Goal: Information Seeking & Learning: Learn about a topic

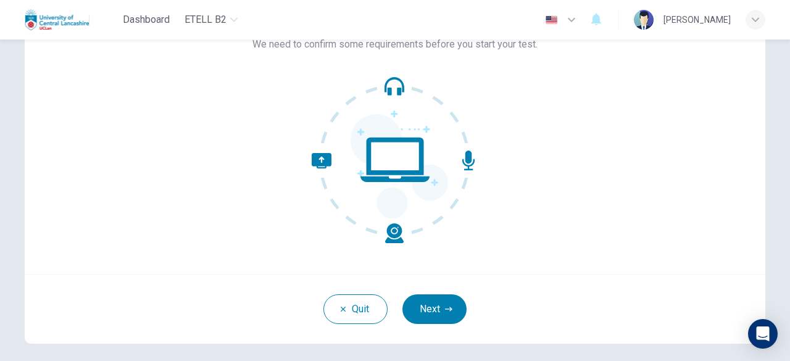
scroll to position [123, 0]
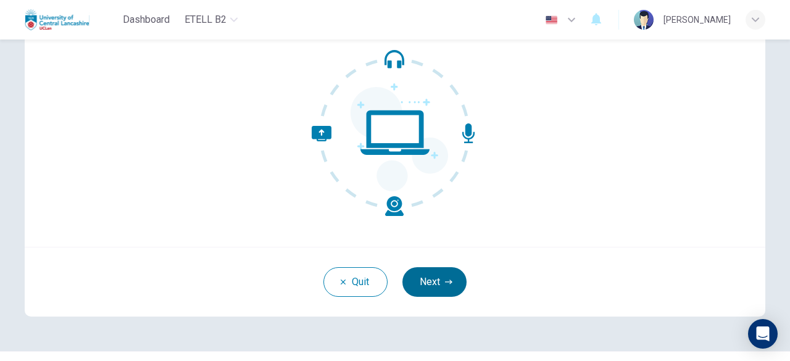
drag, startPoint x: 422, startPoint y: 315, endPoint x: 425, endPoint y: 291, distance: 23.7
click at [424, 307] on div "Quit Next" at bounding box center [395, 282] width 741 height 70
click at [425, 285] on button "Next" at bounding box center [435, 282] width 64 height 30
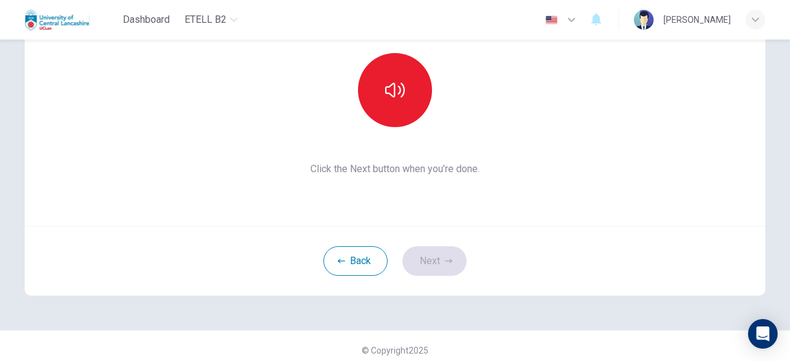
scroll to position [152, 0]
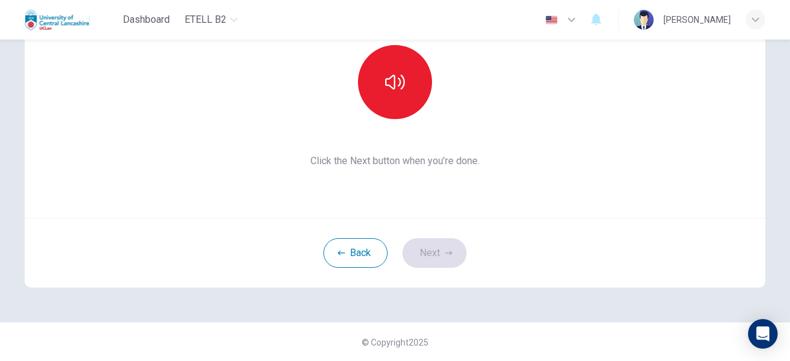
click at [427, 254] on div "Back Next" at bounding box center [395, 253] width 741 height 70
click at [340, 259] on button "Back" at bounding box center [356, 253] width 64 height 30
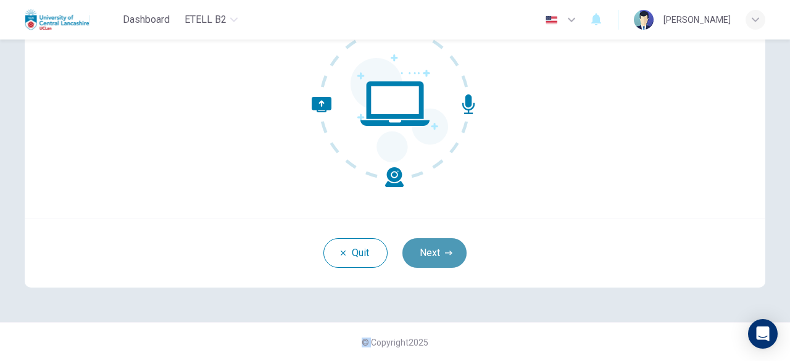
click at [450, 245] on button "Next" at bounding box center [435, 253] width 64 height 30
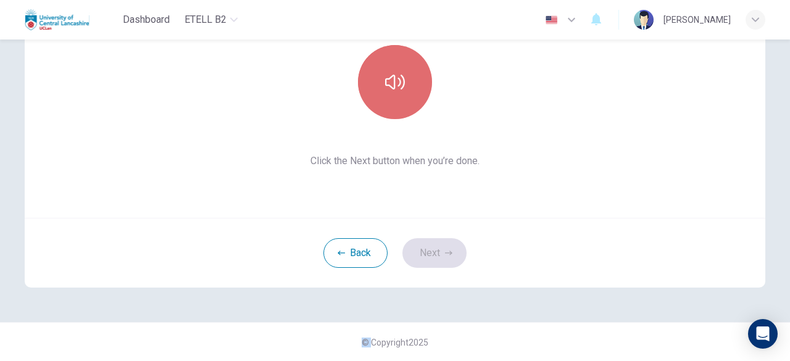
click at [415, 99] on button "button" at bounding box center [395, 82] width 74 height 74
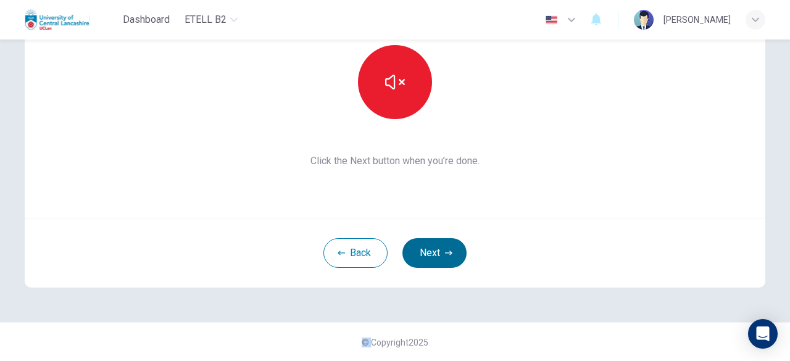
click at [427, 253] on button "Next" at bounding box center [435, 253] width 64 height 30
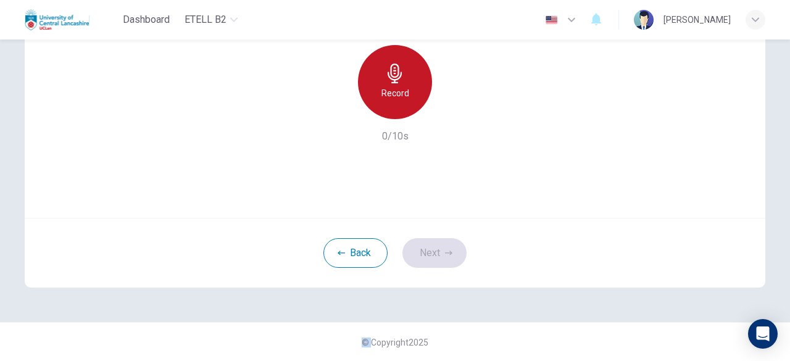
click at [401, 96] on h6 "Record" at bounding box center [396, 93] width 28 height 15
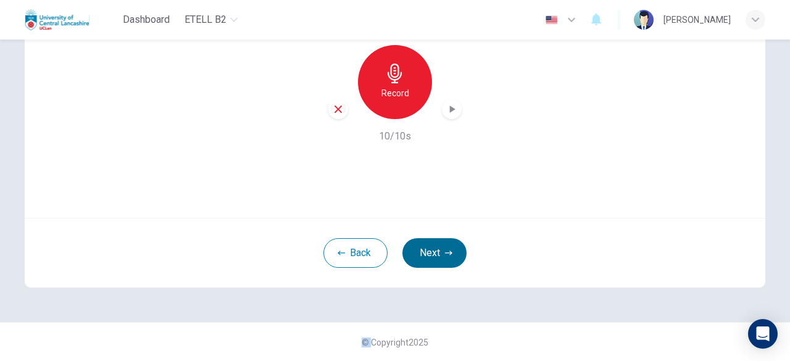
click at [417, 245] on button "Next" at bounding box center [435, 253] width 64 height 30
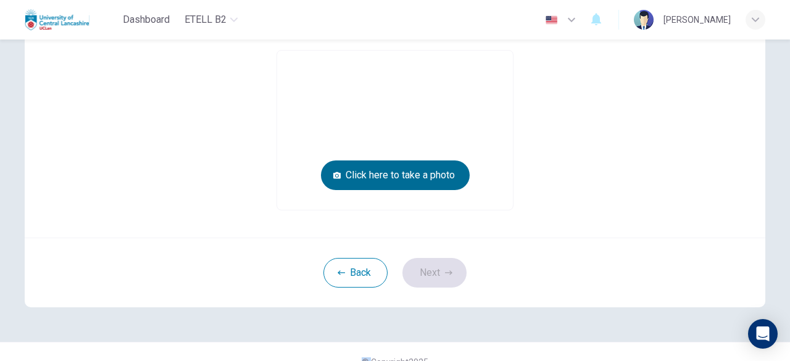
click at [340, 188] on button "Click here to take a photo" at bounding box center [395, 176] width 149 height 30
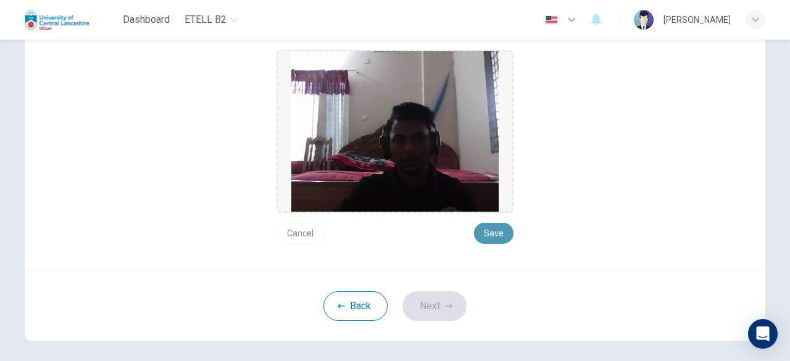
click at [486, 229] on button "Save" at bounding box center [494, 233] width 40 height 21
click at [435, 296] on button "Next" at bounding box center [435, 306] width 64 height 30
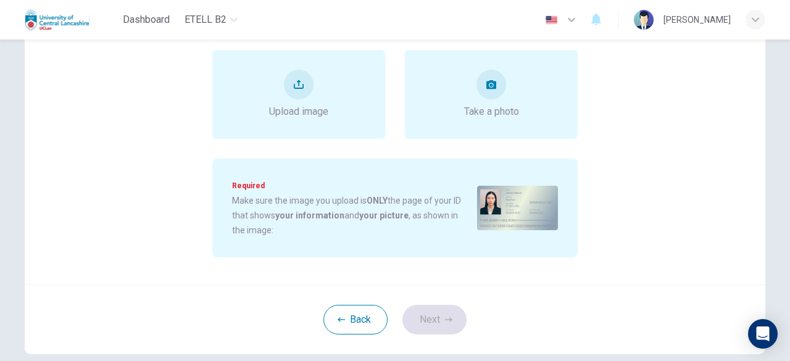
click at [495, 215] on img at bounding box center [517, 208] width 81 height 44
click at [344, 102] on div "Upload image" at bounding box center [298, 94] width 173 height 89
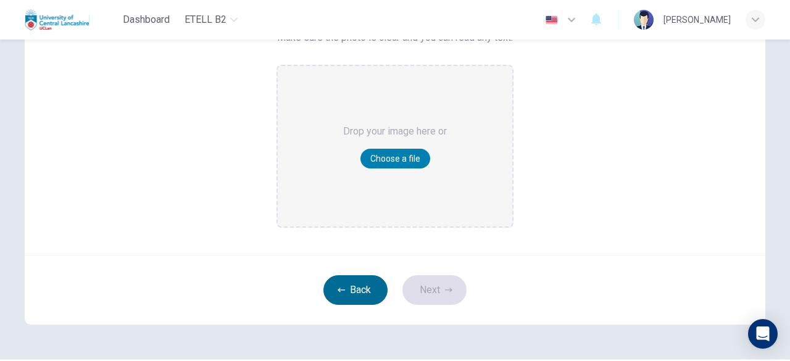
click at [324, 293] on button "Back" at bounding box center [356, 290] width 64 height 30
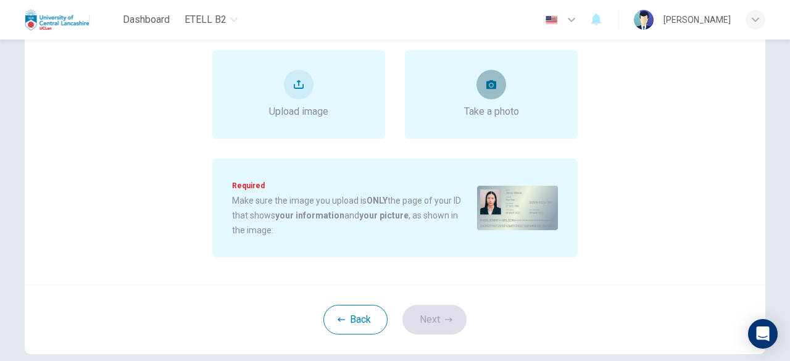
click at [486, 98] on button "take photo" at bounding box center [492, 85] width 30 height 30
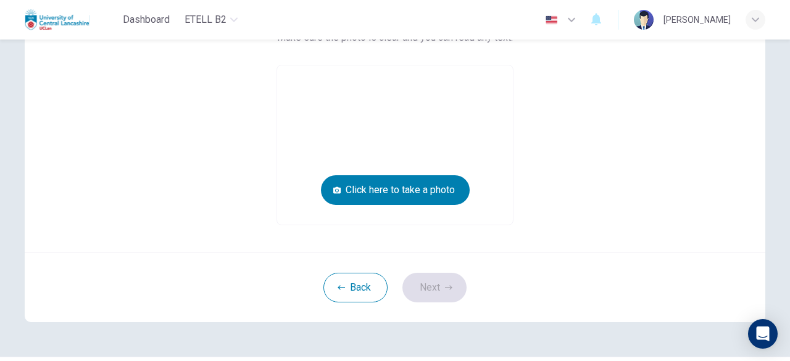
click at [443, 172] on video at bounding box center [395, 144] width 236 height 159
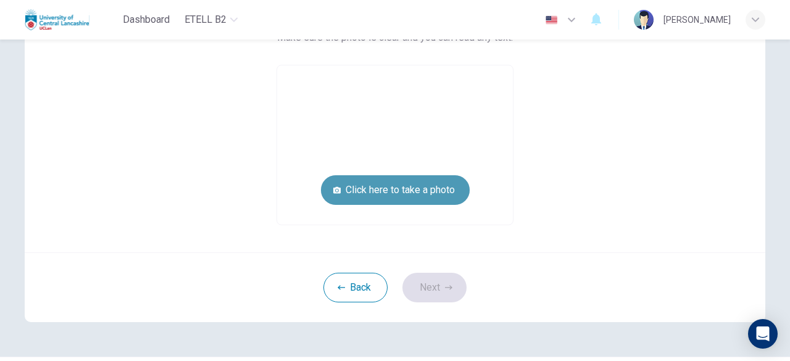
click at [443, 179] on button "Click here to take a photo" at bounding box center [395, 190] width 149 height 30
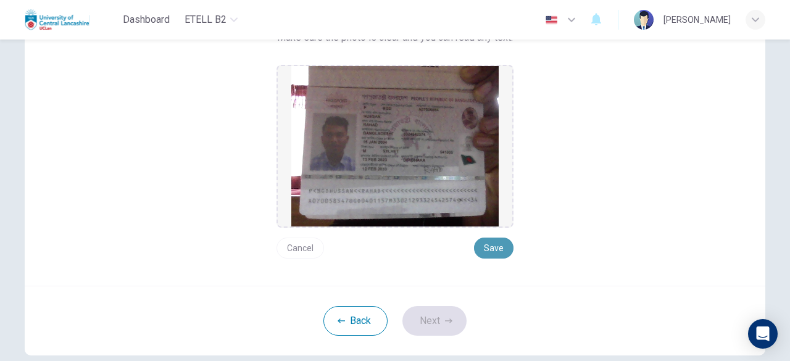
click at [491, 253] on button "Save" at bounding box center [494, 248] width 40 height 21
click at [482, 248] on button "Save" at bounding box center [494, 248] width 40 height 21
click at [451, 319] on button "Next" at bounding box center [435, 321] width 64 height 30
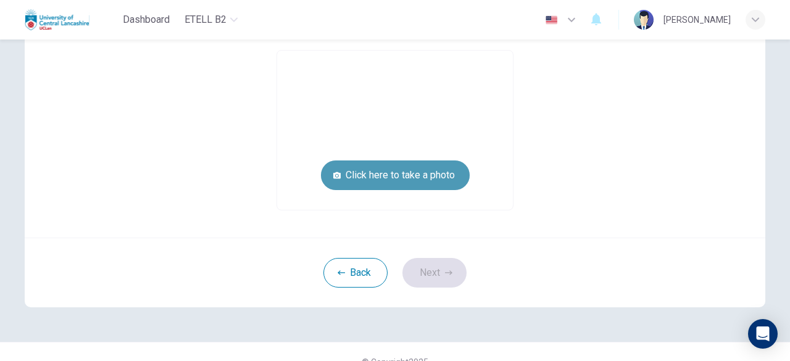
click at [428, 178] on button "Click here to take a photo" at bounding box center [395, 176] width 149 height 30
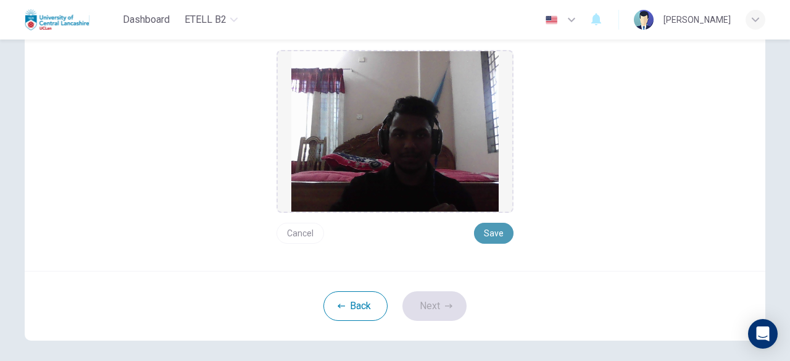
click at [488, 232] on button "Save" at bounding box center [494, 233] width 40 height 21
click at [488, 231] on button "Save" at bounding box center [494, 233] width 40 height 21
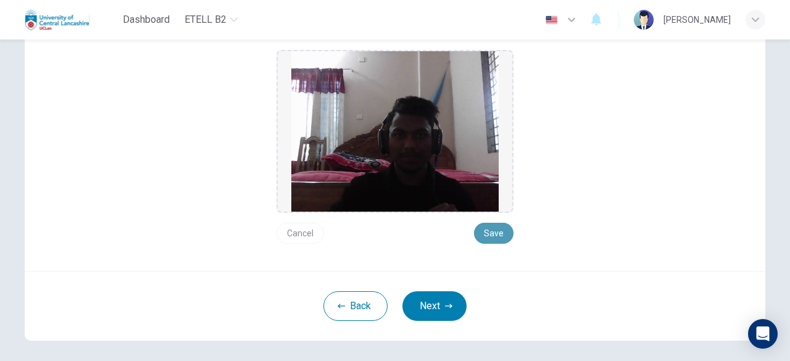
click at [488, 231] on button "Save" at bounding box center [494, 233] width 40 height 21
click at [424, 306] on button "Next" at bounding box center [435, 306] width 64 height 30
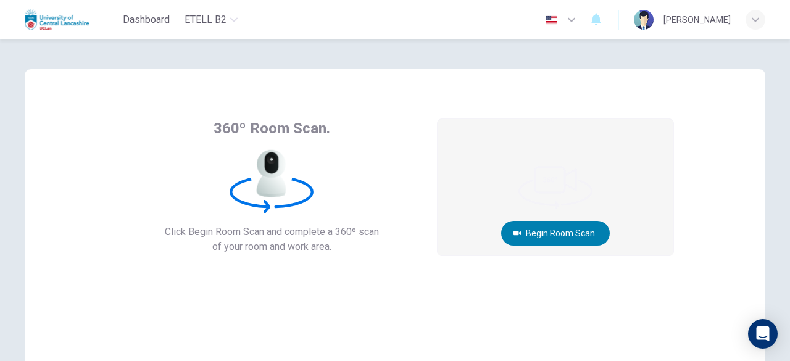
scroll to position [0, 0]
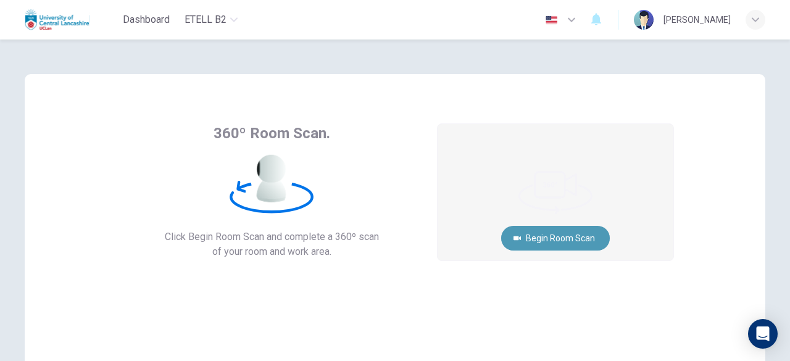
click at [547, 239] on button "Begin Room Scan" at bounding box center [555, 238] width 109 height 25
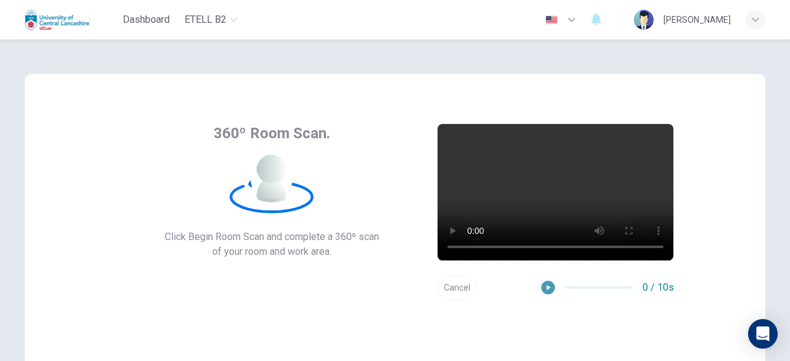
click at [547, 293] on button "button" at bounding box center [548, 288] width 14 height 14
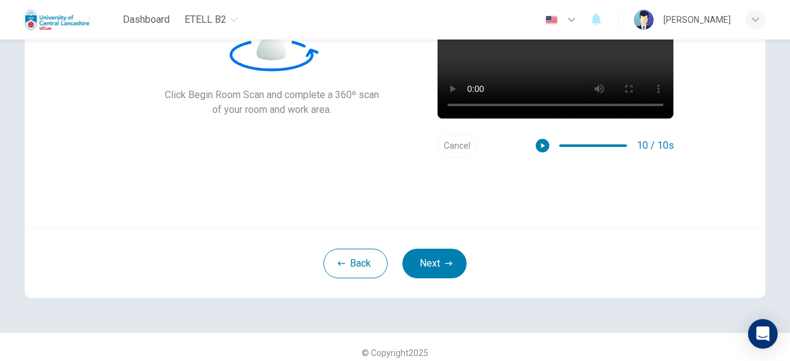
scroll to position [152, 0]
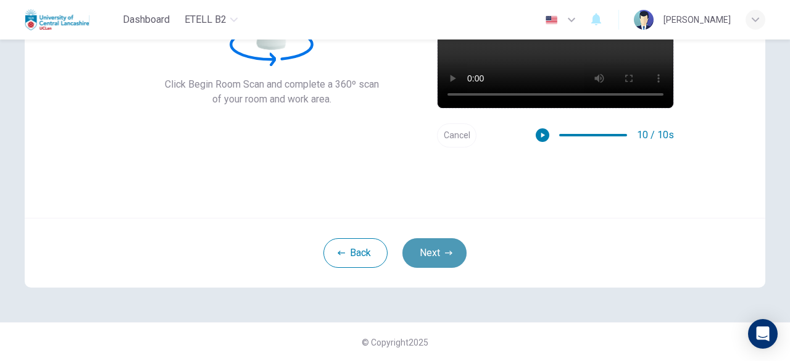
click at [415, 254] on button "Next" at bounding box center [435, 253] width 64 height 30
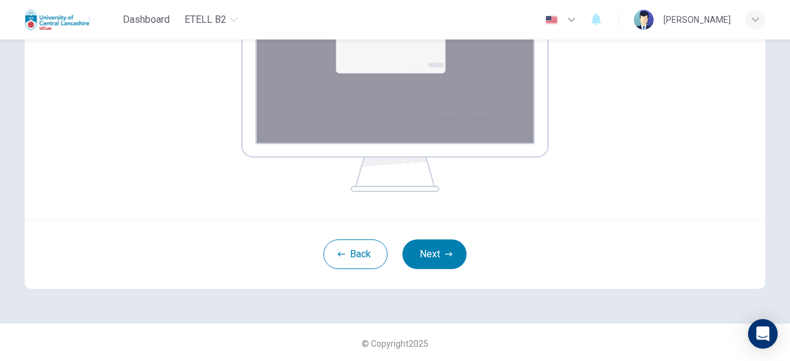
scroll to position [280, 0]
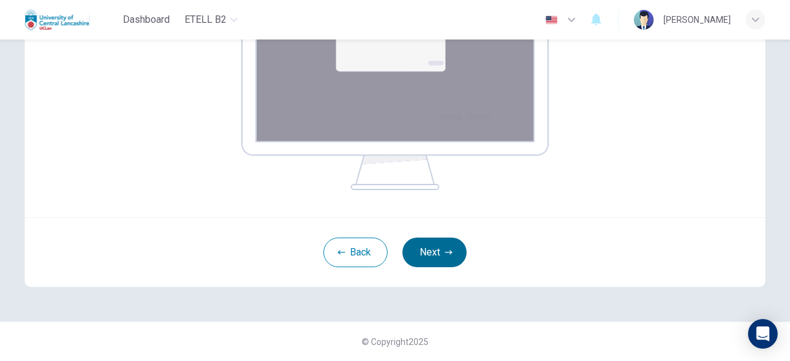
click at [414, 250] on button "Next" at bounding box center [435, 253] width 64 height 30
click at [430, 247] on button "Next" at bounding box center [435, 253] width 64 height 30
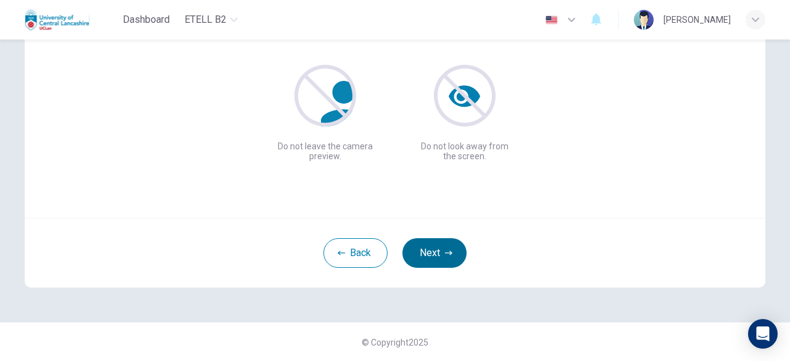
click at [424, 249] on button "Next" at bounding box center [435, 253] width 64 height 30
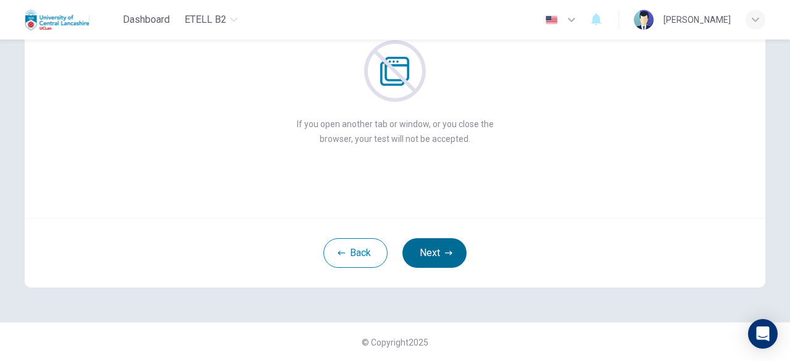
click at [422, 248] on button "Next" at bounding box center [435, 253] width 64 height 30
click at [421, 245] on button "Next" at bounding box center [435, 253] width 64 height 30
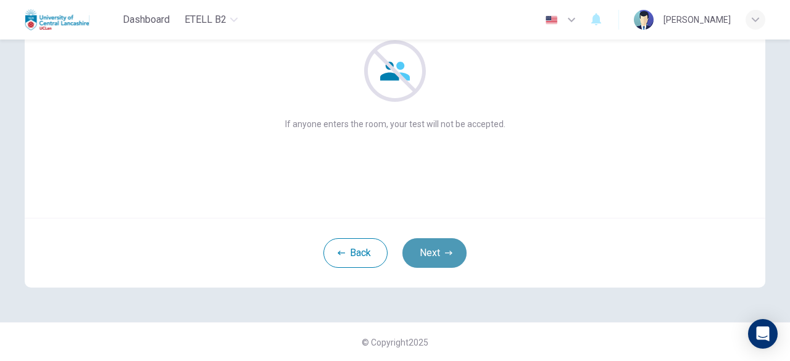
click at [435, 255] on button "Next" at bounding box center [435, 253] width 64 height 30
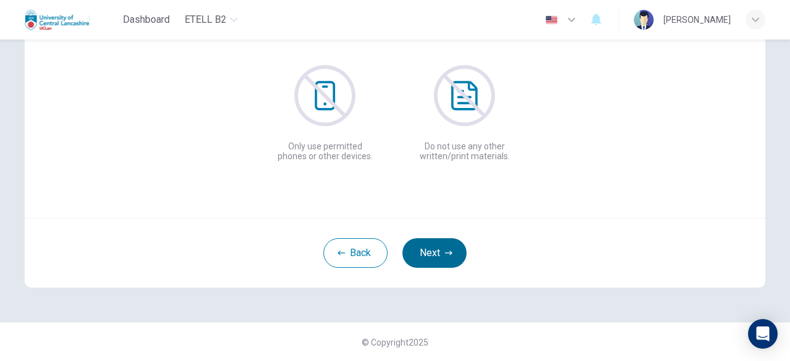
click at [430, 250] on button "Next" at bounding box center [435, 253] width 64 height 30
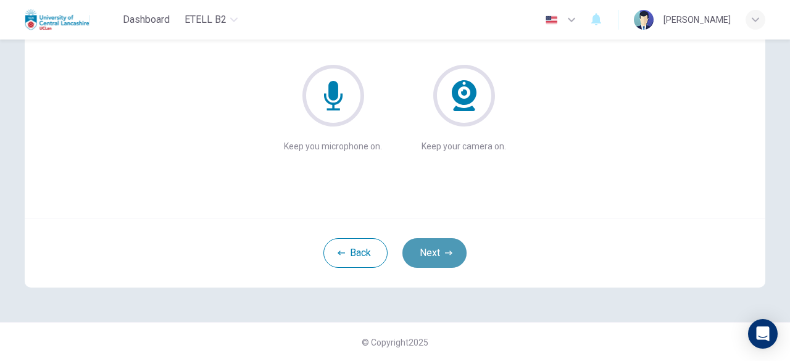
click at [445, 254] on icon "button" at bounding box center [448, 252] width 7 height 7
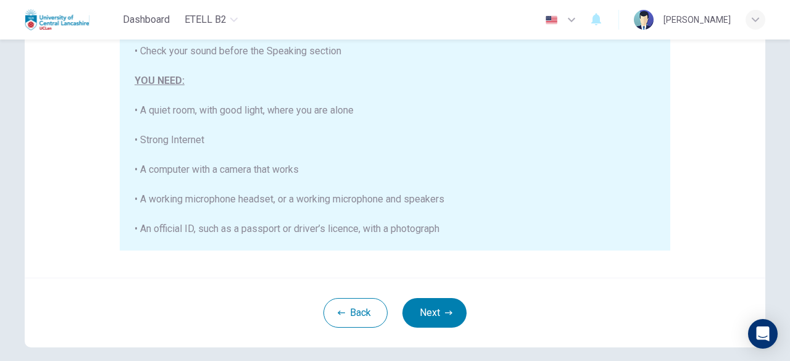
scroll to position [325, 0]
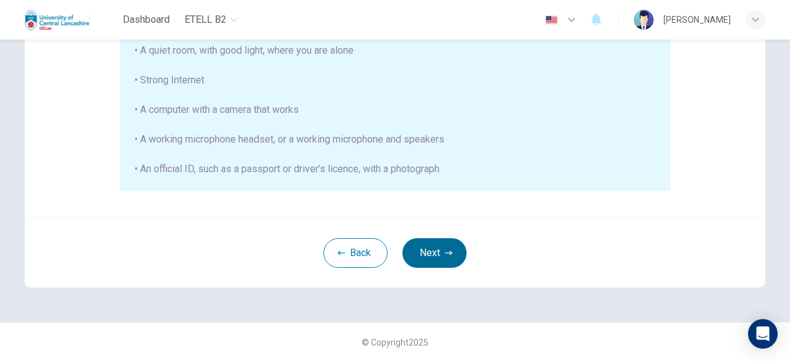
click at [418, 251] on button "Next" at bounding box center [435, 253] width 64 height 30
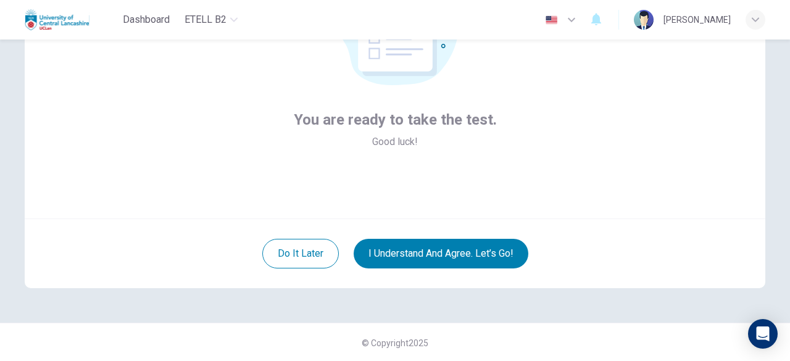
scroll to position [152, 0]
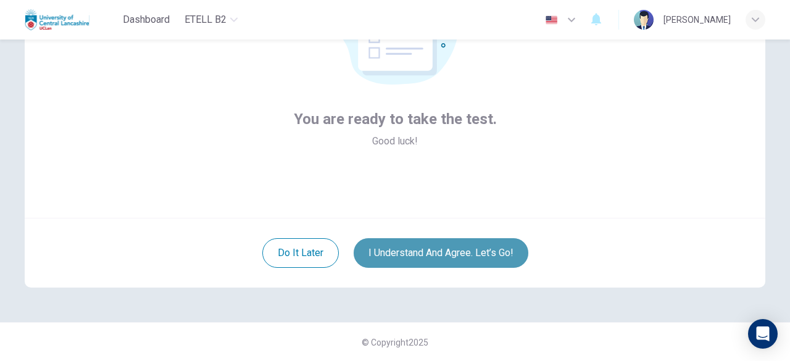
click at [404, 255] on button "I understand and agree. Let’s go!" at bounding box center [441, 253] width 175 height 30
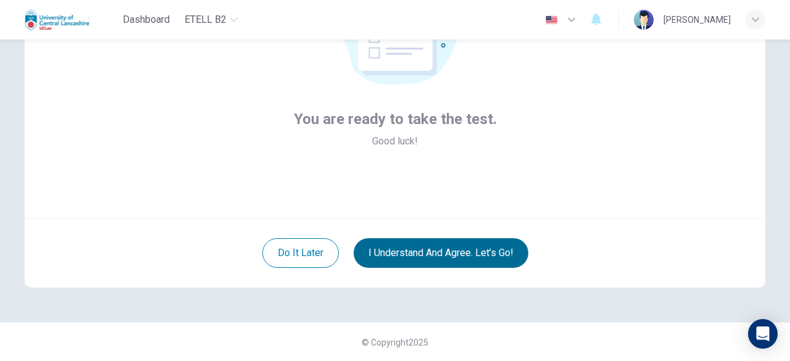
click at [404, 256] on button "I understand and agree. Let’s go!" at bounding box center [441, 253] width 175 height 30
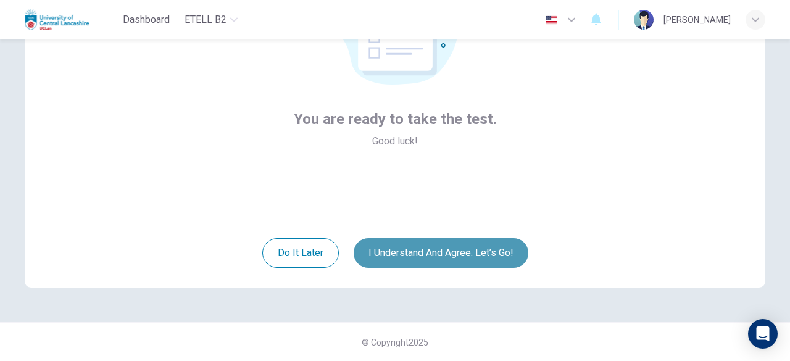
click at [404, 256] on button "I understand and agree. Let’s go!" at bounding box center [441, 253] width 175 height 30
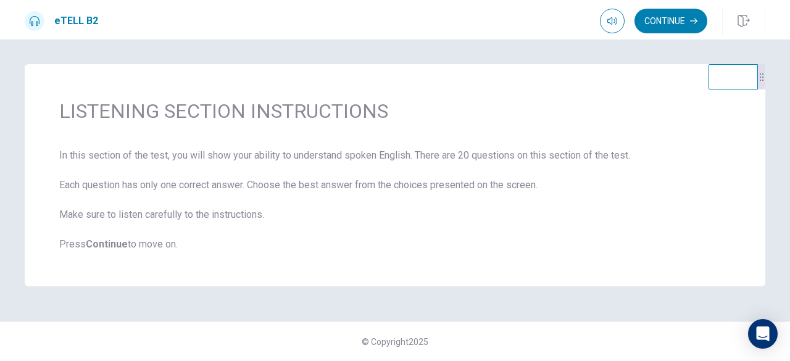
click at [112, 246] on b "Continue" at bounding box center [107, 244] width 42 height 12
click at [112, 245] on b "Continue" at bounding box center [107, 244] width 42 height 12
click at [649, 20] on button "Continue" at bounding box center [671, 21] width 73 height 25
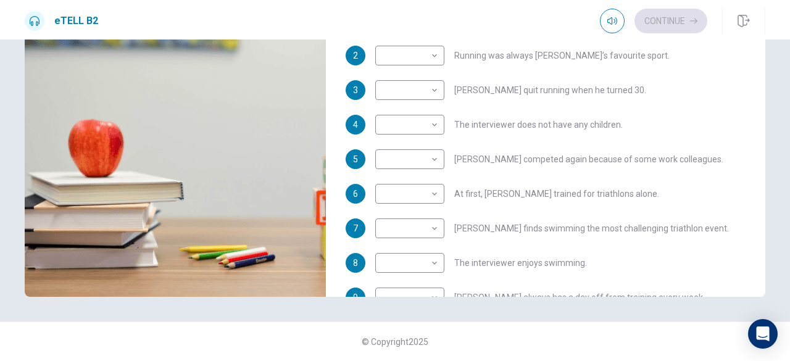
scroll to position [217, 0]
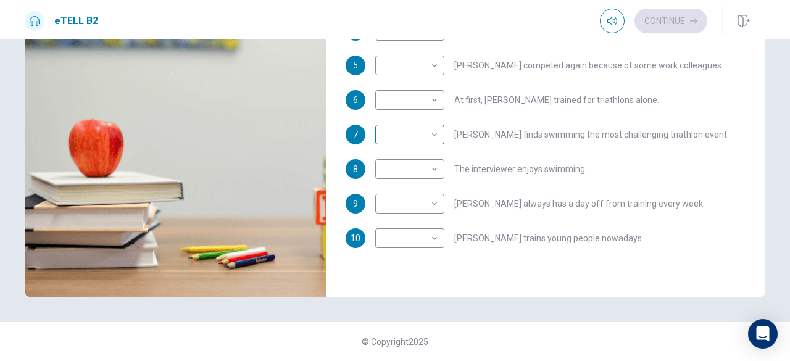
click at [436, 136] on body "This site uses cookies, as explained in our Privacy Policy . If you agree to th…" at bounding box center [395, 180] width 790 height 361
click at [435, 138] on div at bounding box center [395, 180] width 790 height 361
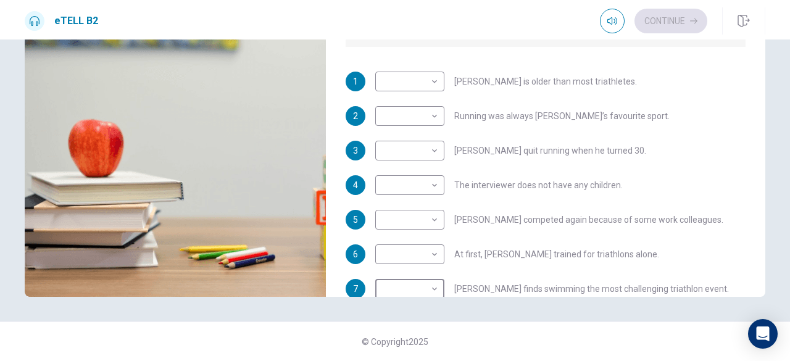
scroll to position [0, 0]
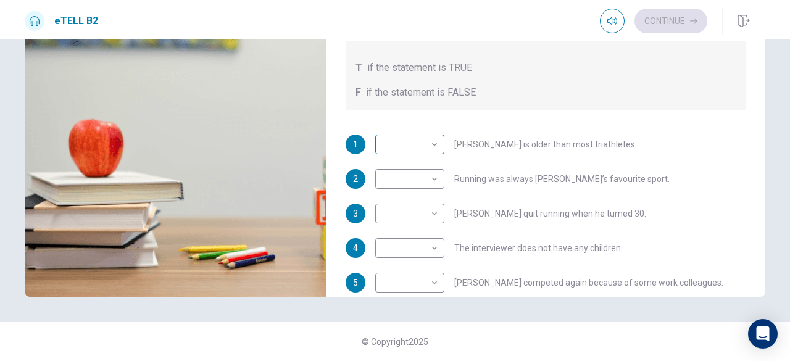
click at [432, 148] on body "This site uses cookies, as explained in our Privacy Policy . If you agree to th…" at bounding box center [395, 180] width 790 height 361
type input "**"
click at [427, 175] on li "F" at bounding box center [406, 184] width 69 height 20
type input "*"
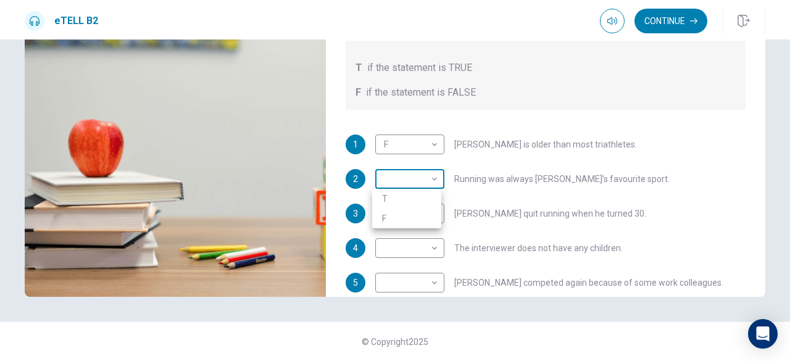
click at [435, 178] on body "This site uses cookies, as explained in our Privacy Policy . If you agree to th…" at bounding box center [395, 180] width 790 height 361
type input "**"
click at [420, 202] on li "T" at bounding box center [406, 199] width 69 height 20
type input "*"
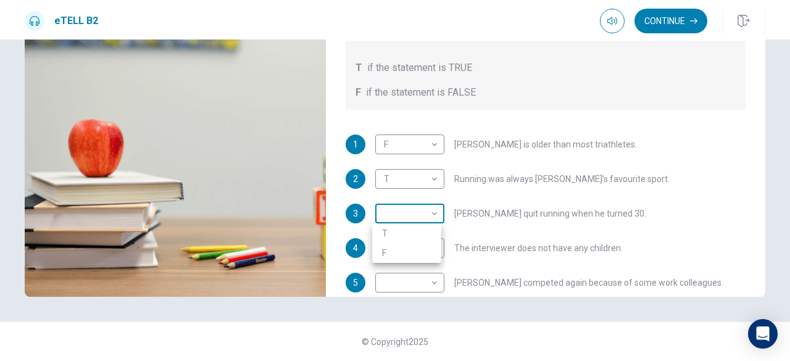
click at [432, 213] on body "This site uses cookies, as explained in our Privacy Policy . If you agree to th…" at bounding box center [395, 180] width 790 height 361
type input "**"
click at [428, 253] on li "F" at bounding box center [406, 253] width 69 height 20
type input "*"
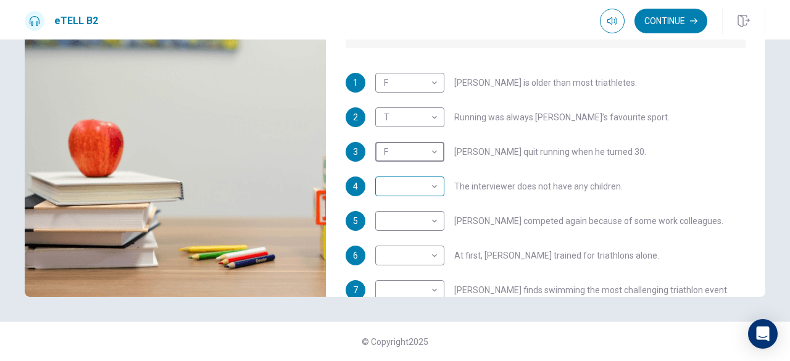
scroll to position [123, 0]
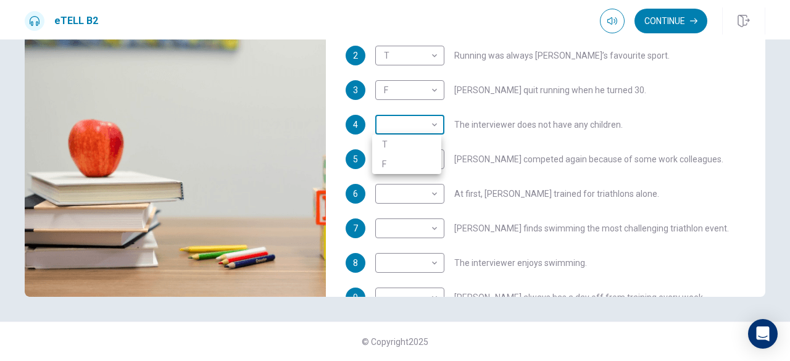
click at [433, 125] on body "This site uses cookies, as explained in our Privacy Policy . If you agree to th…" at bounding box center [395, 180] width 790 height 361
click at [436, 194] on div at bounding box center [395, 180] width 790 height 361
click at [431, 195] on body "This site uses cookies, as explained in our Privacy Policy . If you agree to th…" at bounding box center [395, 180] width 790 height 361
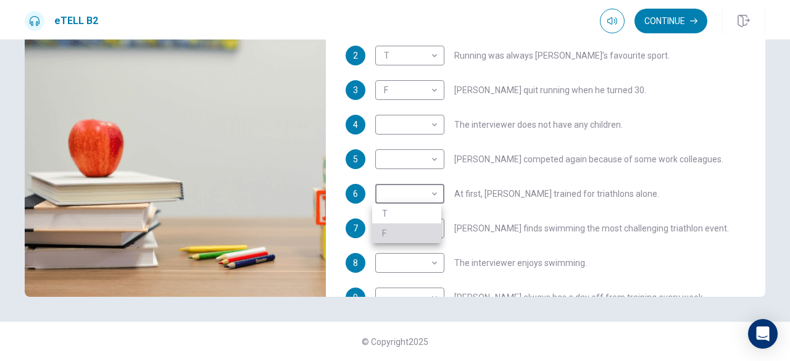
type input "**"
click at [426, 239] on li "F" at bounding box center [406, 233] width 69 height 20
type input "*"
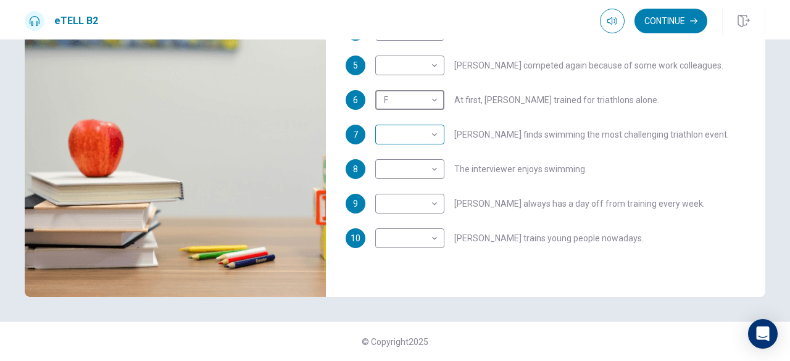
click at [431, 133] on body "This site uses cookies, as explained in our Privacy Policy . If you agree to th…" at bounding box center [395, 180] width 790 height 361
type input "**"
click at [427, 152] on li "T" at bounding box center [406, 154] width 69 height 20
type input "*"
click at [430, 165] on body "This site uses cookies, as explained in our Privacy Policy . If you agree to th…" at bounding box center [395, 180] width 790 height 361
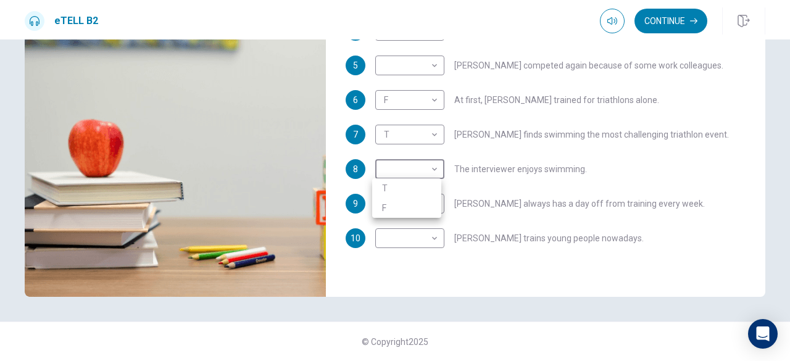
type input "**"
click at [418, 202] on li "F" at bounding box center [406, 208] width 69 height 20
type input "*"
click at [435, 200] on body "This site uses cookies, as explained in our Privacy Policy . If you agree to th…" at bounding box center [395, 180] width 790 height 361
type input "**"
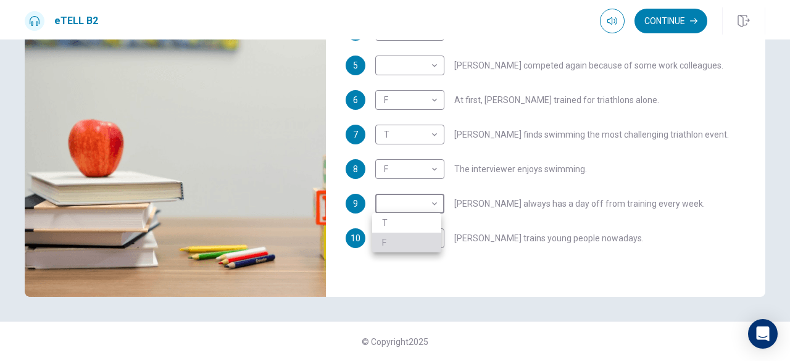
click at [425, 238] on li "F" at bounding box center [406, 243] width 69 height 20
type input "*"
click at [433, 237] on body "This site uses cookies, as explained in our Privacy Policy . If you agree to th…" at bounding box center [395, 180] width 790 height 361
type input "**"
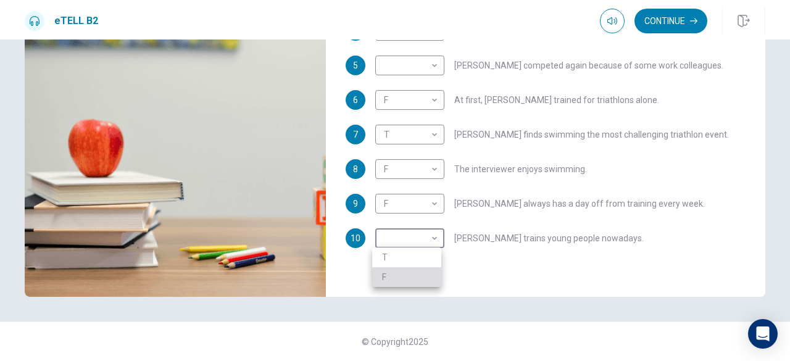
click at [422, 281] on li "F" at bounding box center [406, 277] width 69 height 20
type input "*"
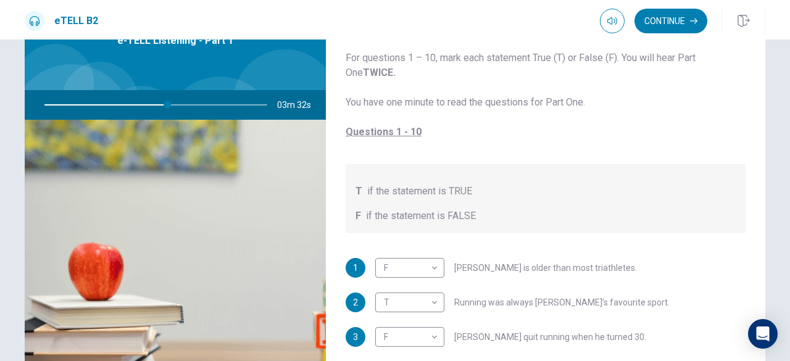
scroll to position [196, 0]
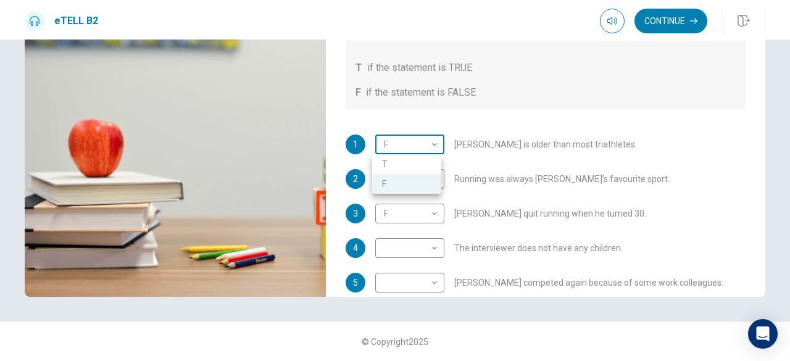
click at [434, 140] on body "This site uses cookies, as explained in our Privacy Policy . If you agree to th…" at bounding box center [395, 180] width 790 height 361
type input "**"
click at [437, 159] on li "T" at bounding box center [406, 164] width 69 height 20
type input "*"
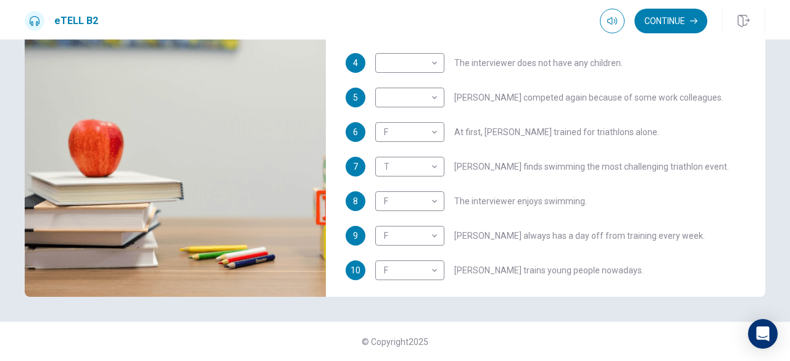
scroll to position [123, 0]
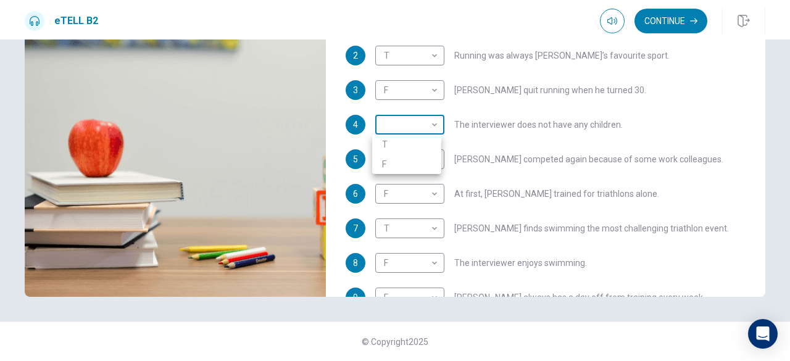
click at [432, 117] on body "This site uses cookies, as explained in our Privacy Policy . If you agree to th…" at bounding box center [395, 180] width 790 height 361
type input "**"
click at [426, 148] on li "T" at bounding box center [406, 145] width 69 height 20
type input "*"
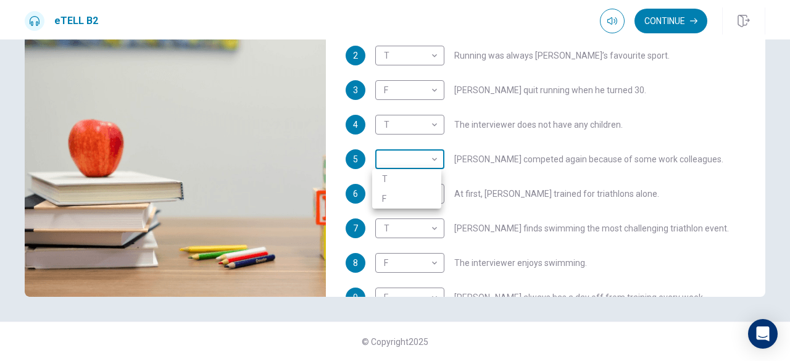
click at [432, 156] on body "This site uses cookies, as explained in our Privacy Policy . If you agree to th…" at bounding box center [395, 180] width 790 height 361
type input "**"
click at [427, 176] on li "T" at bounding box center [406, 179] width 69 height 20
type input "*"
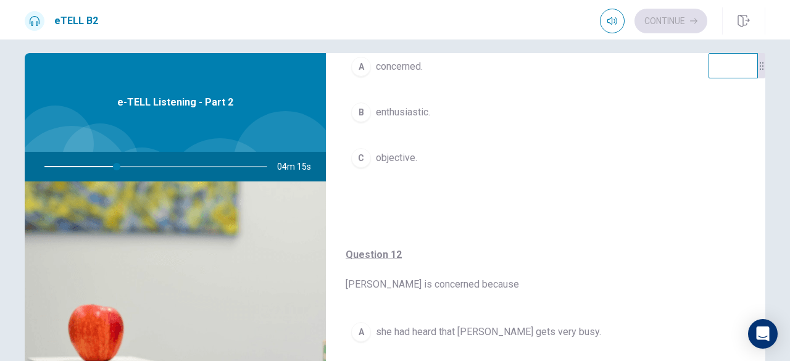
scroll to position [185, 0]
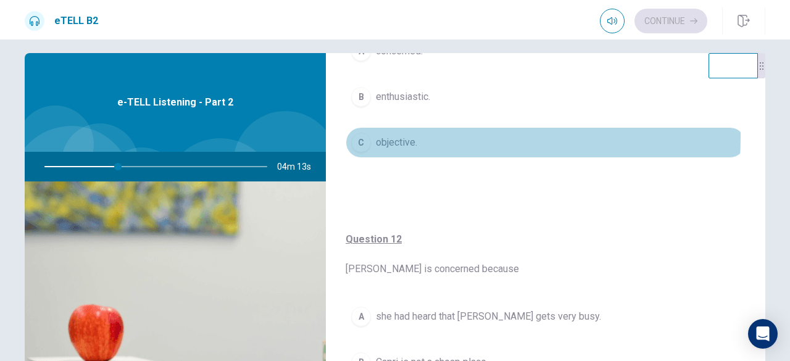
click at [356, 136] on div "C" at bounding box center [361, 143] width 20 height 20
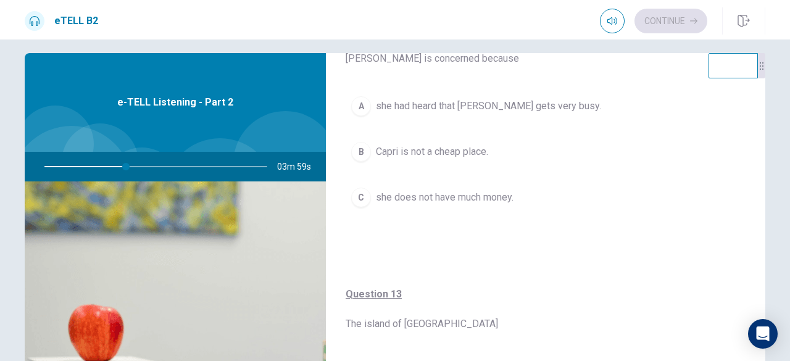
scroll to position [370, 0]
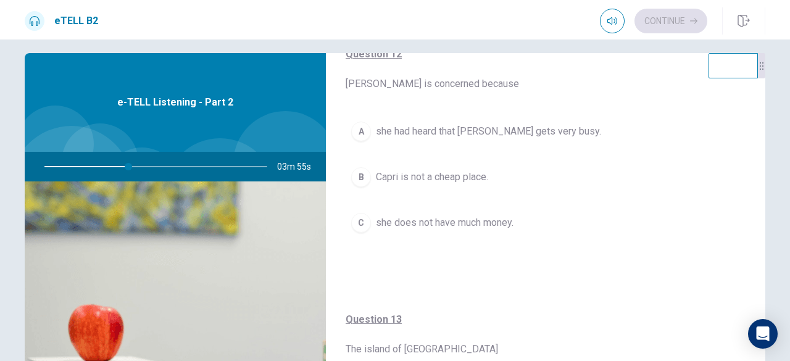
click at [383, 173] on span "Capri is not a cheap place." at bounding box center [432, 177] width 112 height 15
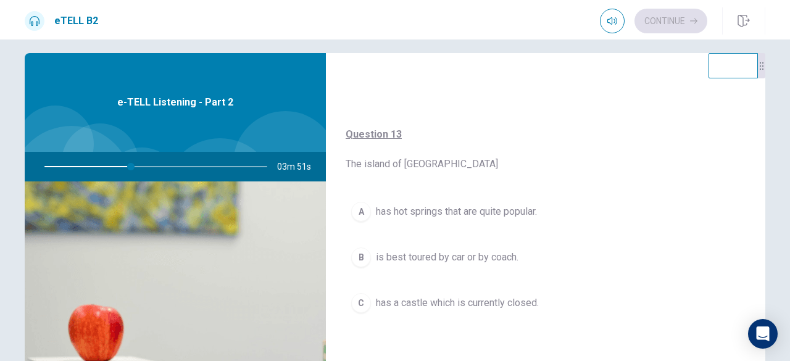
scroll to position [617, 0]
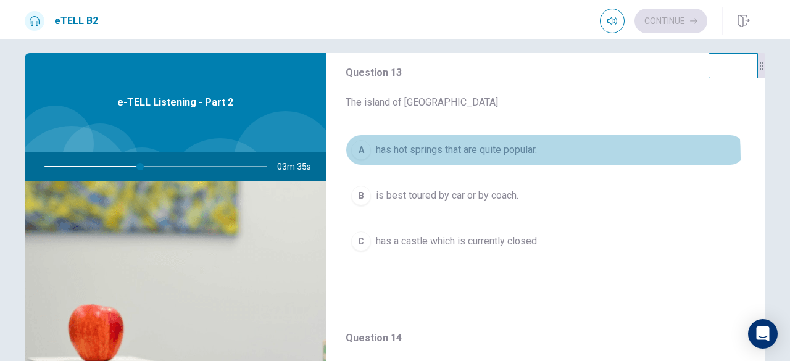
click at [408, 156] on button "A has hot springs that are quite popular." at bounding box center [546, 150] width 400 height 31
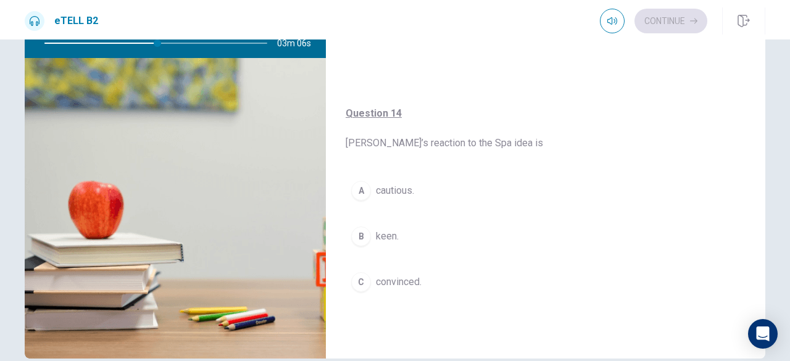
scroll to position [196, 0]
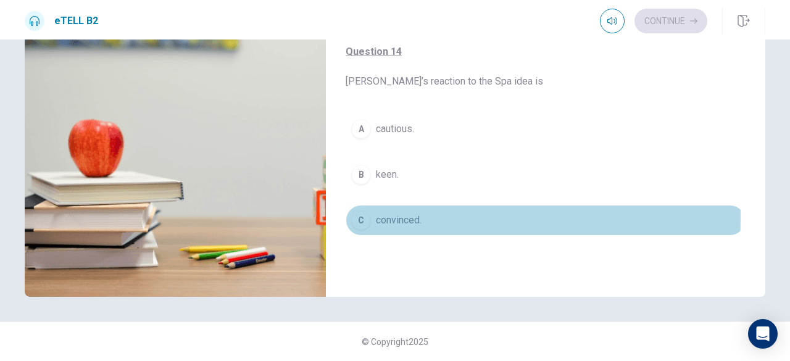
click at [386, 213] on span "convinced." at bounding box center [399, 220] width 46 height 15
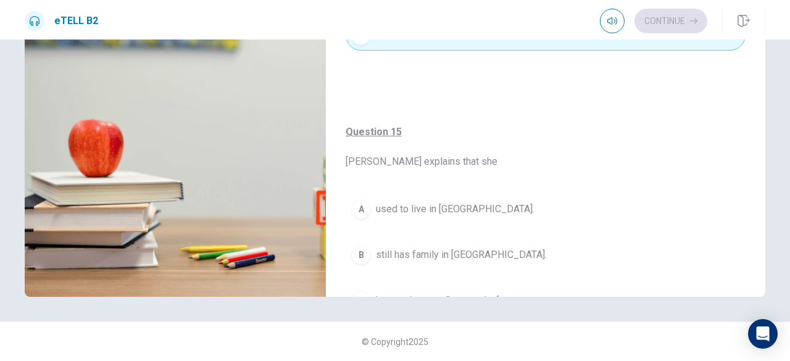
scroll to position [966, 0]
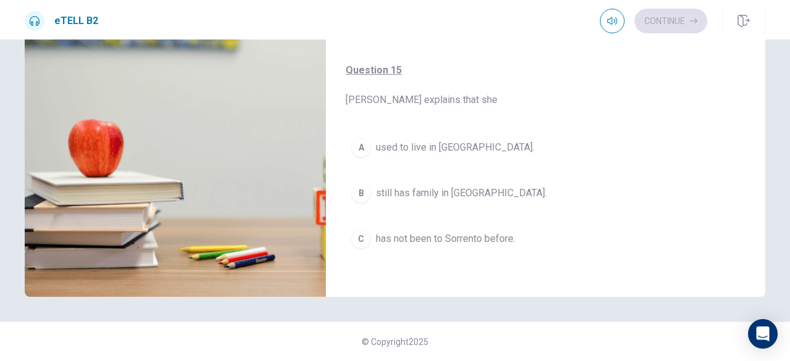
click at [410, 236] on span "has not been to Sorrento before." at bounding box center [446, 239] width 140 height 15
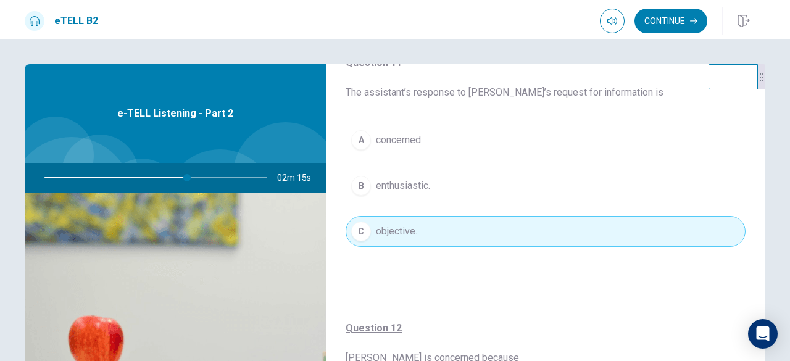
scroll to position [123, 0]
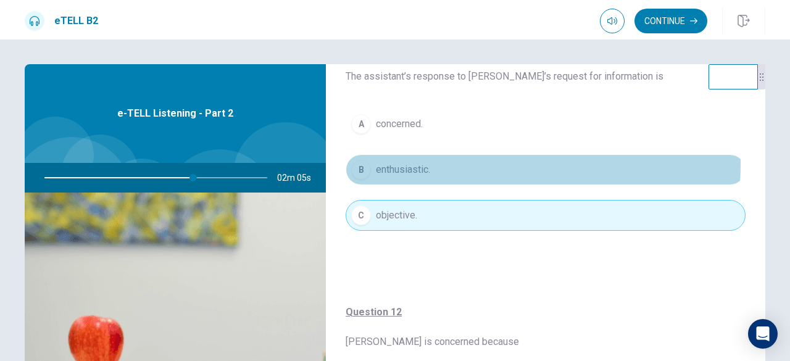
click at [447, 164] on button "B enthusiastic." at bounding box center [546, 169] width 400 height 31
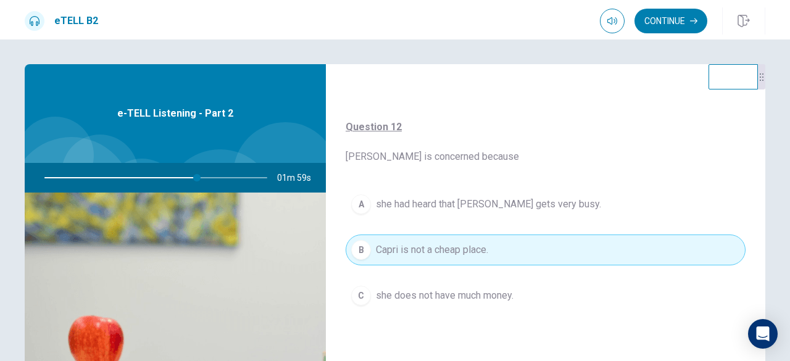
scroll to position [370, 0]
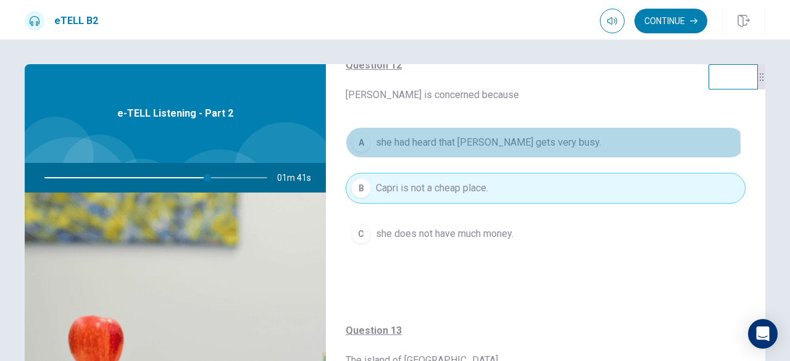
click at [411, 146] on span "she had heard that [PERSON_NAME] gets very busy." at bounding box center [488, 142] width 225 height 15
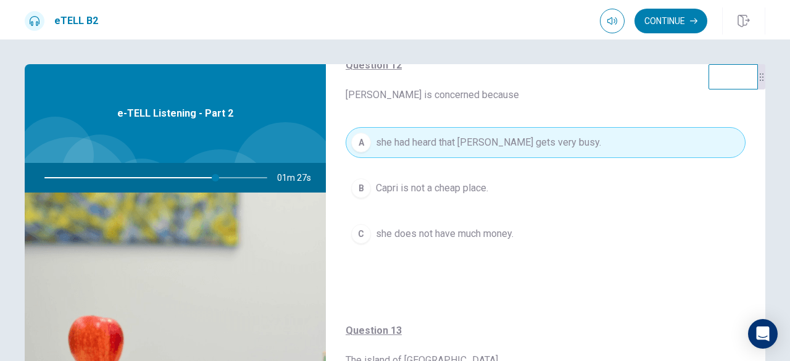
click at [416, 187] on span "Capri is not a cheap place." at bounding box center [432, 188] width 112 height 15
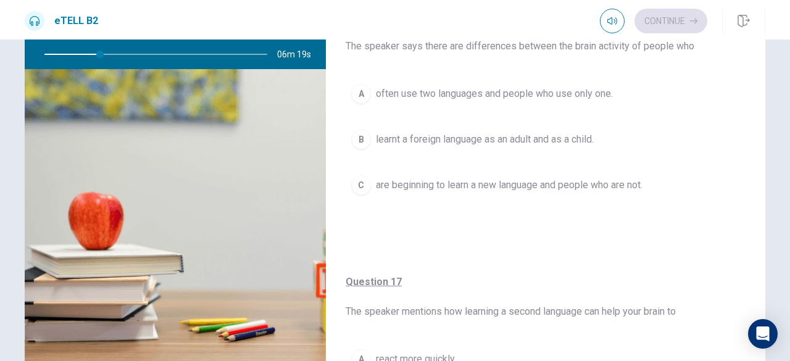
scroll to position [0, 0]
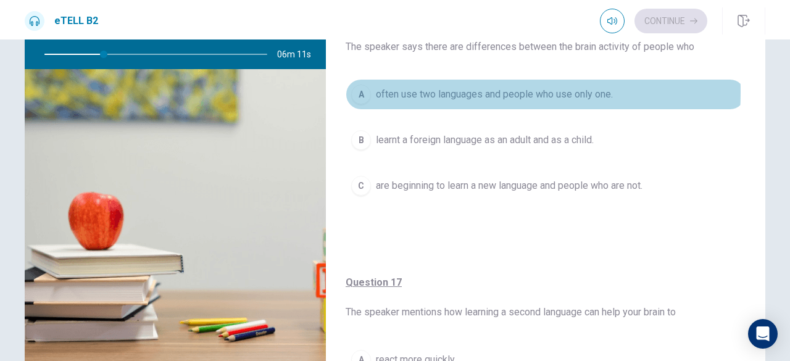
click at [403, 92] on span "often use two languages and people who use only one." at bounding box center [494, 94] width 237 height 15
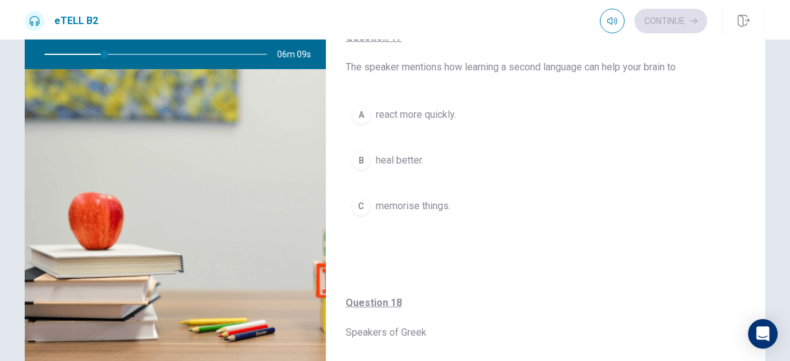
scroll to position [247, 0]
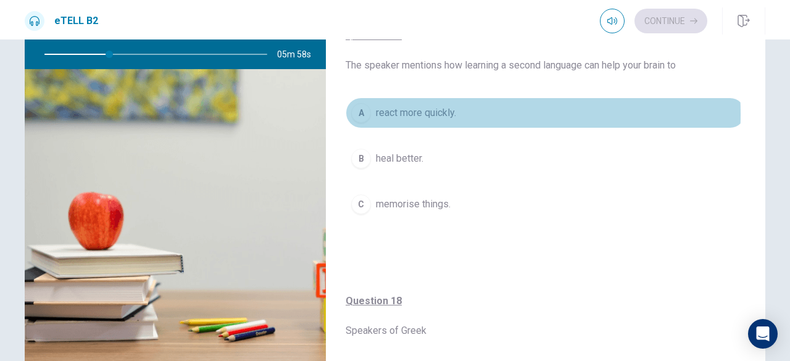
click at [405, 113] on span "react more quickly." at bounding box center [416, 113] width 80 height 15
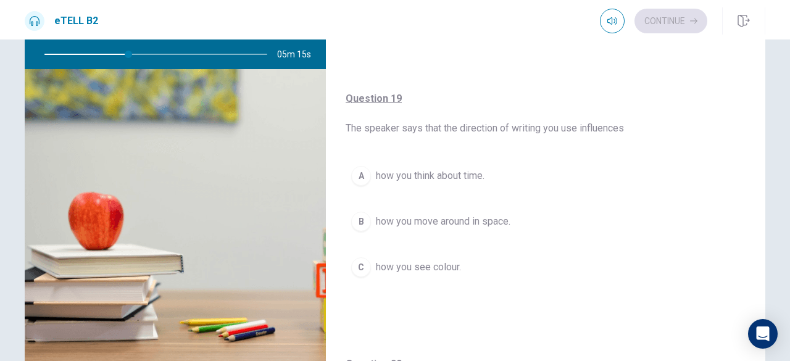
scroll to position [741, 0]
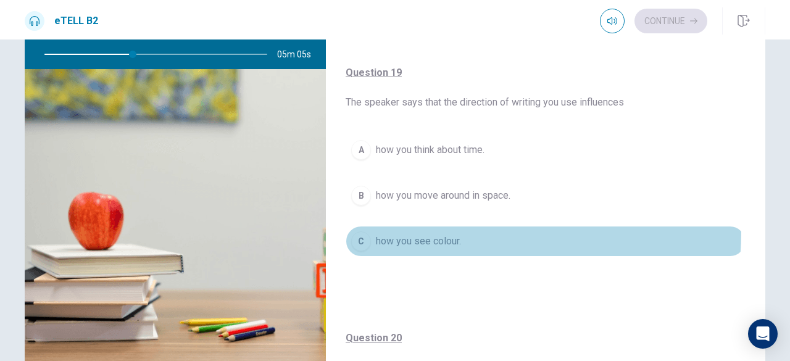
click at [422, 232] on button "C how you see colour." at bounding box center [546, 241] width 400 height 31
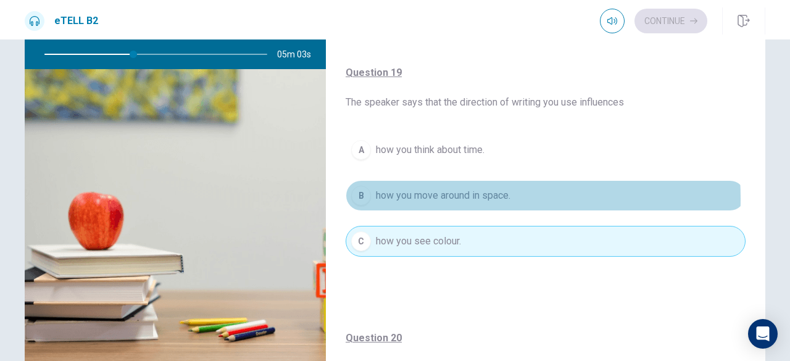
click at [415, 194] on span "how you move around in space." at bounding box center [443, 195] width 135 height 15
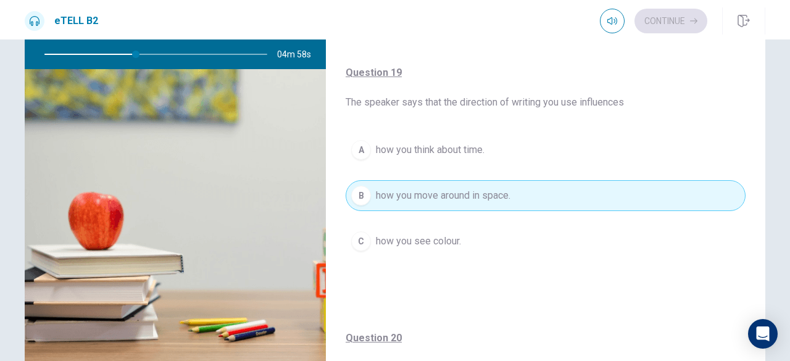
click at [407, 148] on span "how you think about time." at bounding box center [430, 150] width 109 height 15
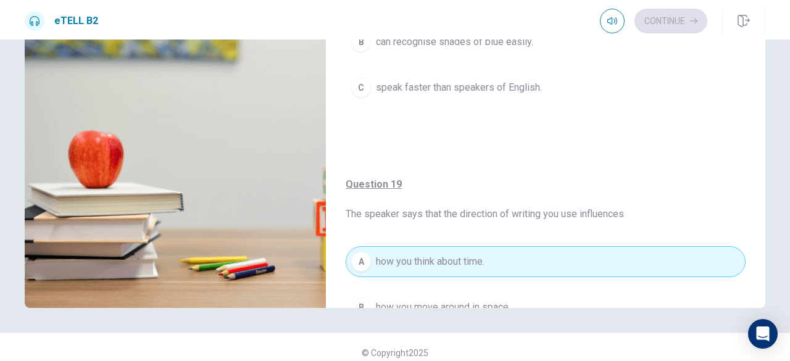
scroll to position [442, 0]
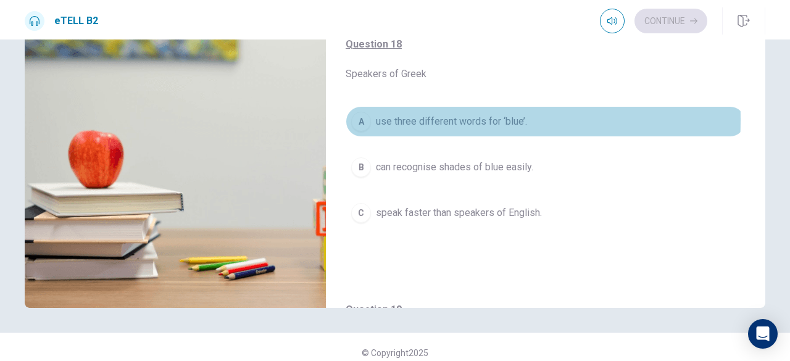
click at [395, 117] on span "use three different words for ‘blue’." at bounding box center [451, 121] width 151 height 15
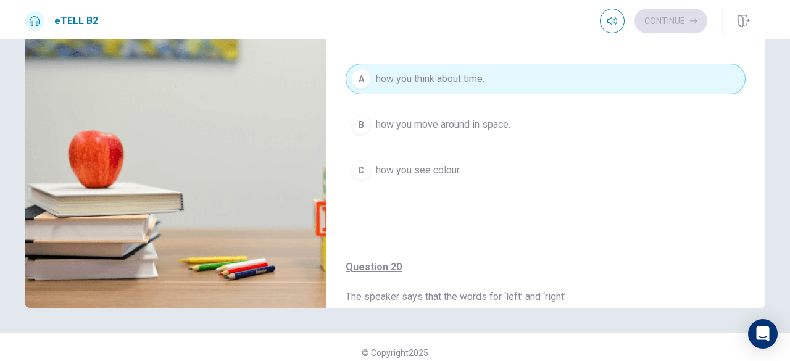
scroll to position [751, 0]
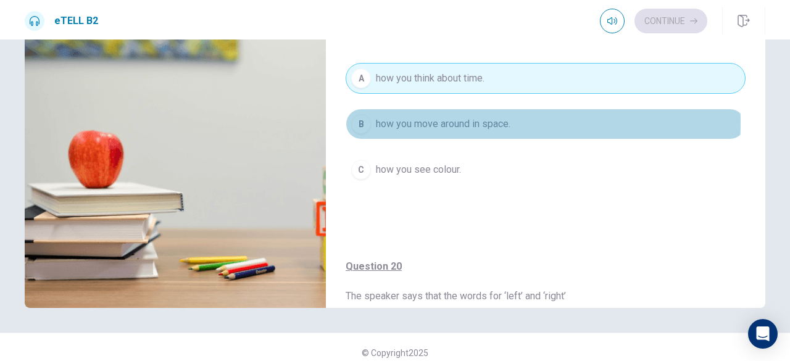
click at [409, 118] on span "how you move around in space." at bounding box center [443, 124] width 135 height 15
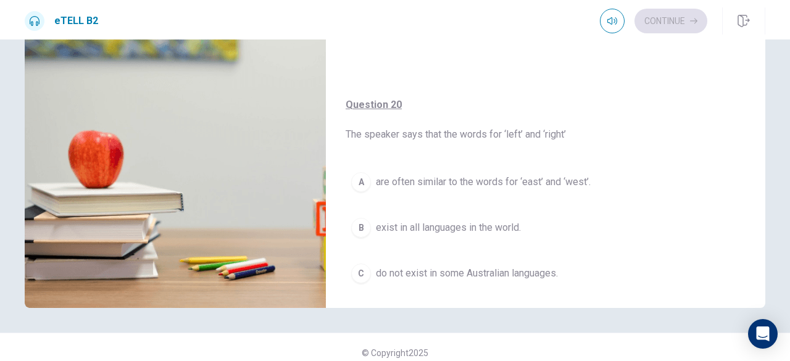
scroll to position [936, 0]
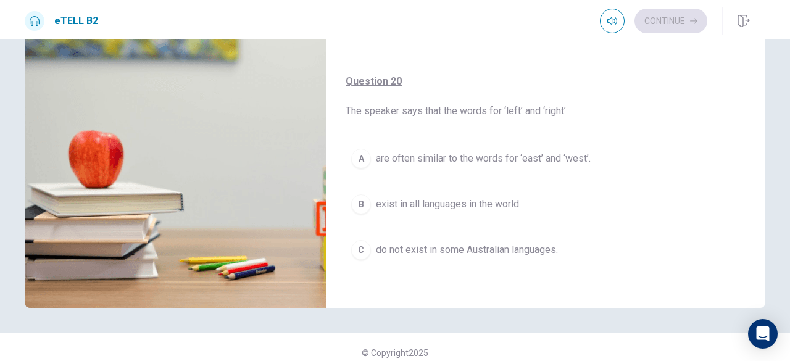
click at [401, 197] on span "exist in all languages in the world." at bounding box center [448, 204] width 145 height 15
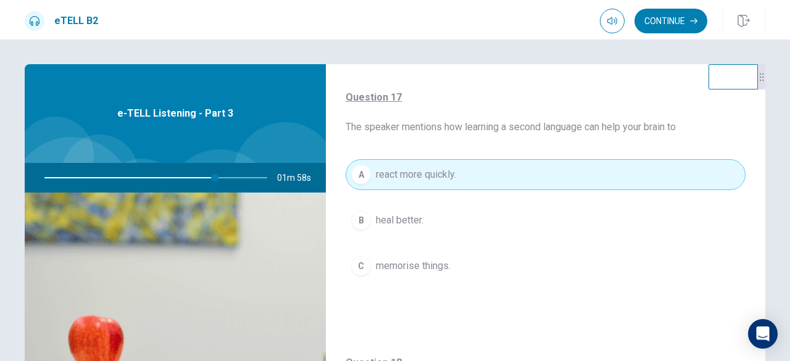
scroll to position [370, 0]
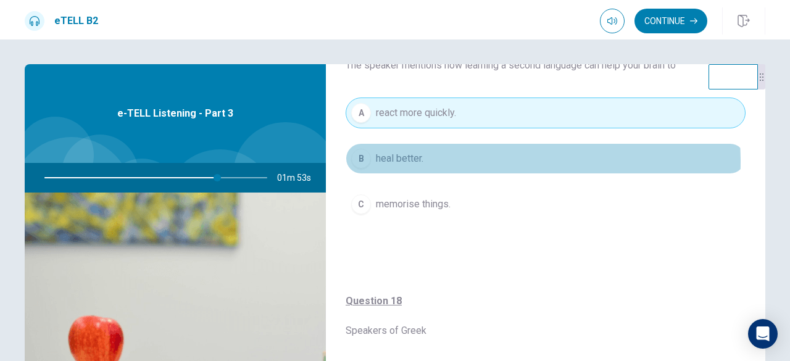
click at [475, 160] on button "B heal better." at bounding box center [546, 158] width 400 height 31
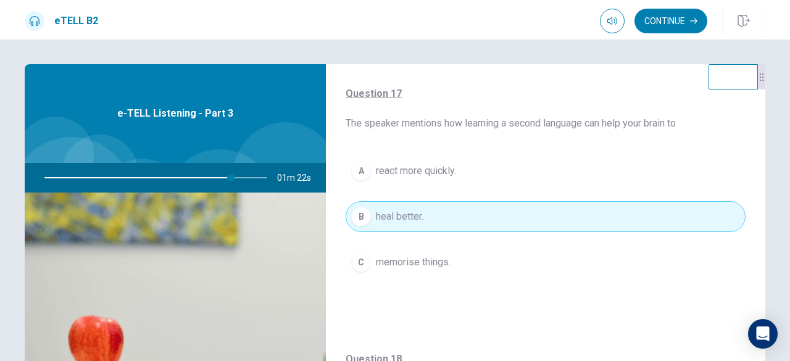
scroll to position [309, 0]
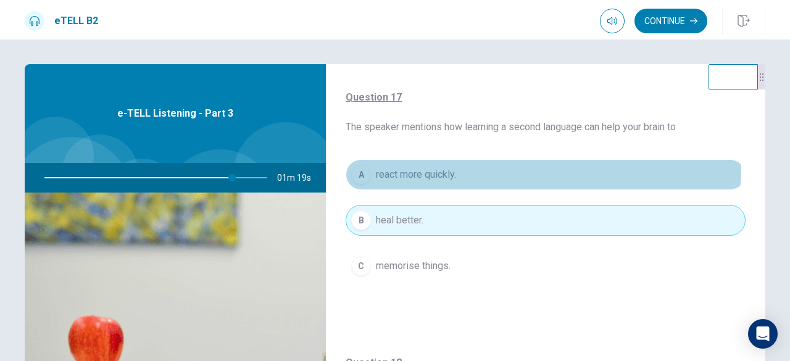
click at [479, 166] on button "A react more quickly." at bounding box center [546, 174] width 400 height 31
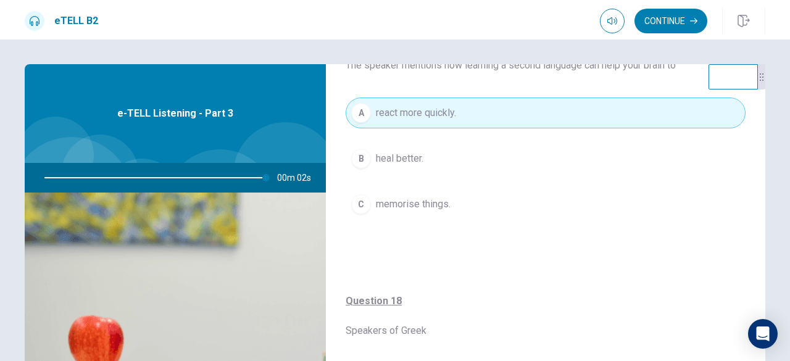
scroll to position [494, 0]
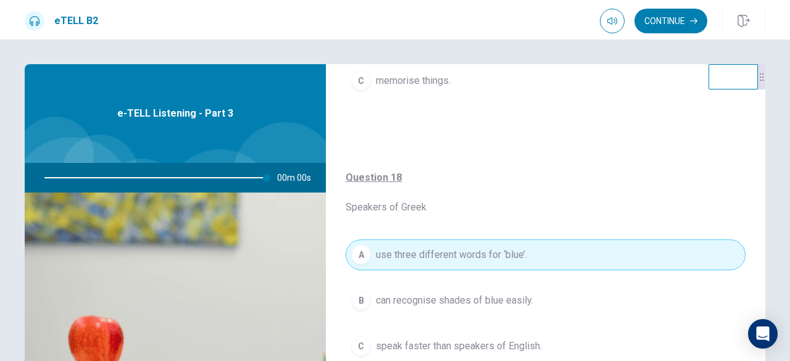
type input "*"
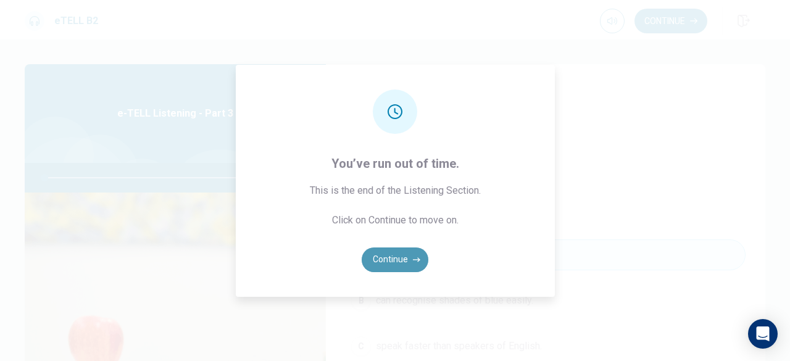
click at [388, 257] on button "Continue" at bounding box center [395, 260] width 67 height 25
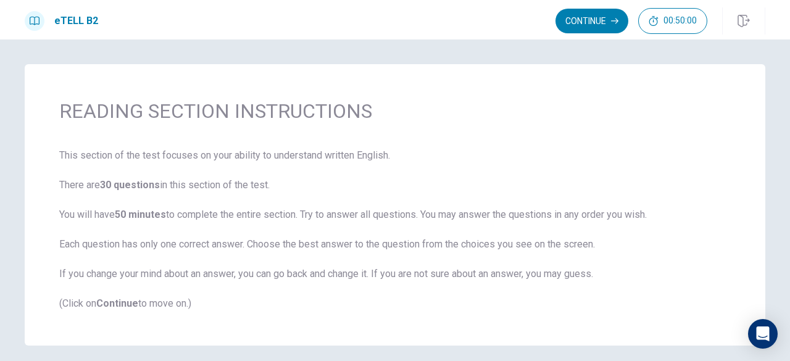
scroll to position [0, 0]
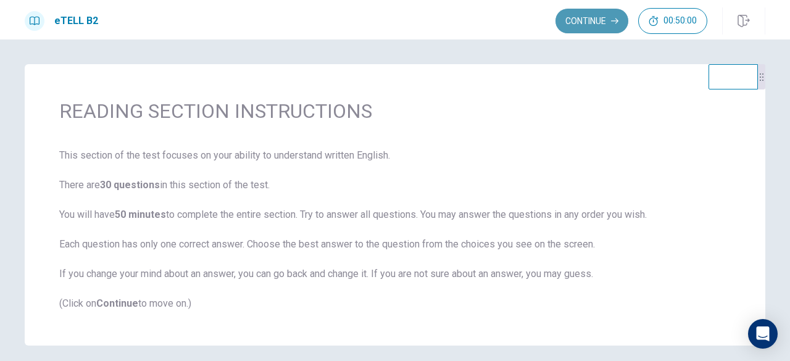
click at [584, 27] on button "Continue" at bounding box center [592, 21] width 73 height 25
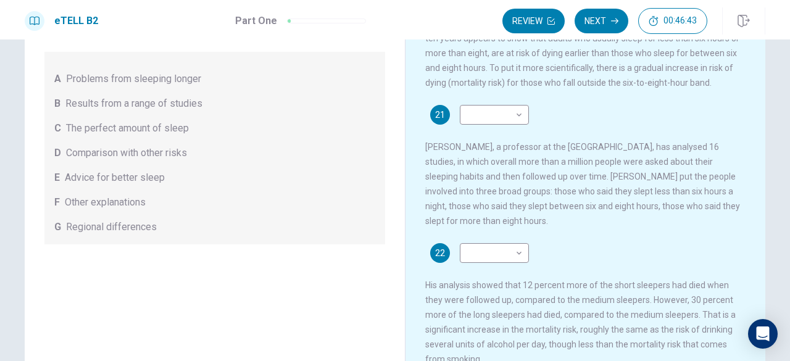
scroll to position [62, 0]
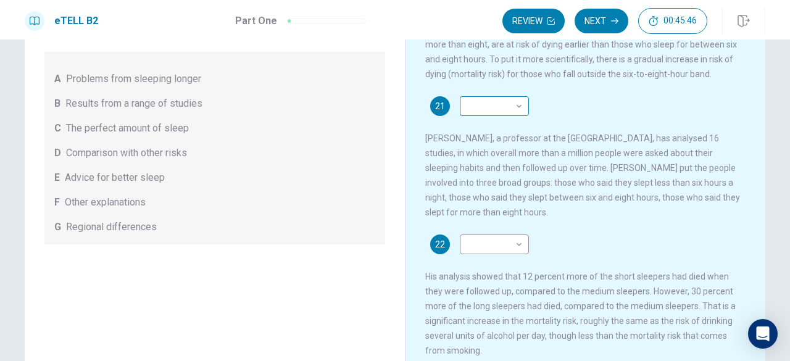
click at [505, 112] on body "This site uses cookies, as explained in our Privacy Policy . If you agree to th…" at bounding box center [395, 180] width 790 height 361
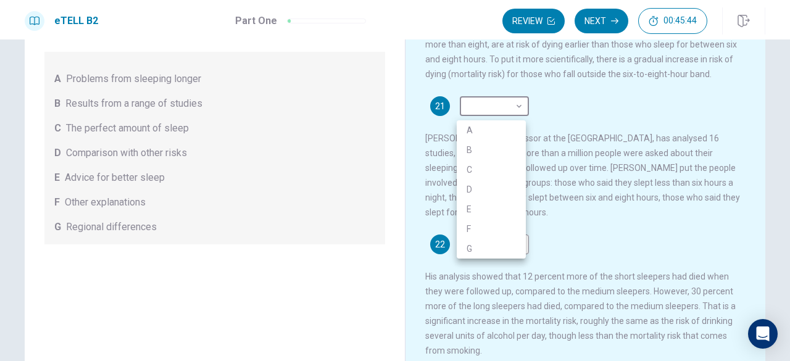
click at [478, 242] on li "G" at bounding box center [491, 249] width 69 height 20
type input "*"
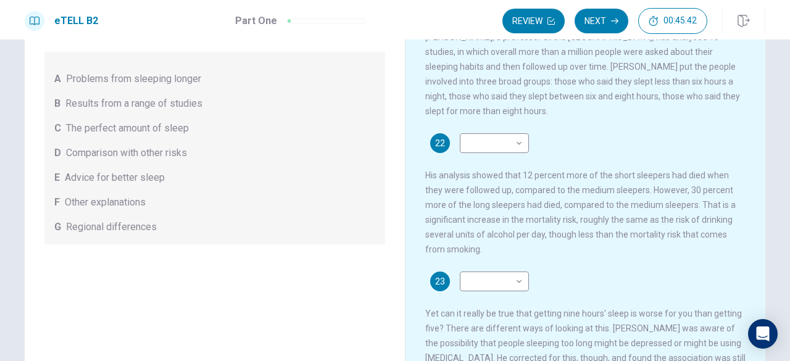
scroll to position [185, 0]
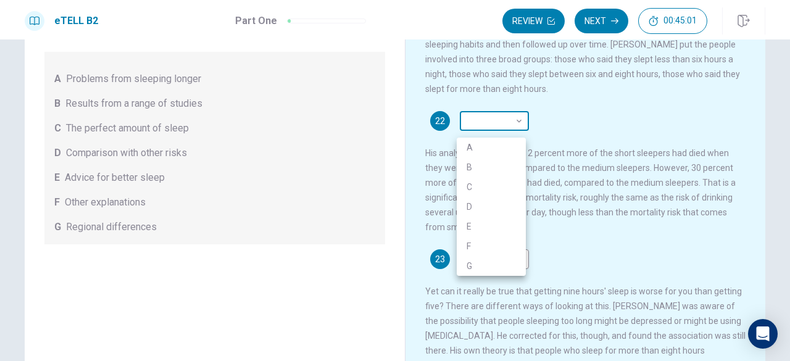
click at [508, 124] on body "This site uses cookies, as explained in our Privacy Policy . If you agree to th…" at bounding box center [395, 180] width 790 height 361
click at [493, 209] on li "D" at bounding box center [491, 207] width 69 height 20
type input "*"
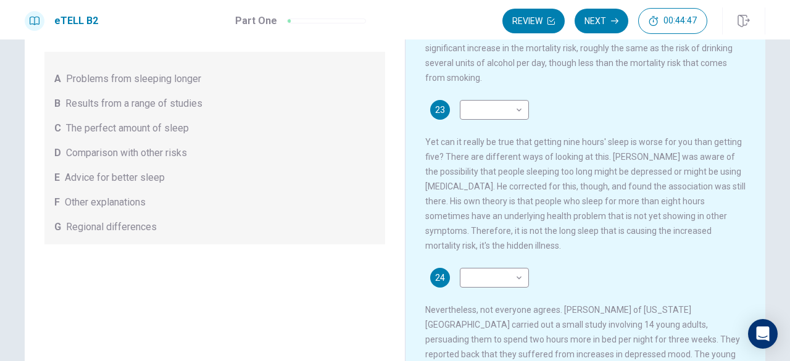
scroll to position [370, 0]
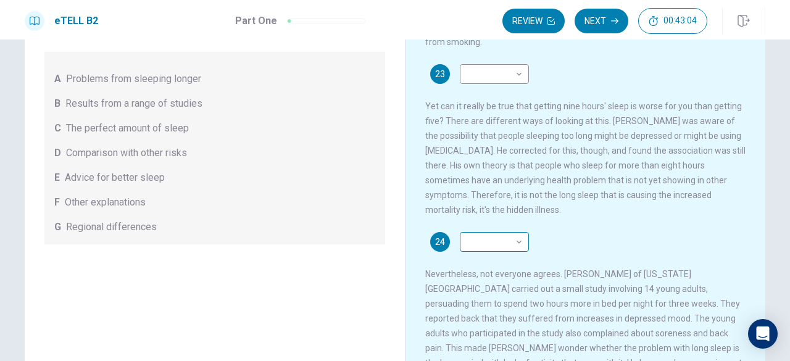
click at [510, 256] on body "This site uses cookies, as explained in our Privacy Policy . If you agree to th…" at bounding box center [395, 180] width 790 height 361
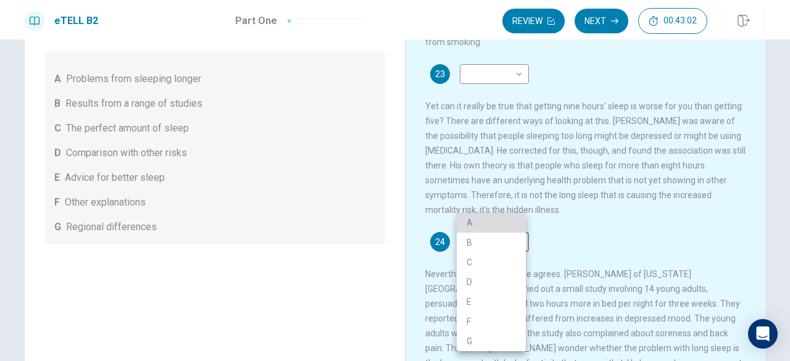
click at [501, 229] on li "A" at bounding box center [491, 223] width 69 height 20
type input "*"
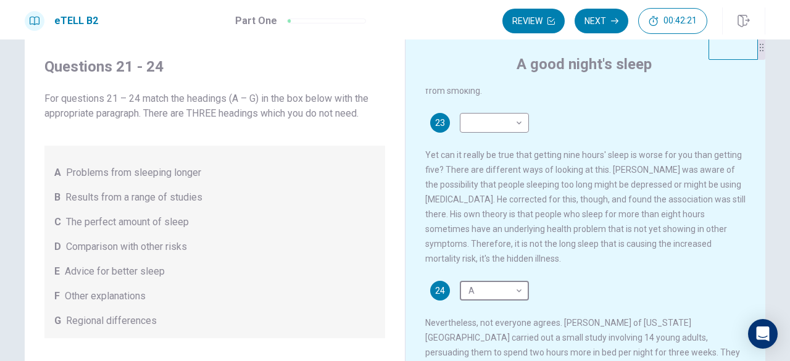
scroll to position [0, 0]
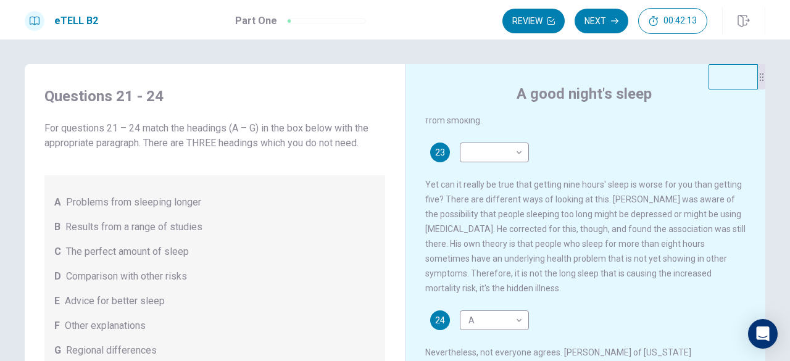
drag, startPoint x: 782, startPoint y: 133, endPoint x: 775, endPoint y: 107, distance: 26.8
click at [775, 107] on div "Questions 21 - 24 For questions 21 – 24 match the headings (A – G) in the box b…" at bounding box center [395, 201] width 790 height 322
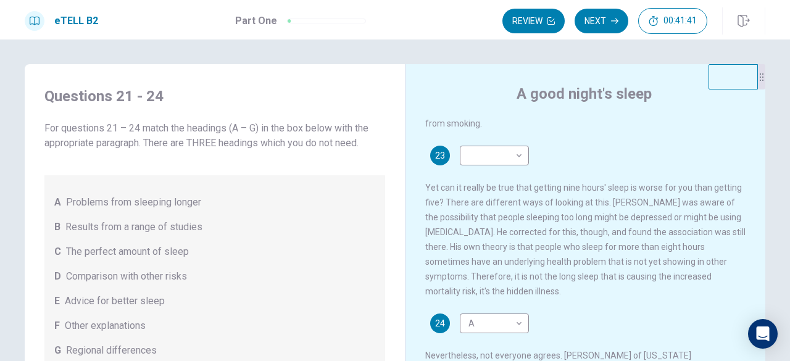
scroll to position [433, 0]
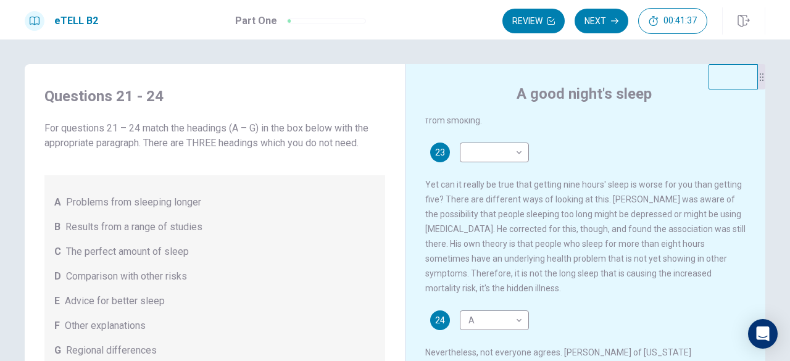
drag, startPoint x: 232, startPoint y: 158, endPoint x: 244, endPoint y: 246, distance: 89.2
click at [244, 246] on div "For questions 21 – 24 match the headings (A – G) in the box below with the appr…" at bounding box center [214, 244] width 341 height 247
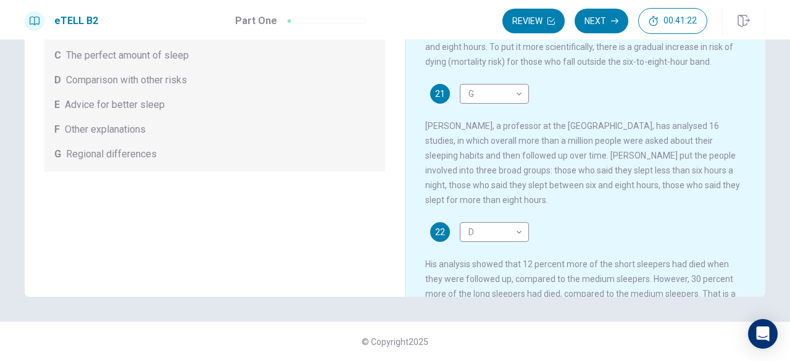
scroll to position [0, 0]
drag, startPoint x: 364, startPoint y: 157, endPoint x: 375, endPoint y: 123, distance: 36.3
click at [375, 123] on div "A Problems from sleeping longer B Results from a range of studies C The perfect…" at bounding box center [214, 75] width 341 height 193
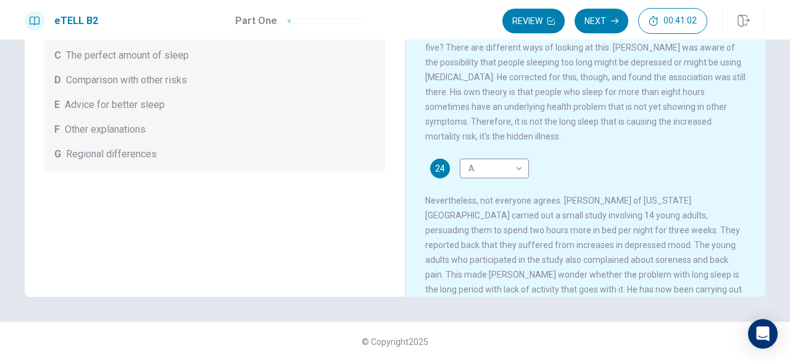
scroll to position [309, 0]
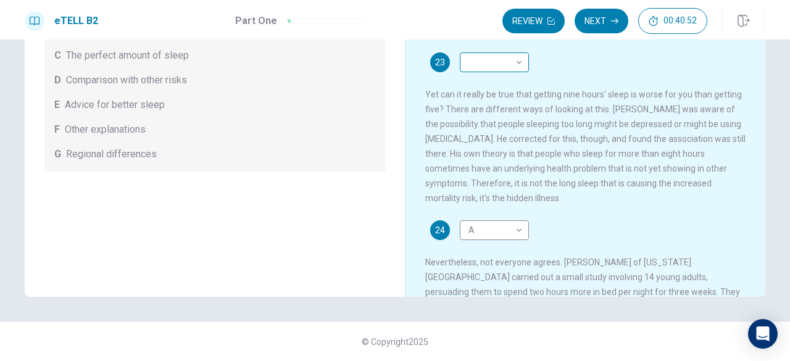
click at [517, 72] on body "This site uses cookies, as explained in our Privacy Policy . If you agree to th…" at bounding box center [395, 180] width 790 height 361
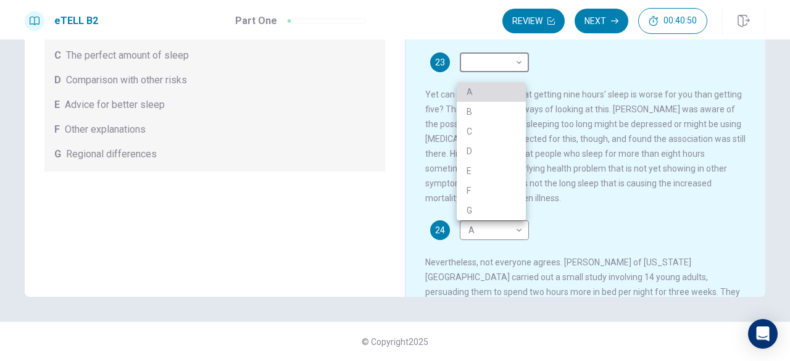
click at [517, 85] on li "A" at bounding box center [491, 92] width 69 height 20
type input "*"
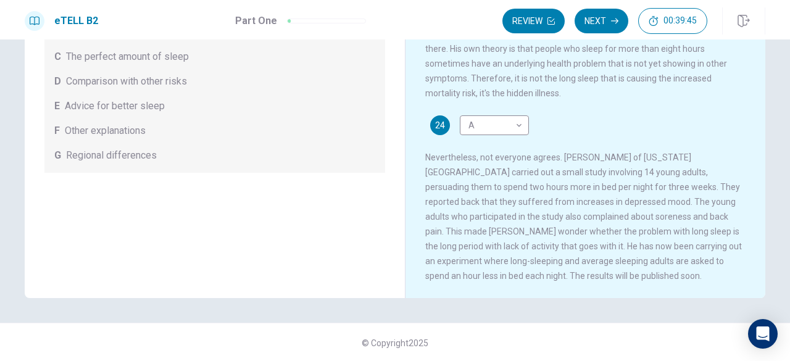
scroll to position [196, 0]
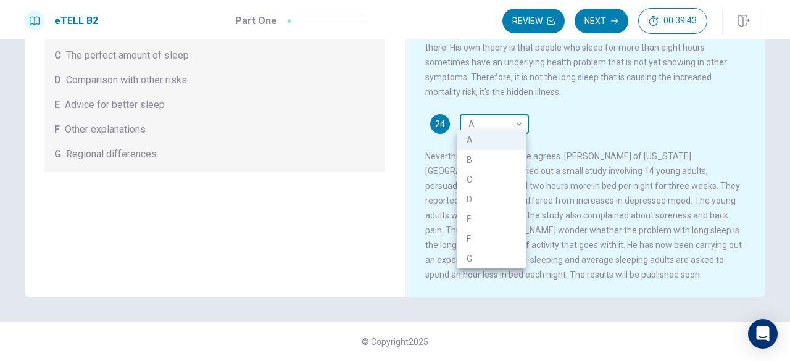
click at [501, 120] on body "This site uses cookies, as explained in our Privacy Policy . If you agree to th…" at bounding box center [395, 180] width 790 height 361
click at [496, 153] on li "B" at bounding box center [491, 160] width 69 height 20
type input "*"
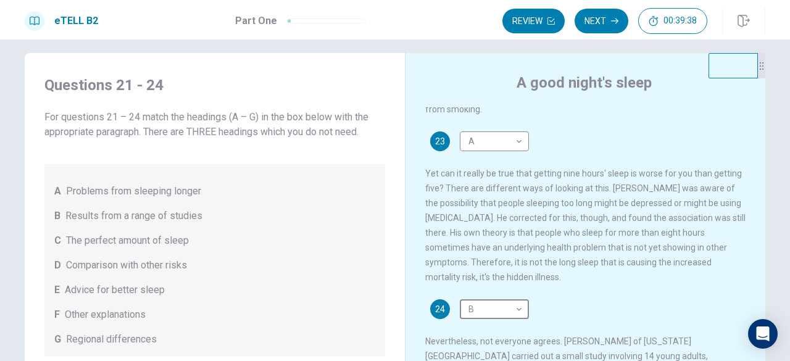
scroll to position [0, 0]
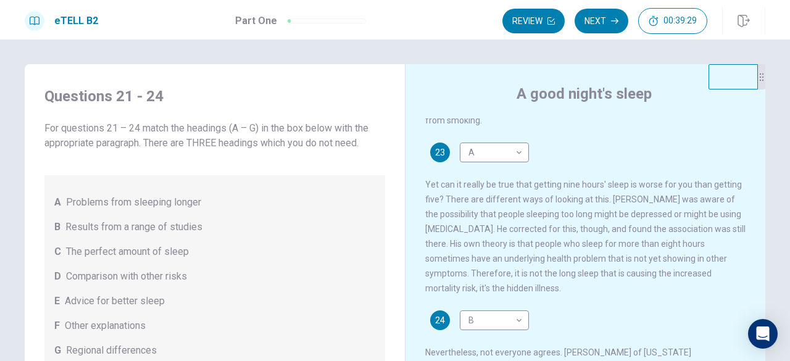
drag, startPoint x: 759, startPoint y: 128, endPoint x: 755, endPoint y: 114, distance: 14.3
click at [755, 114] on div "A good night's sleep Many of us try, but often fail, to get eight hours' sleep …" at bounding box center [585, 288] width 361 height 449
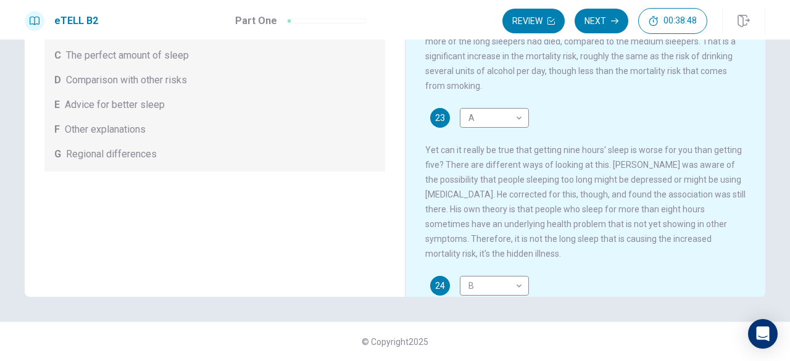
scroll to position [314, 0]
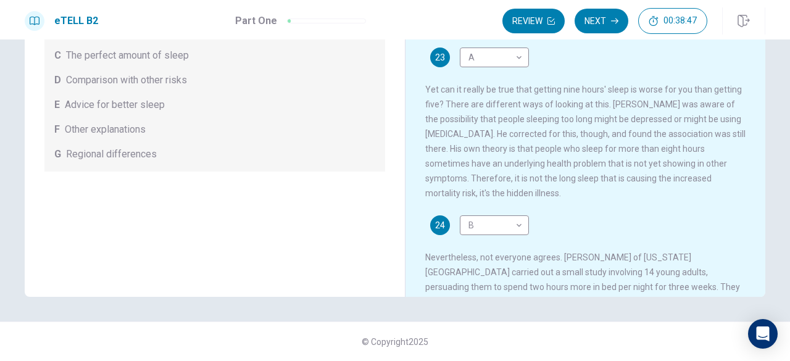
drag, startPoint x: 759, startPoint y: 79, endPoint x: 761, endPoint y: 112, distance: 33.4
click at [761, 112] on div "A good night's sleep Many of us try, but often fail, to get eight hours' sleep …" at bounding box center [585, 92] width 361 height 449
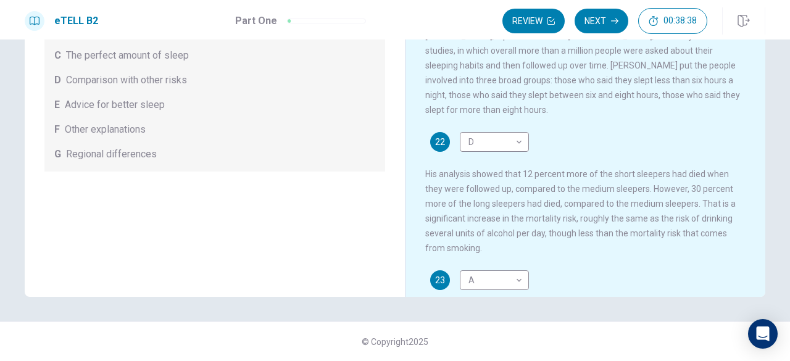
scroll to position [88, 0]
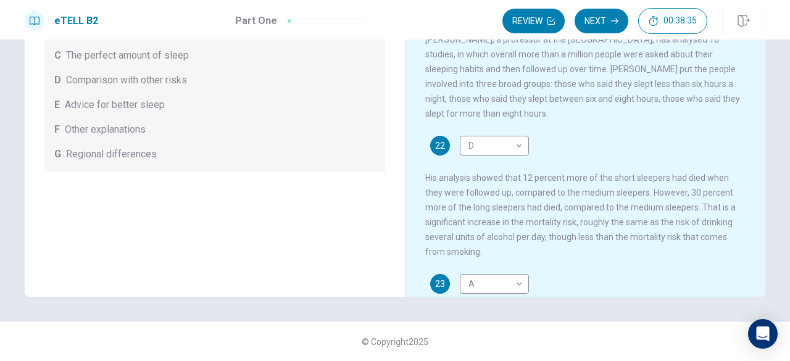
click at [767, 103] on div "Questions 21 - 24 For questions 21 – 24 match the headings (A – G) in the box b…" at bounding box center [395, 82] width 780 height 429
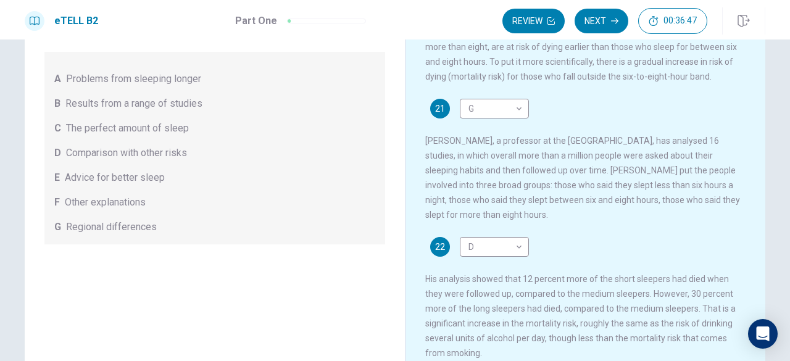
scroll to position [62, 0]
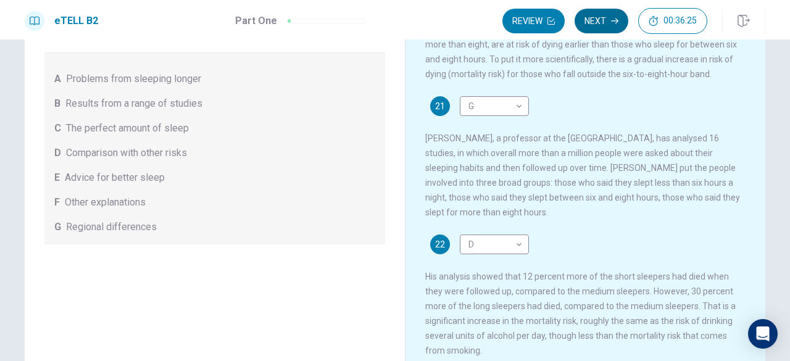
click at [606, 17] on button "Next" at bounding box center [602, 21] width 54 height 25
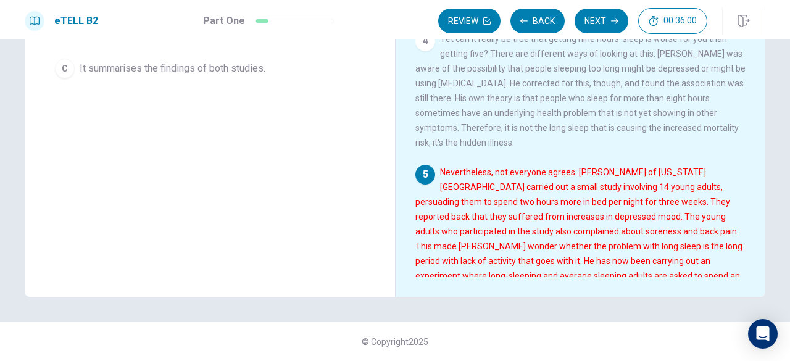
scroll to position [236, 0]
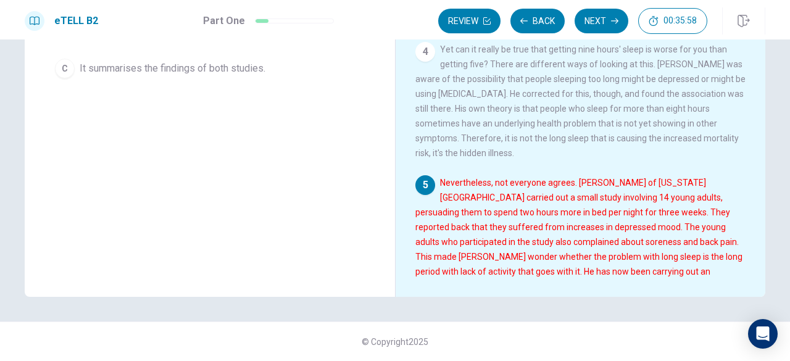
drag, startPoint x: 335, startPoint y: 132, endPoint x: 335, endPoint y: 144, distance: 12.3
click at [335, 145] on div "Question 25 What is the purpose of the highlighted paragraph which begins ‘Neve…" at bounding box center [210, 82] width 370 height 429
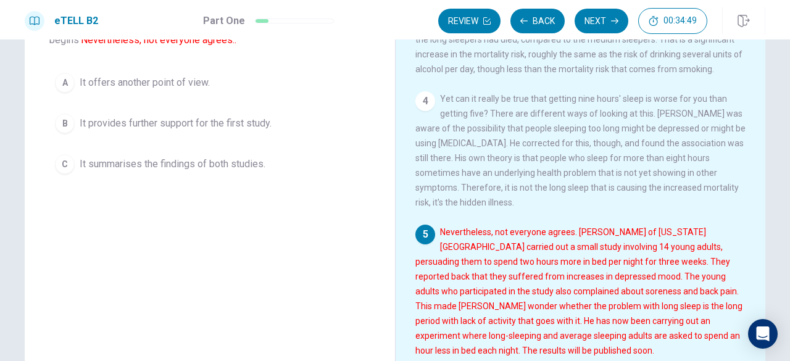
scroll to position [73, 0]
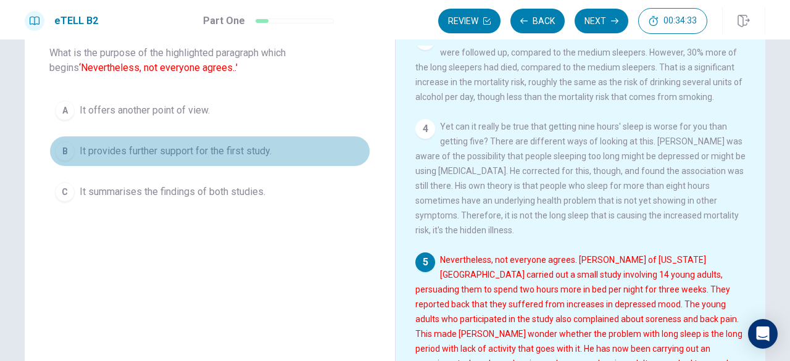
click at [249, 154] on span "It provides further support for the first study." at bounding box center [176, 151] width 192 height 15
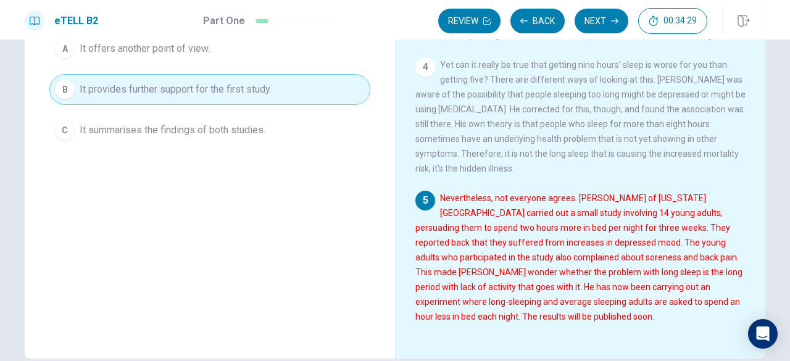
scroll to position [196, 0]
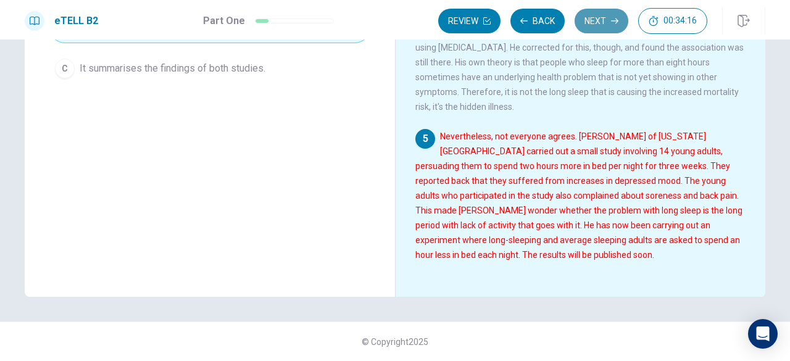
click at [601, 28] on button "Next" at bounding box center [602, 21] width 54 height 25
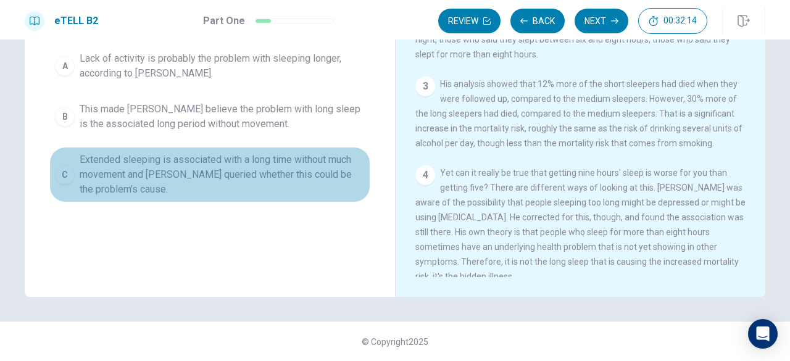
click at [234, 173] on span "Extended sleeping is associated with a long time without much movement and [PER…" at bounding box center [222, 174] width 285 height 44
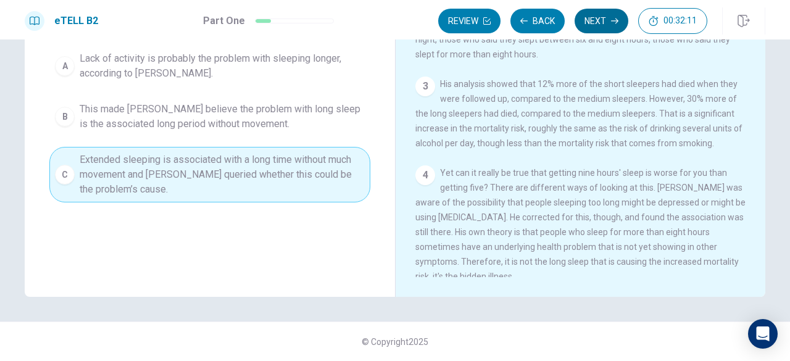
click at [608, 22] on button "Next" at bounding box center [602, 21] width 54 height 25
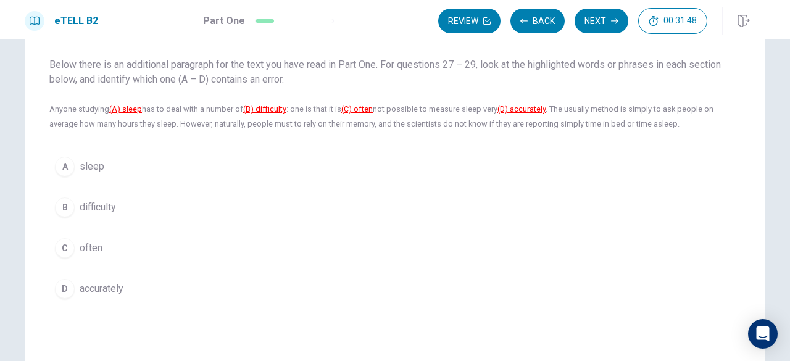
scroll to position [62, 0]
click at [180, 210] on button "B difficulty" at bounding box center [394, 206] width 691 height 31
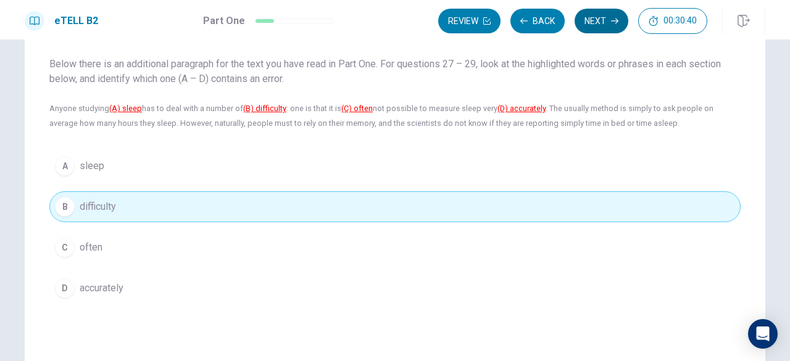
click at [603, 18] on button "Next" at bounding box center [602, 21] width 54 height 25
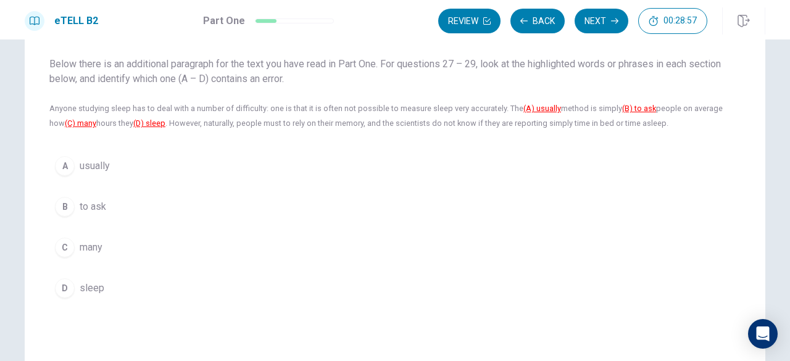
scroll to position [0, 0]
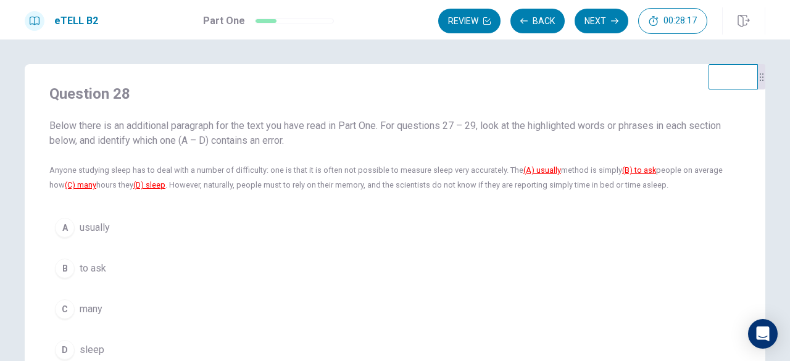
click at [348, 232] on button "A usually" at bounding box center [394, 227] width 691 height 31
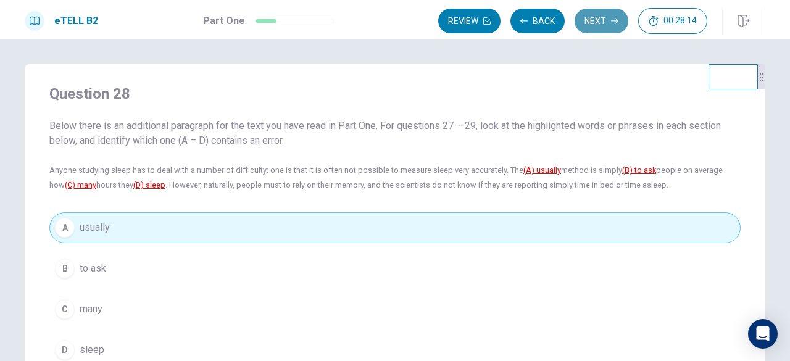
click at [581, 15] on button "Next" at bounding box center [602, 21] width 54 height 25
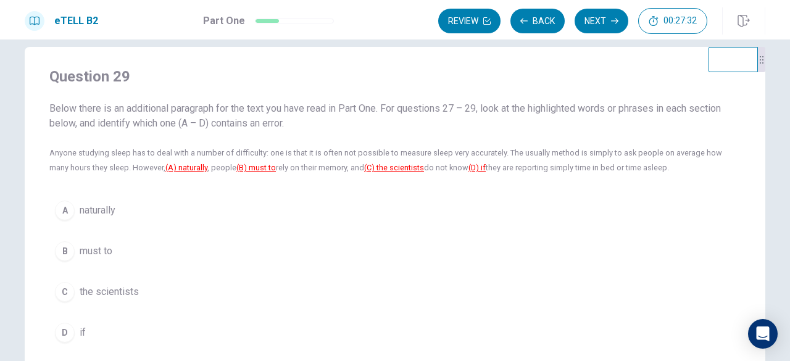
scroll to position [62, 0]
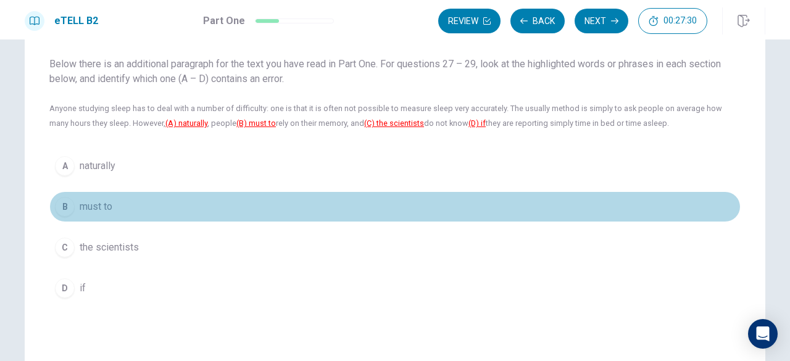
click at [253, 196] on button "B must to" at bounding box center [394, 206] width 691 height 31
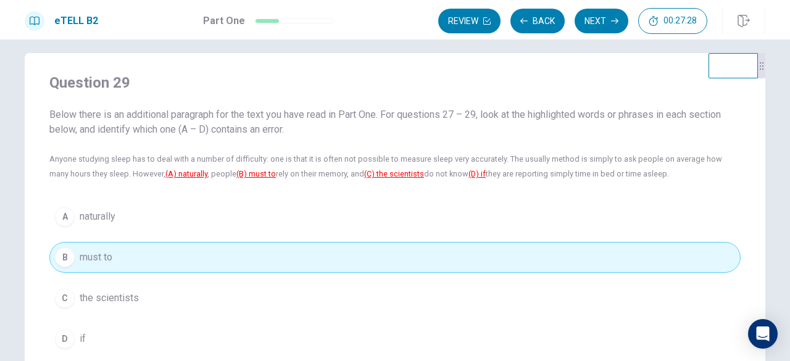
scroll to position [0, 0]
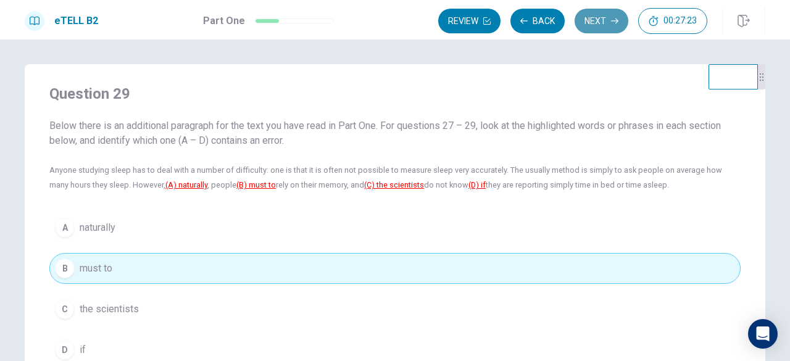
click at [615, 22] on icon "button" at bounding box center [614, 20] width 7 height 7
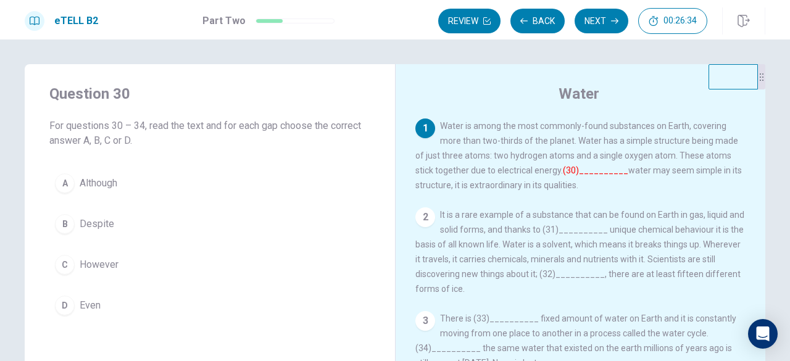
click at [568, 173] on font "(30)__________" at bounding box center [595, 170] width 65 height 10
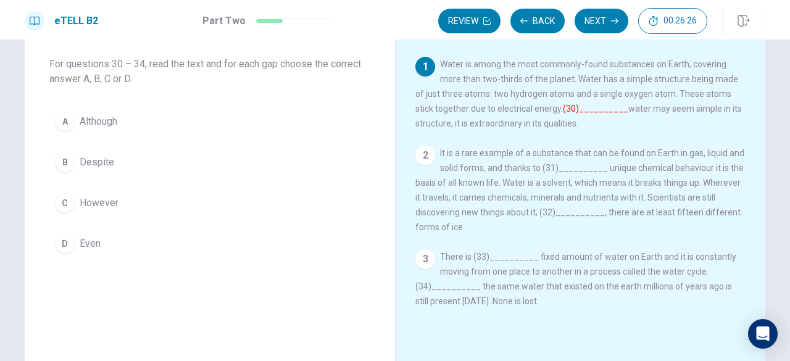
click at [570, 113] on font "(30)__________" at bounding box center [595, 109] width 65 height 10
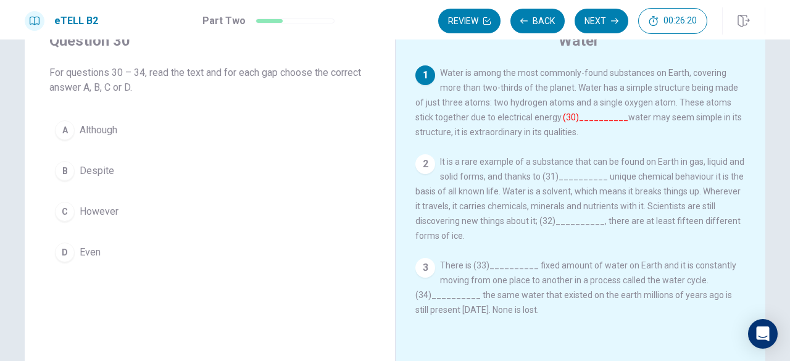
scroll to position [73, 0]
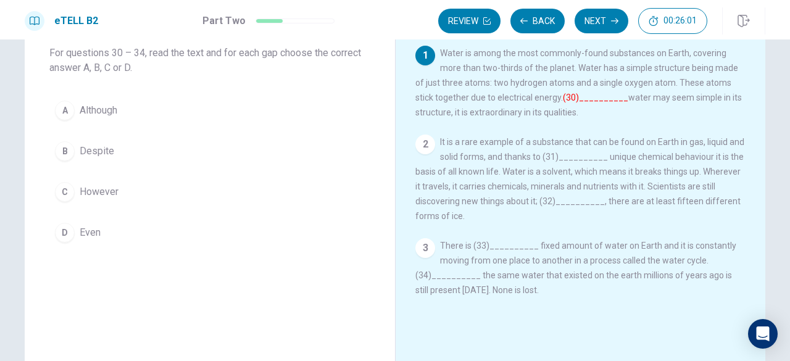
click at [570, 102] on font "(30)__________" at bounding box center [595, 98] width 65 height 10
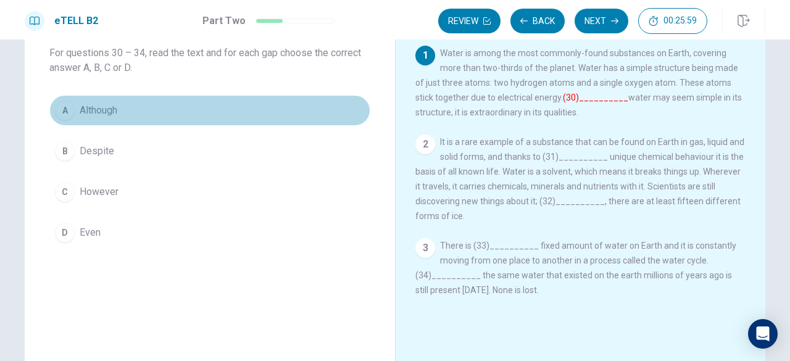
click at [235, 99] on button "A Although" at bounding box center [209, 110] width 321 height 31
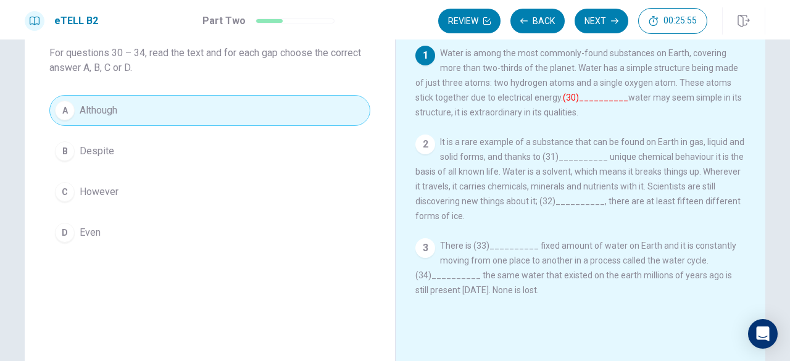
click at [415, 144] on div "2" at bounding box center [425, 145] width 20 height 20
click at [430, 146] on div "2" at bounding box center [425, 145] width 20 height 20
click at [427, 146] on div "2" at bounding box center [425, 145] width 20 height 20
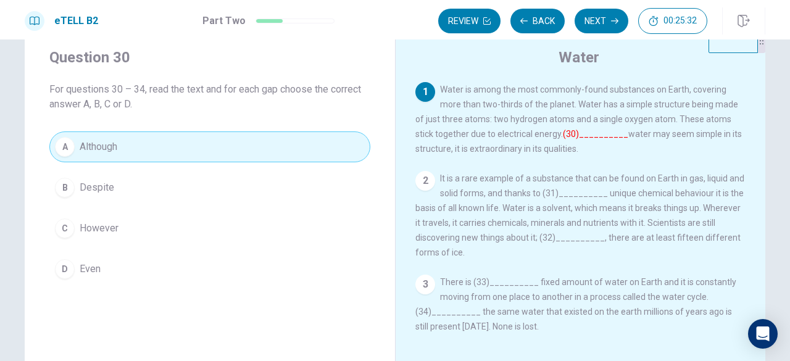
scroll to position [62, 0]
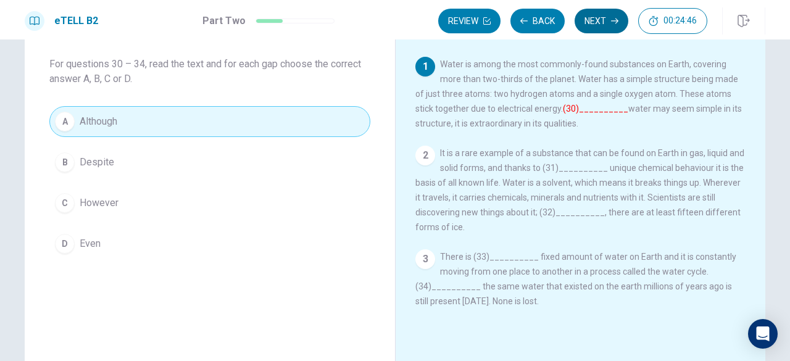
click at [599, 24] on button "Next" at bounding box center [602, 21] width 54 height 25
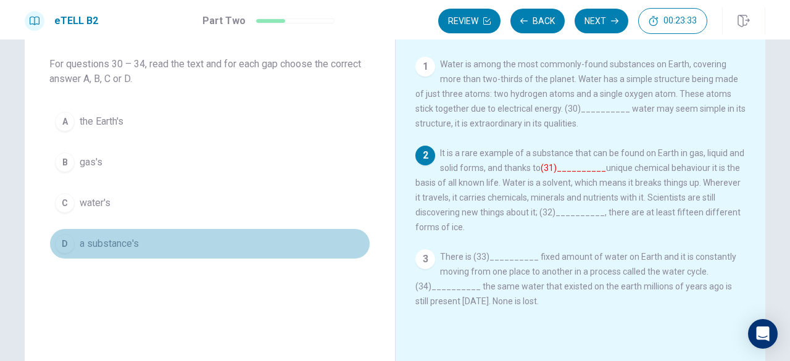
click at [158, 237] on button "D a substance's" at bounding box center [209, 243] width 321 height 31
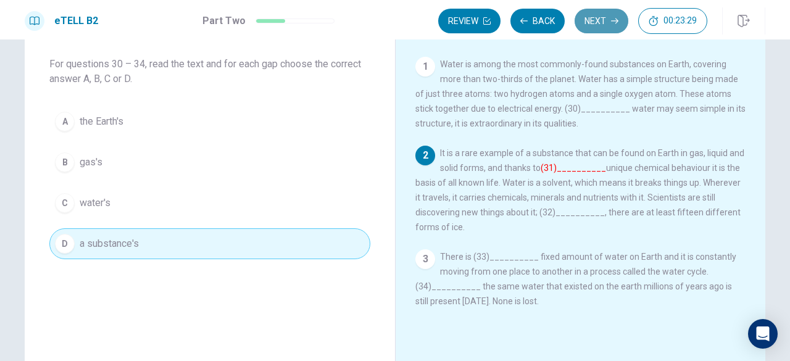
click at [583, 25] on button "Next" at bounding box center [602, 21] width 54 height 25
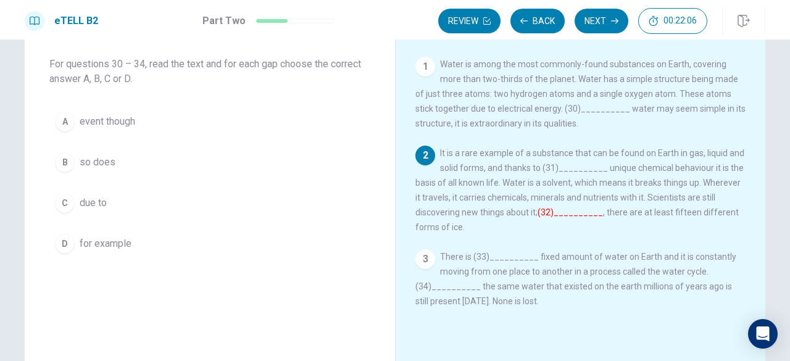
click at [257, 240] on button "D for example" at bounding box center [209, 243] width 321 height 31
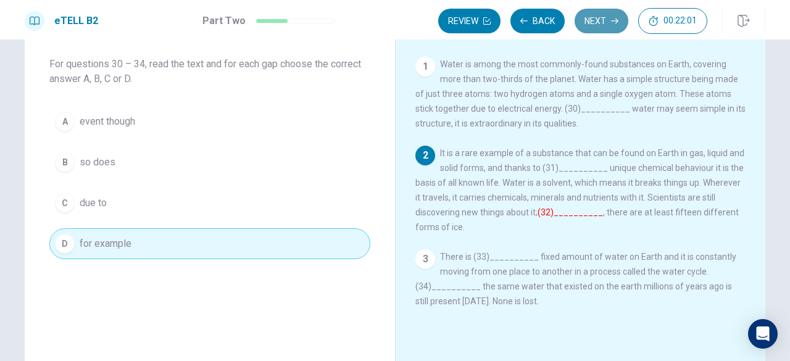
click at [605, 22] on button "Next" at bounding box center [602, 21] width 54 height 25
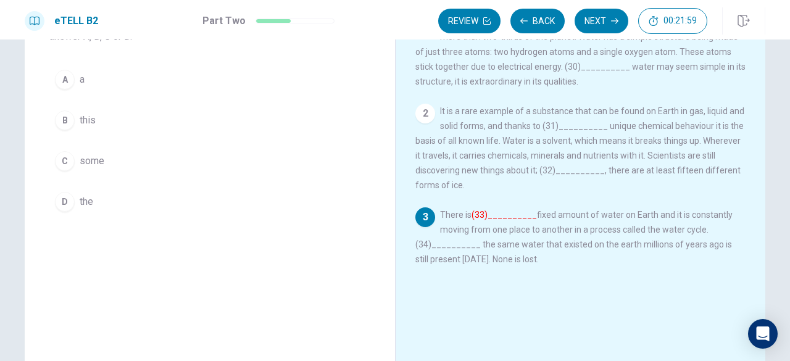
scroll to position [123, 0]
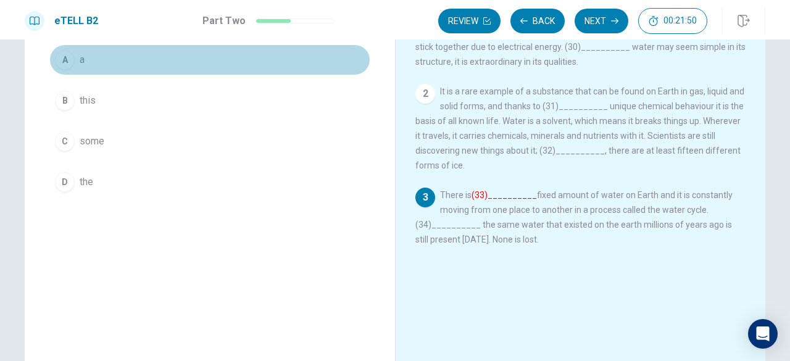
click at [173, 67] on button "A a" at bounding box center [209, 59] width 321 height 31
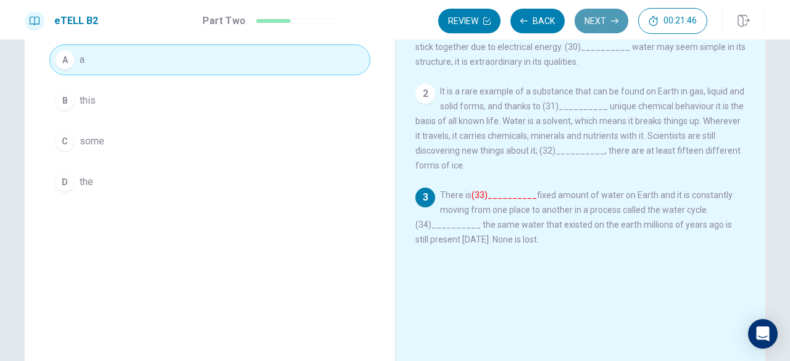
click at [590, 23] on button "Next" at bounding box center [602, 21] width 54 height 25
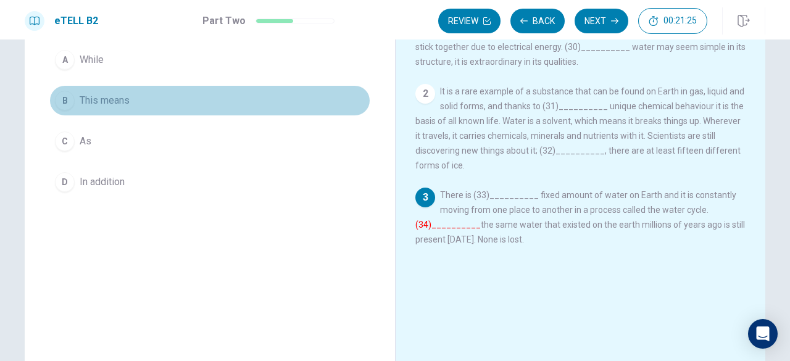
click at [129, 101] on button "B This means" at bounding box center [209, 100] width 321 height 31
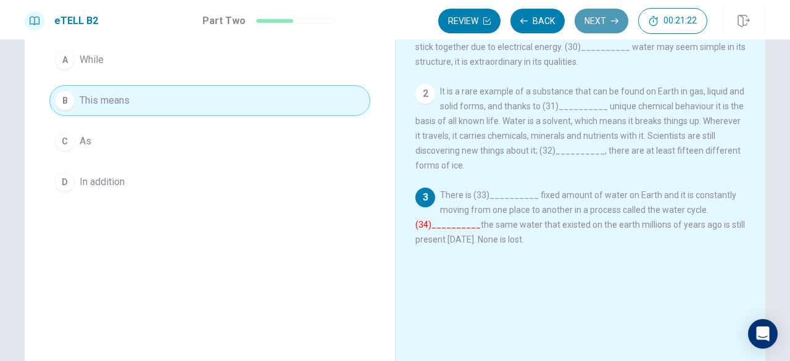
click at [606, 21] on button "Next" at bounding box center [602, 21] width 54 height 25
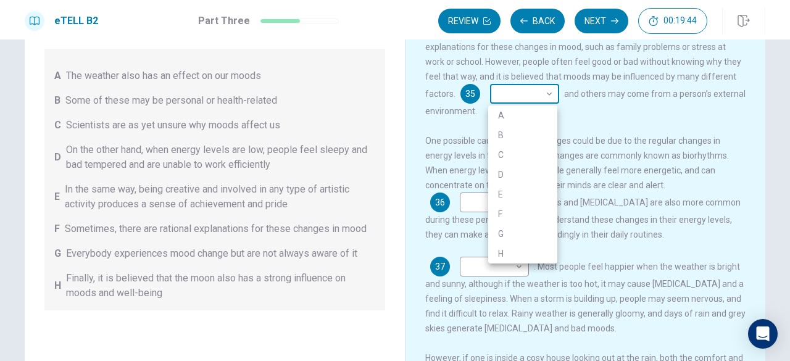
click at [549, 102] on body "This site uses cookies, as explained in our Privacy Policy . If you agree to th…" at bounding box center [395, 180] width 790 height 361
click at [530, 206] on li "F" at bounding box center [522, 214] width 69 height 20
type input "*"
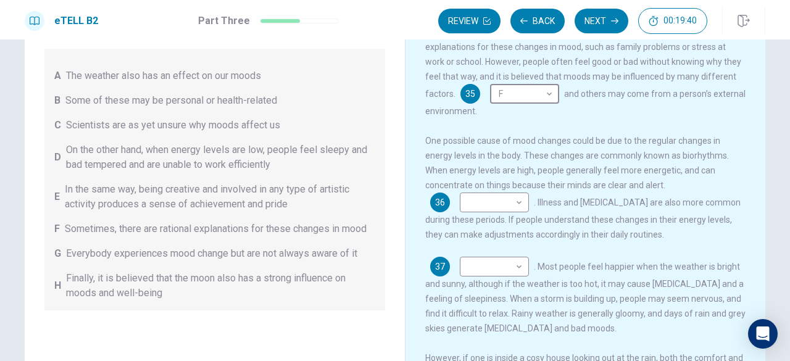
scroll to position [62, 0]
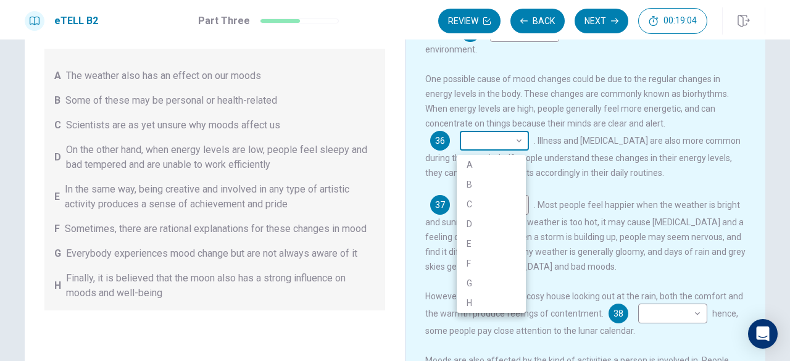
click at [520, 146] on body "This site uses cookies, as explained in our Privacy Policy . If you agree to th…" at bounding box center [395, 180] width 790 height 361
click at [474, 277] on li "G" at bounding box center [491, 284] width 69 height 20
click at [517, 143] on body "This site uses cookies, as explained in our Privacy Policy . If you agree to th…" at bounding box center [395, 180] width 790 height 361
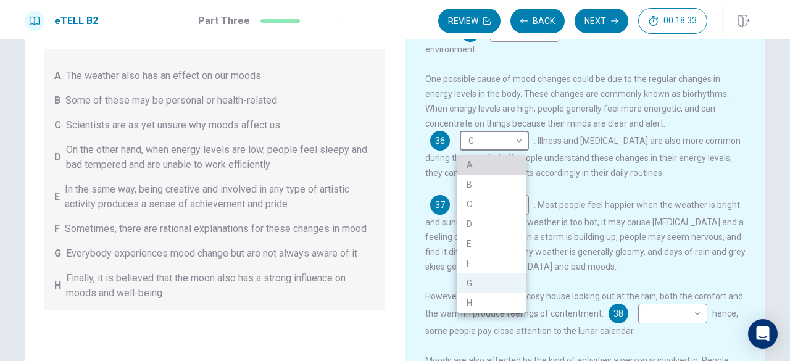
click at [461, 172] on li "A" at bounding box center [491, 165] width 69 height 20
type input "*"
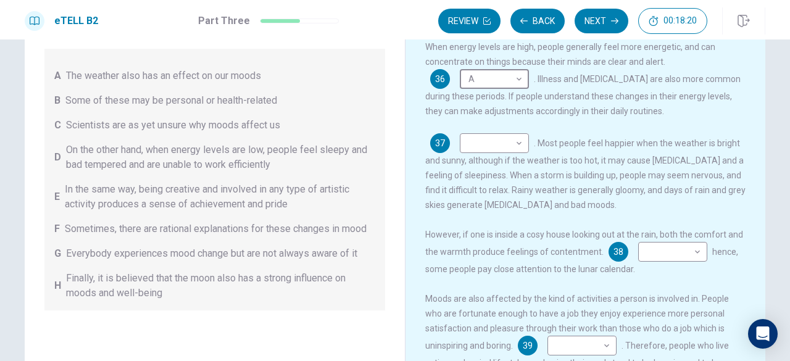
scroll to position [0, 0]
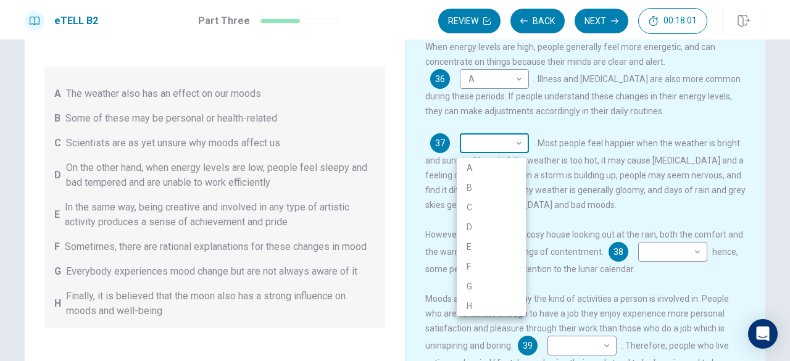
click at [487, 146] on body "This site uses cookies, as explained in our Privacy Policy . If you agree to th…" at bounding box center [395, 180] width 790 height 361
click at [475, 249] on li "E" at bounding box center [491, 247] width 69 height 20
type input "*"
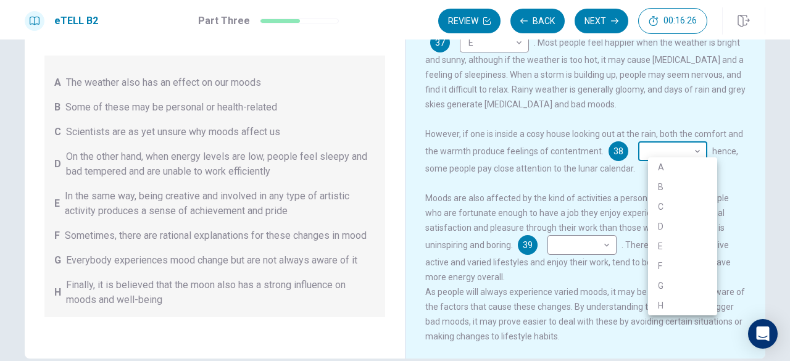
click at [678, 148] on body "This site uses cookies, as explained in our Privacy Policy . If you agree to th…" at bounding box center [395, 180] width 790 height 361
click at [659, 208] on li "C" at bounding box center [682, 207] width 69 height 20
type input "*"
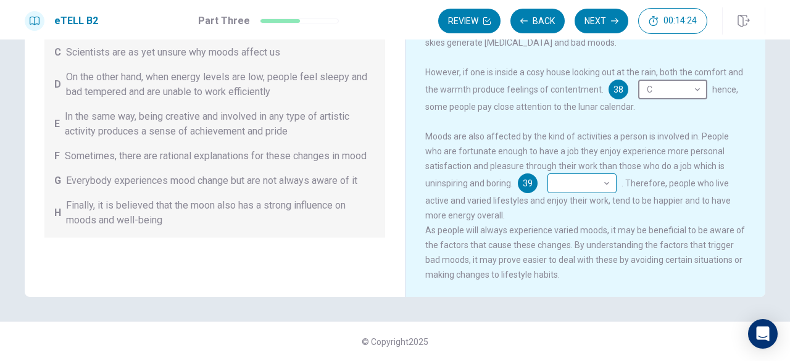
scroll to position [223, 0]
click at [601, 178] on body "This site uses cookies, as explained in our Privacy Policy . If you agree to th…" at bounding box center [395, 180] width 790 height 361
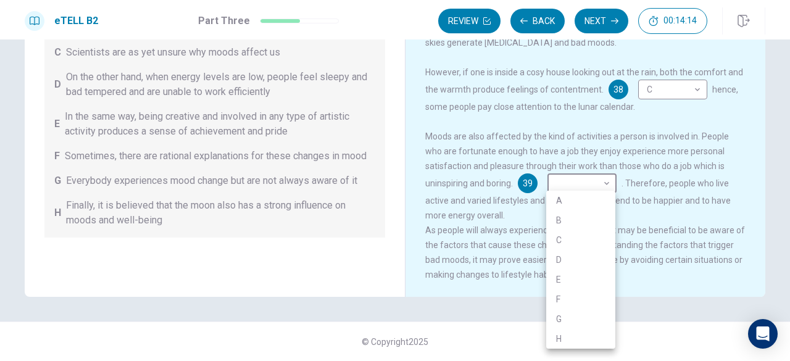
click at [578, 314] on li "G" at bounding box center [580, 319] width 69 height 20
type input "*"
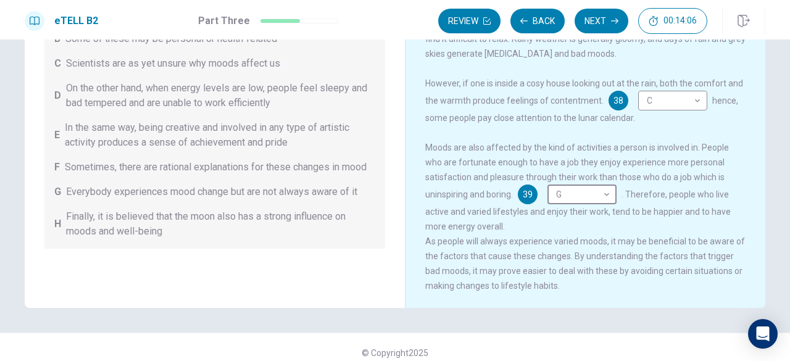
scroll to position [196, 0]
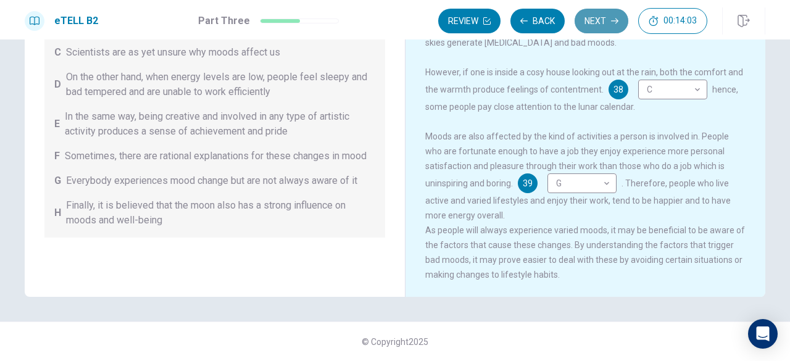
click at [582, 23] on button "Next" at bounding box center [602, 21] width 54 height 25
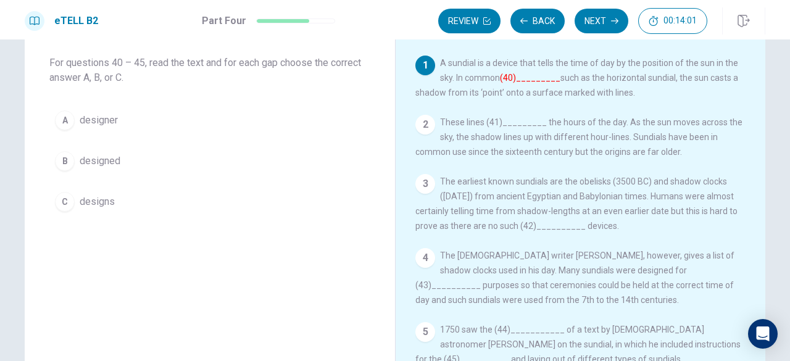
scroll to position [11, 0]
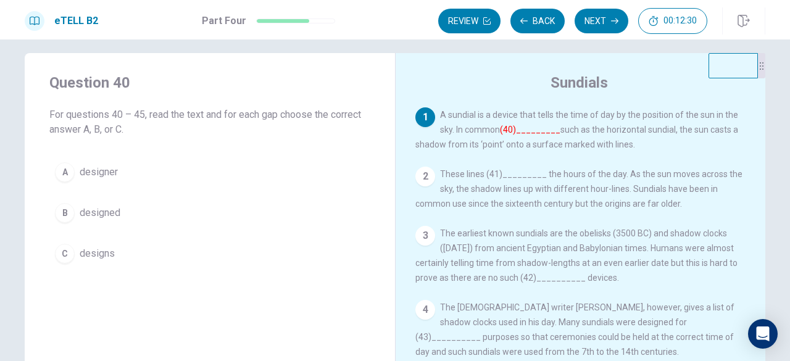
click at [245, 262] on button "C designs" at bounding box center [209, 253] width 321 height 31
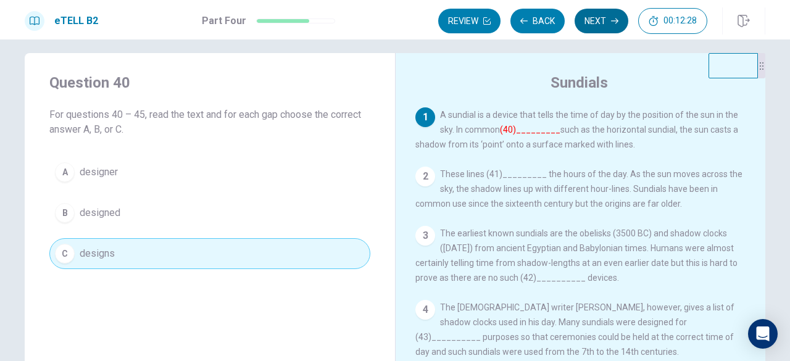
click at [608, 24] on button "Next" at bounding box center [602, 21] width 54 height 25
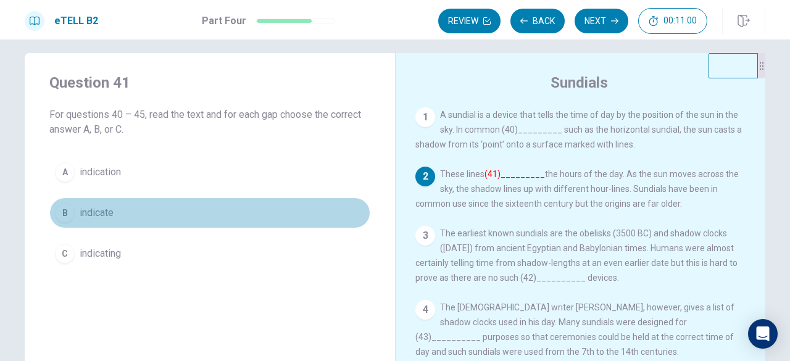
click at [205, 207] on button "B indicate" at bounding box center [209, 213] width 321 height 31
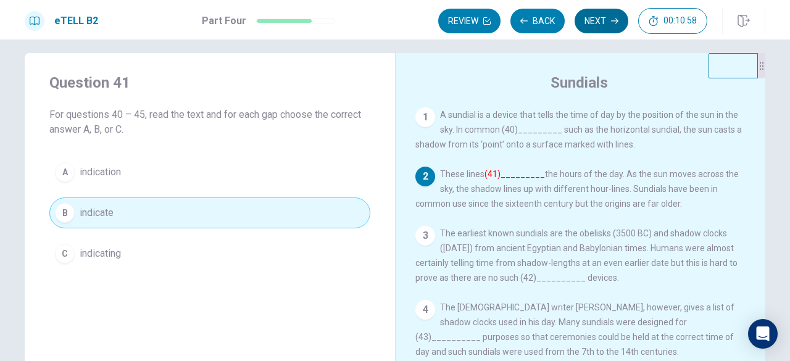
click at [614, 20] on icon "button" at bounding box center [614, 22] width 7 height 6
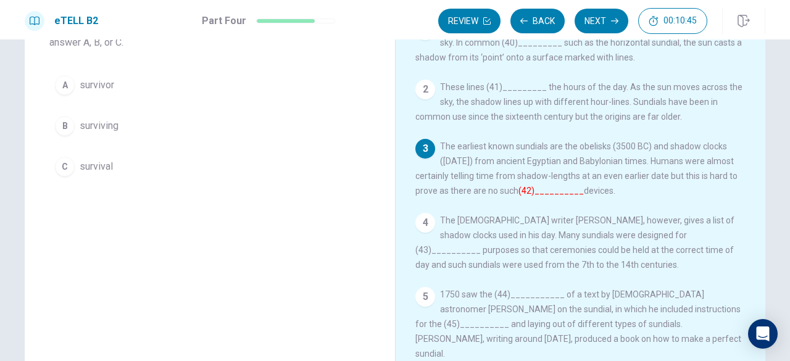
scroll to position [73, 0]
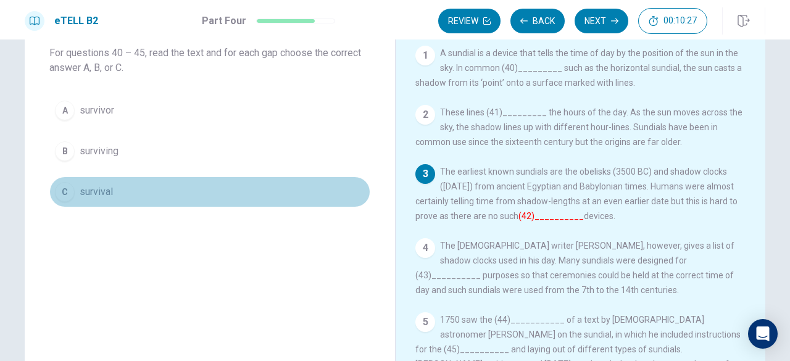
click at [220, 196] on button "C survival" at bounding box center [209, 192] width 321 height 31
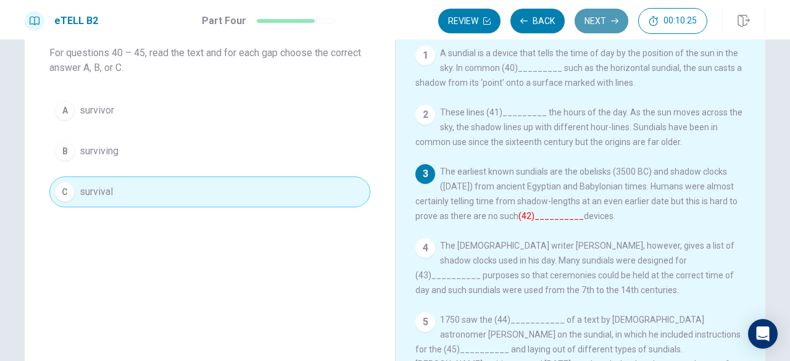
click at [582, 17] on button "Next" at bounding box center [602, 21] width 54 height 25
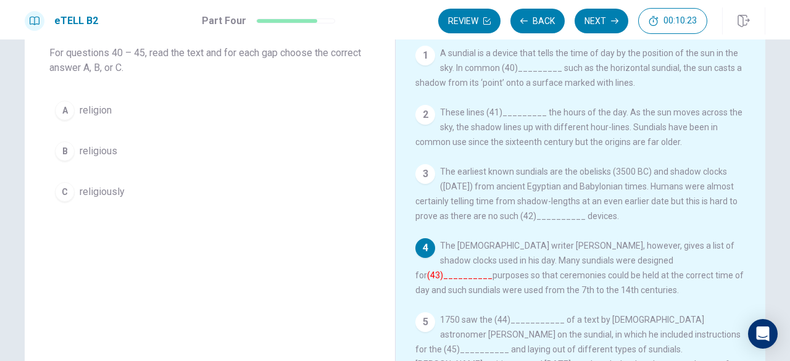
scroll to position [135, 0]
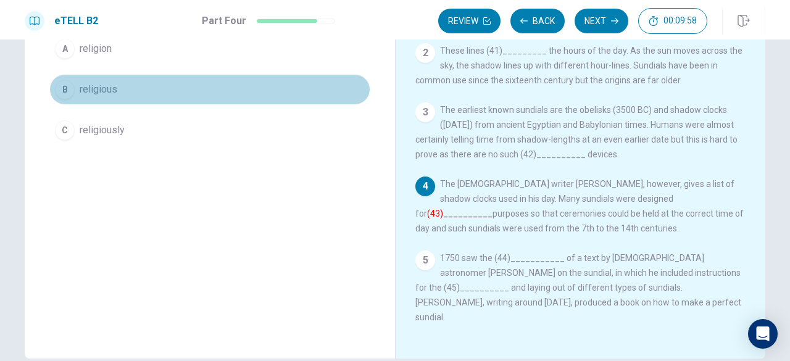
click at [227, 77] on button "B religious" at bounding box center [209, 89] width 321 height 31
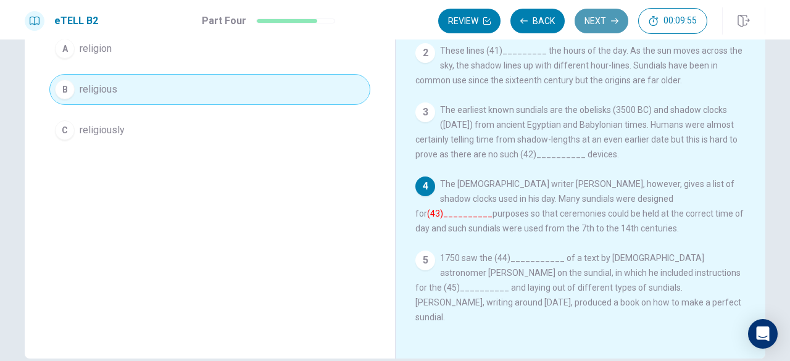
click at [600, 28] on button "Next" at bounding box center [602, 21] width 54 height 25
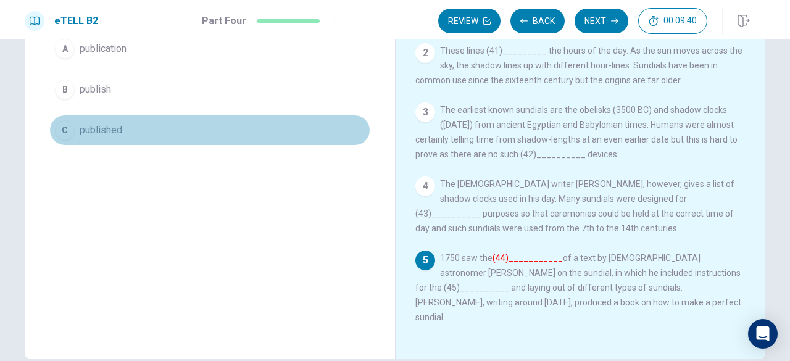
click at [262, 135] on button "C published" at bounding box center [209, 130] width 321 height 31
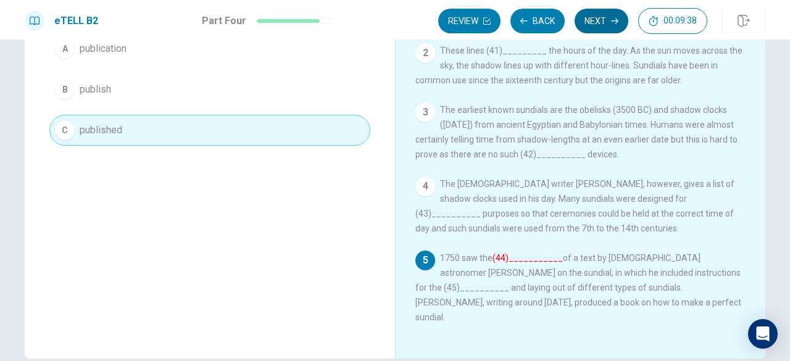
click at [590, 16] on button "Next" at bounding box center [602, 21] width 54 height 25
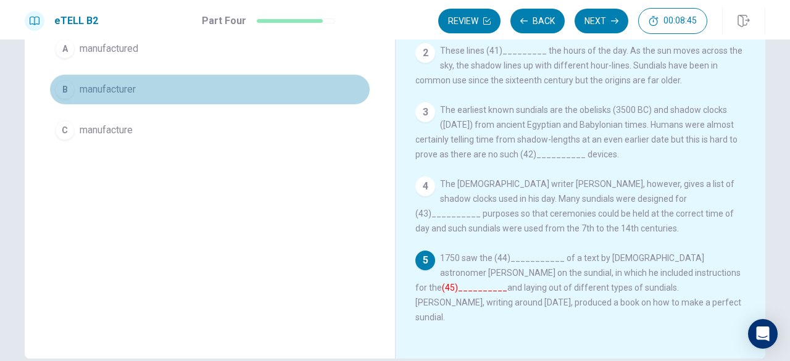
click at [267, 81] on button "B manufacturer" at bounding box center [209, 89] width 321 height 31
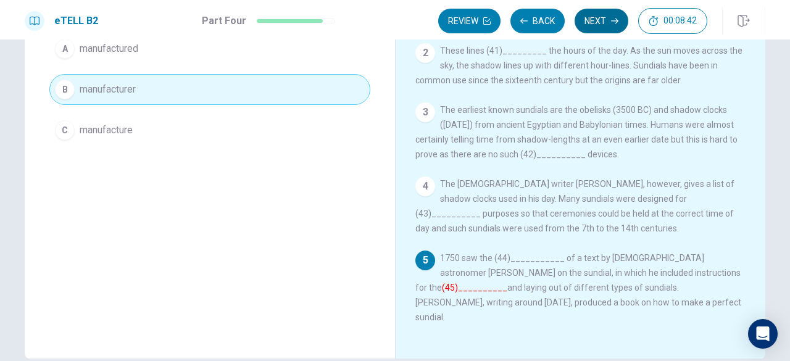
click at [598, 22] on button "Next" at bounding box center [602, 21] width 54 height 25
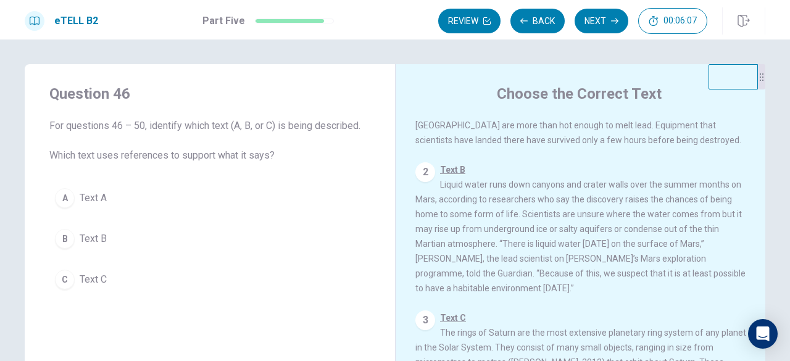
scroll to position [62, 0]
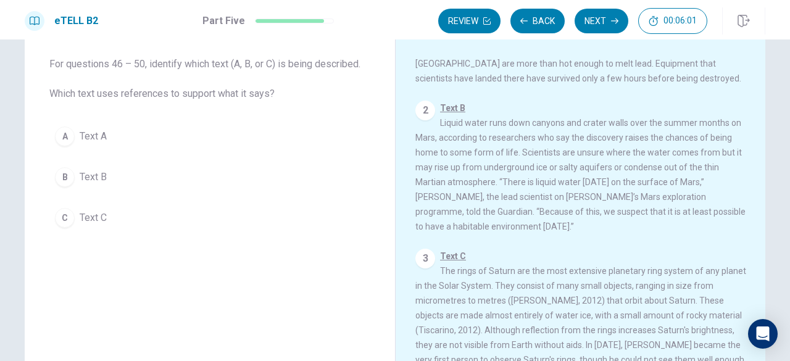
click at [201, 172] on button "B Text B" at bounding box center [209, 177] width 321 height 31
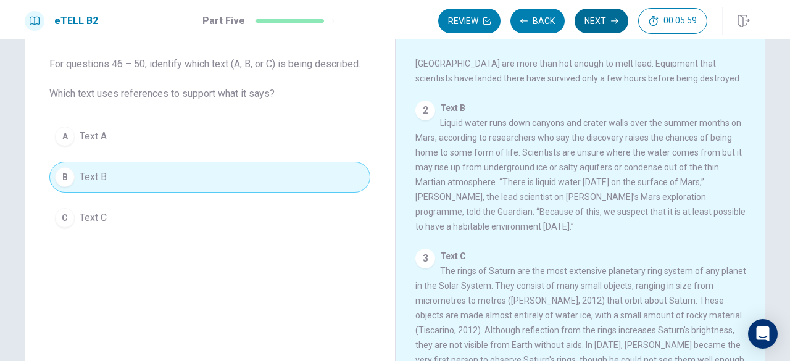
click at [599, 17] on button "Next" at bounding box center [602, 21] width 54 height 25
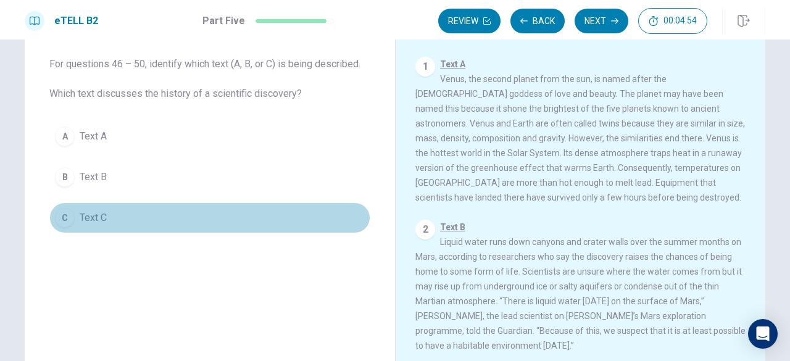
click at [148, 219] on button "C Text C" at bounding box center [209, 218] width 321 height 31
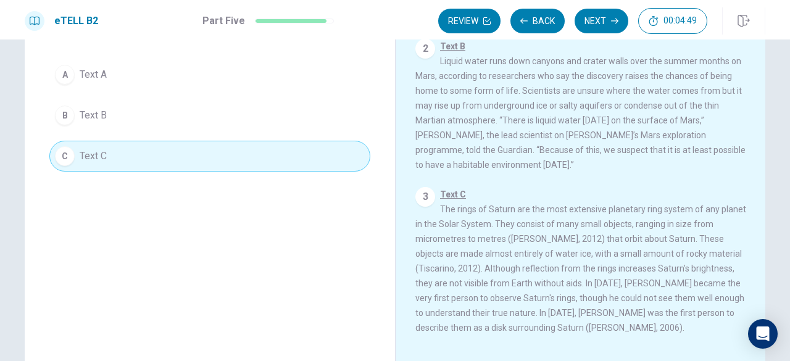
scroll to position [185, 0]
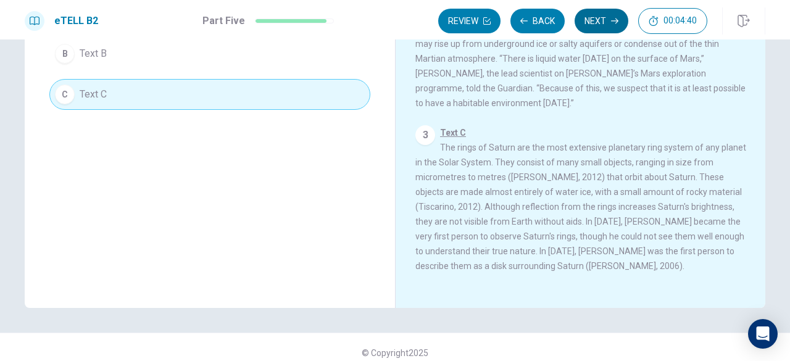
click at [606, 22] on button "Next" at bounding box center [602, 21] width 54 height 25
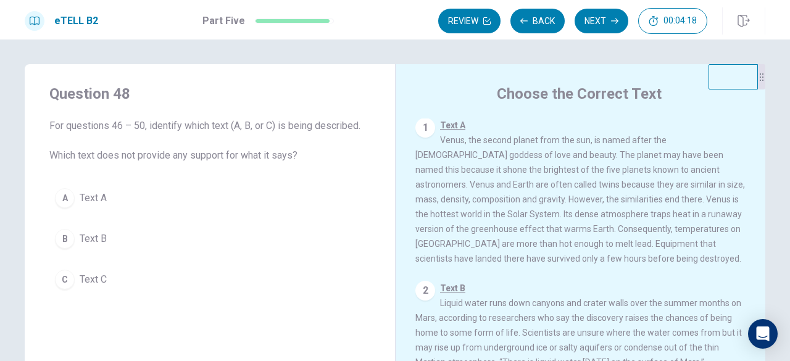
scroll to position [0, 0]
click at [210, 200] on button "A Text A" at bounding box center [209, 198] width 321 height 31
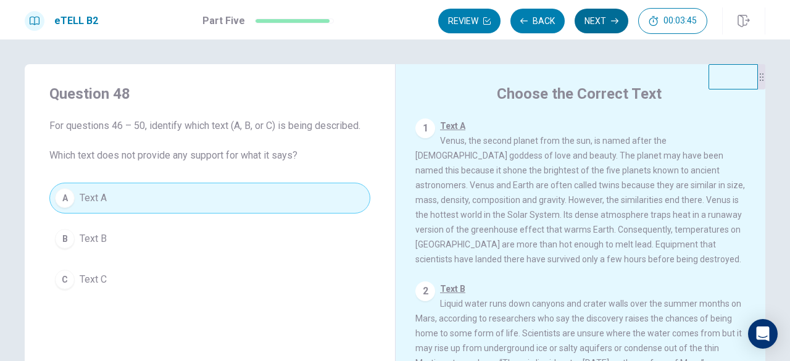
click at [585, 17] on button "Next" at bounding box center [602, 21] width 54 height 25
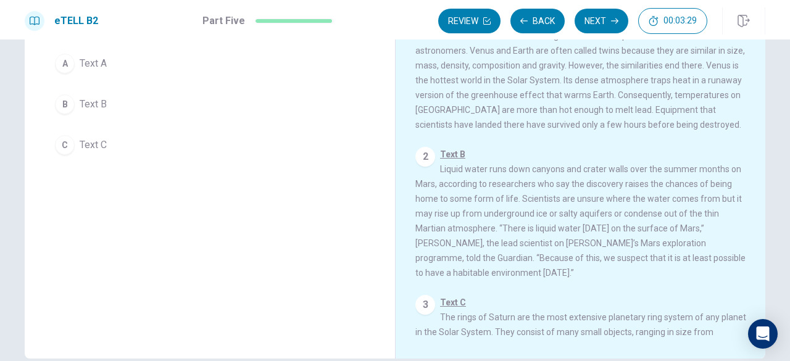
scroll to position [196, 0]
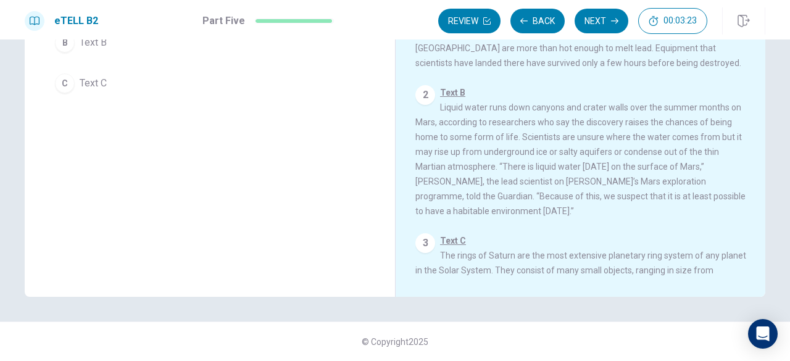
drag, startPoint x: 760, startPoint y: 157, endPoint x: 762, endPoint y: 215, distance: 58.7
click at [762, 215] on div "Choose the Correct Text 1 Text A Venus, the second planet from the sun, is name…" at bounding box center [580, 82] width 370 height 429
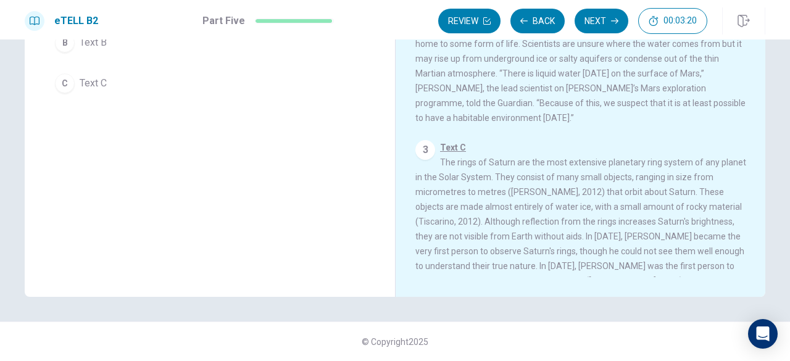
scroll to position [99, 0]
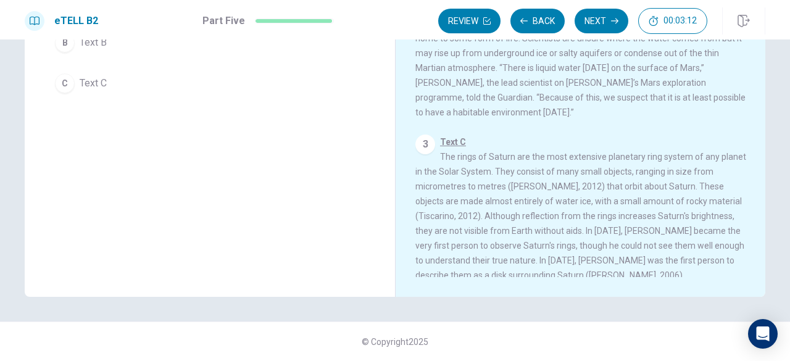
drag, startPoint x: 760, startPoint y: 192, endPoint x: 759, endPoint y: 222, distance: 29.6
click at [759, 222] on div "Choose the Correct Text 1 Text A Venus, the second planet from the sun, is name…" at bounding box center [580, 82] width 370 height 429
drag, startPoint x: 759, startPoint y: 220, endPoint x: 759, endPoint y: 232, distance: 12.3
click at [759, 232] on div "Choose the Correct Text 1 Text A Venus, the second planet from the sun, is name…" at bounding box center [580, 82] width 370 height 429
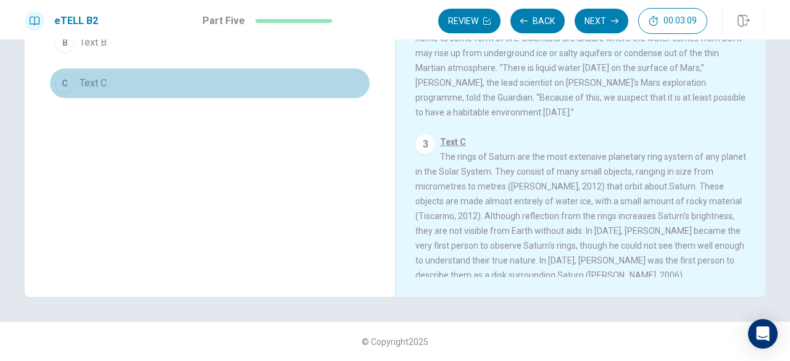
click at [193, 73] on button "C Text C" at bounding box center [209, 83] width 321 height 31
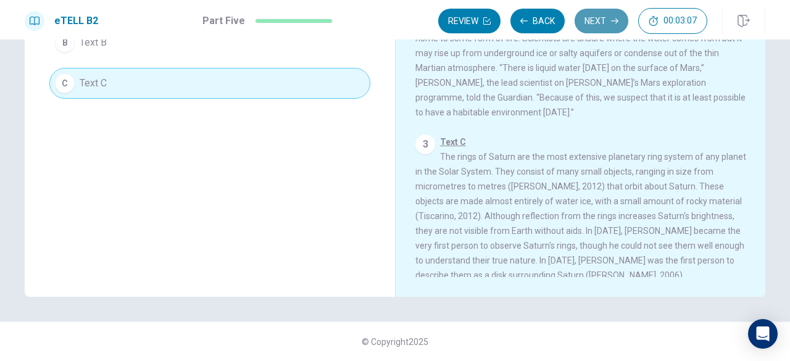
click at [596, 13] on button "Next" at bounding box center [602, 21] width 54 height 25
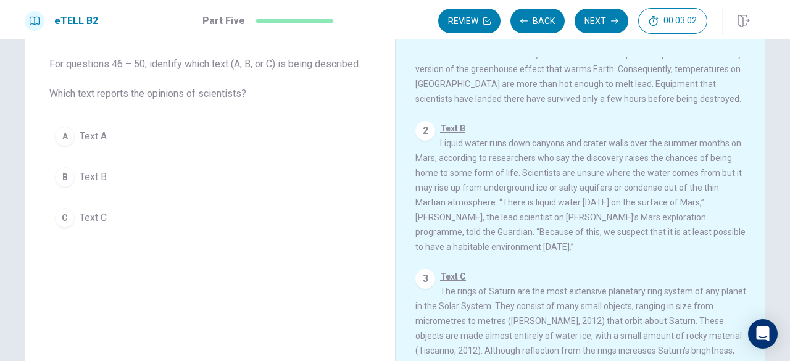
scroll to position [123, 0]
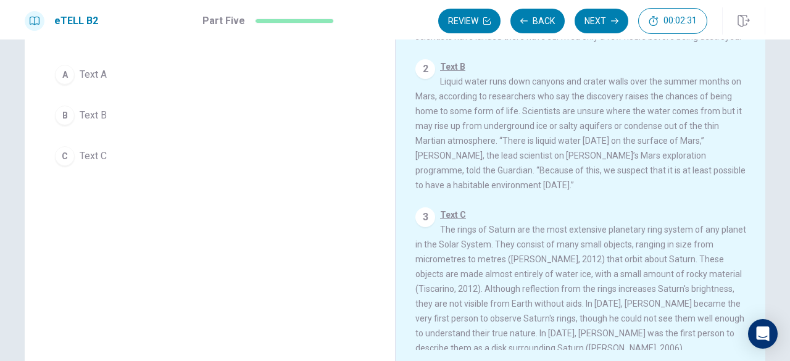
click at [297, 106] on button "B Text B" at bounding box center [209, 115] width 321 height 31
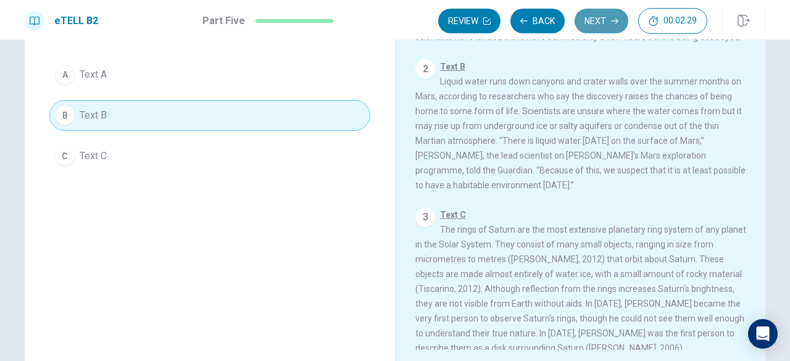
click at [608, 19] on button "Next" at bounding box center [602, 21] width 54 height 25
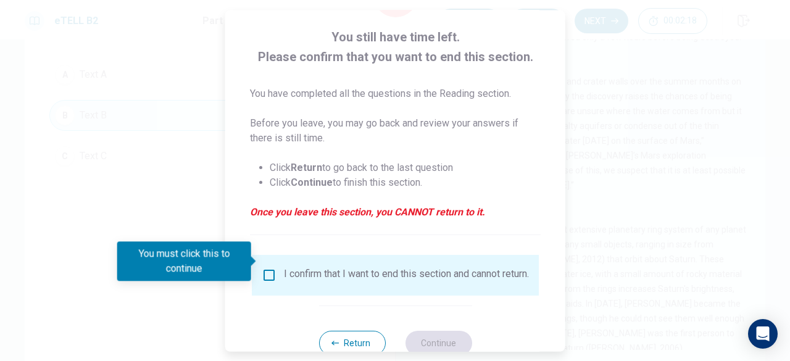
scroll to position [99, 0]
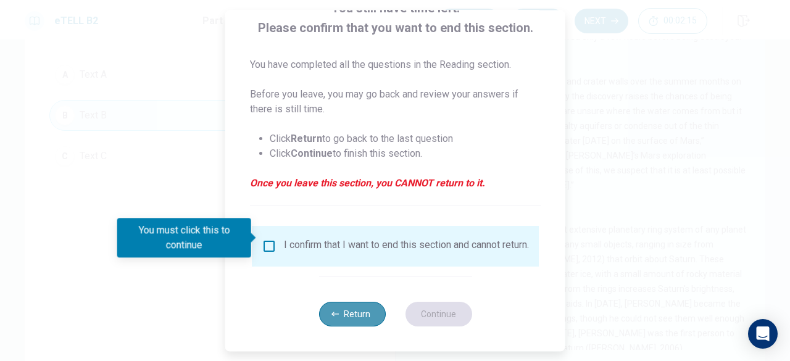
click at [344, 304] on button "Return" at bounding box center [352, 314] width 67 height 25
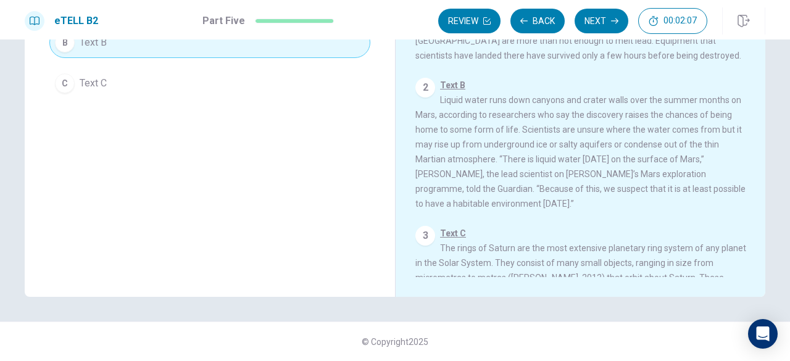
scroll to position [0, 0]
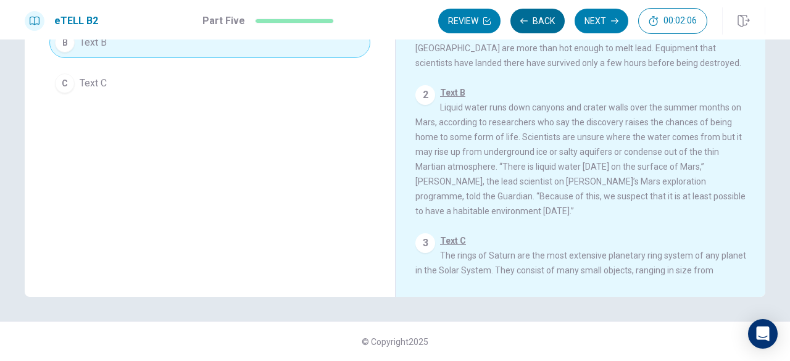
click at [528, 19] on icon "button" at bounding box center [523, 20] width 7 height 7
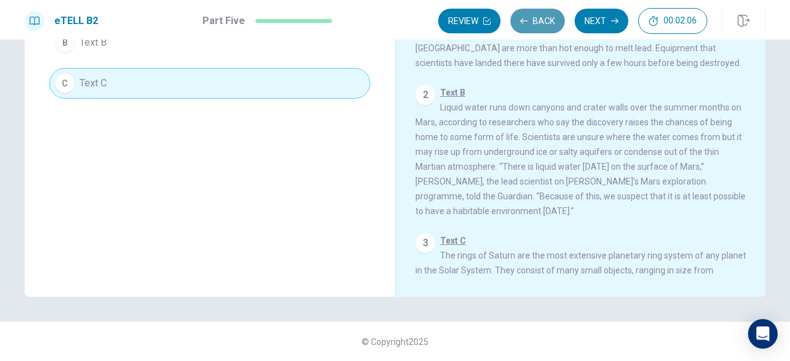
click at [528, 18] on icon "button" at bounding box center [523, 20] width 7 height 7
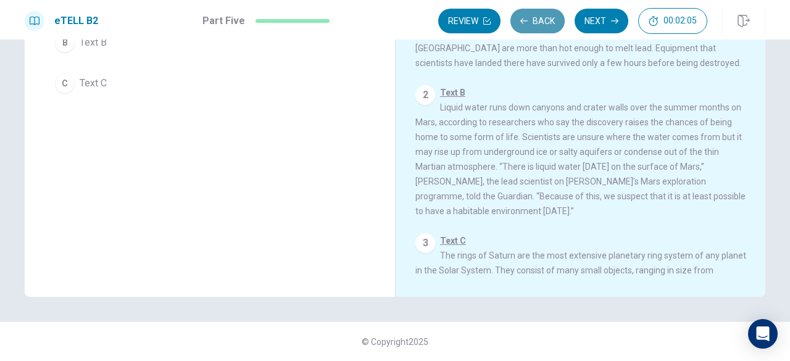
click at [528, 18] on icon "button" at bounding box center [523, 20] width 7 height 7
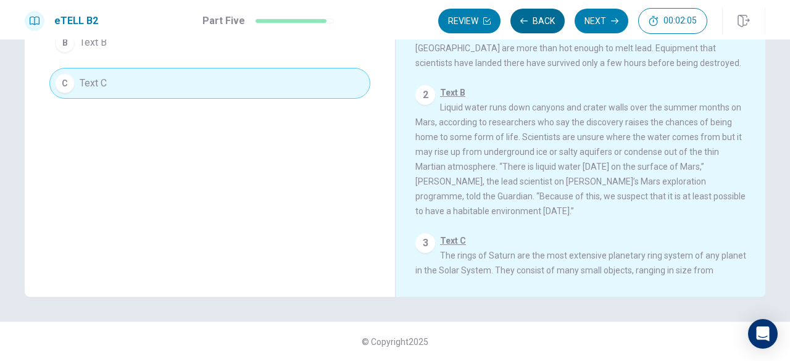
click at [528, 18] on icon "button" at bounding box center [523, 20] width 7 height 7
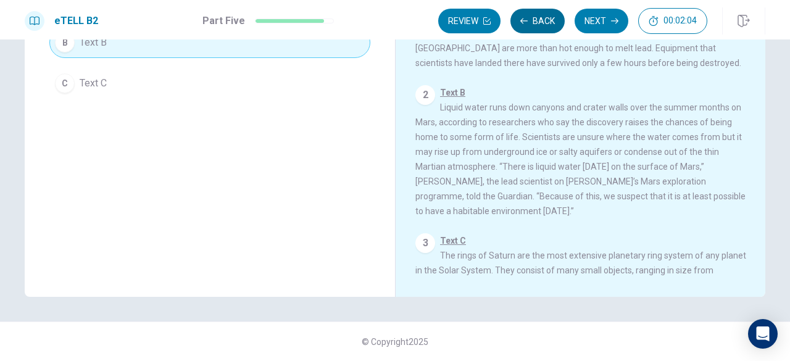
click at [528, 18] on icon "button" at bounding box center [523, 20] width 7 height 7
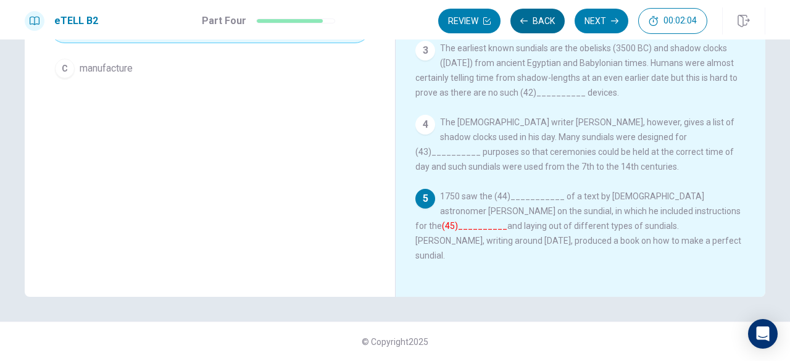
scroll to position [182, 0]
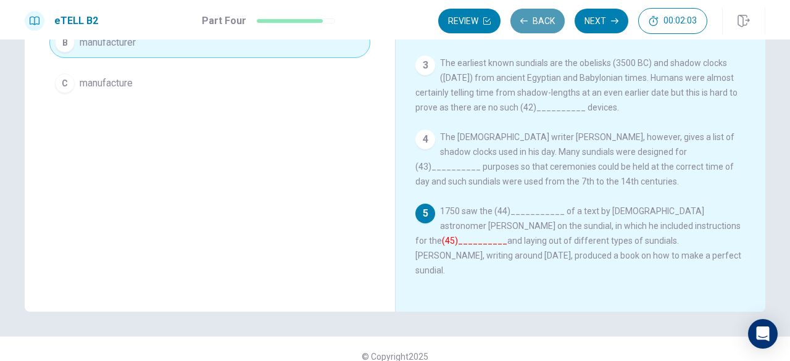
click at [528, 18] on icon "button" at bounding box center [523, 20] width 7 height 7
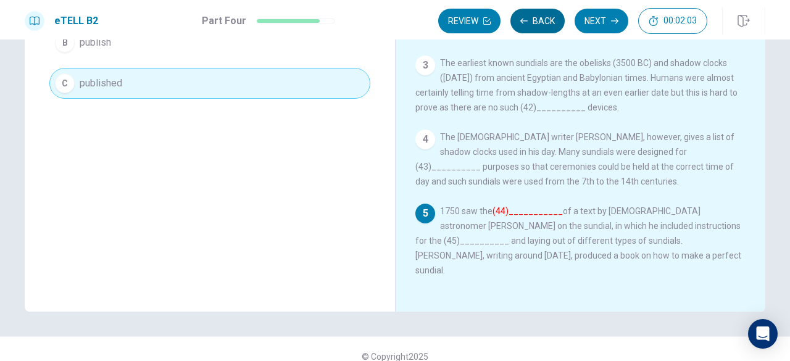
click at [528, 18] on icon "button" at bounding box center [523, 20] width 7 height 7
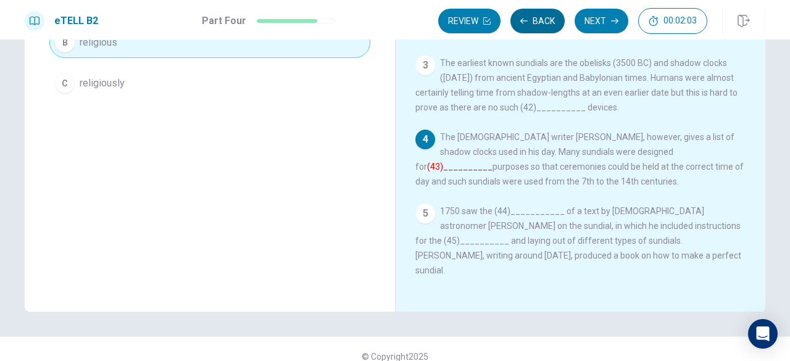
click at [528, 18] on icon "button" at bounding box center [523, 20] width 7 height 7
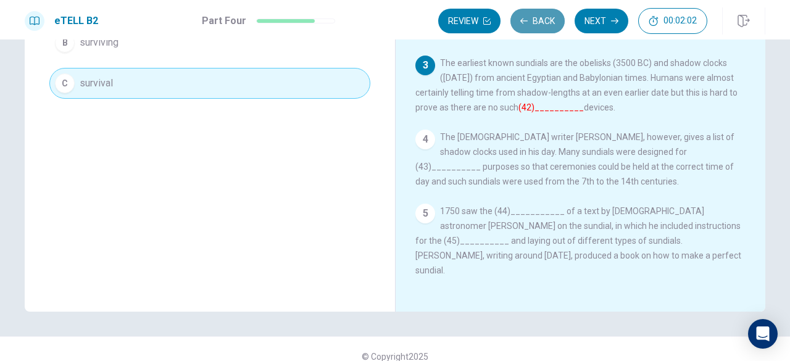
click at [528, 18] on icon "button" at bounding box center [523, 20] width 7 height 7
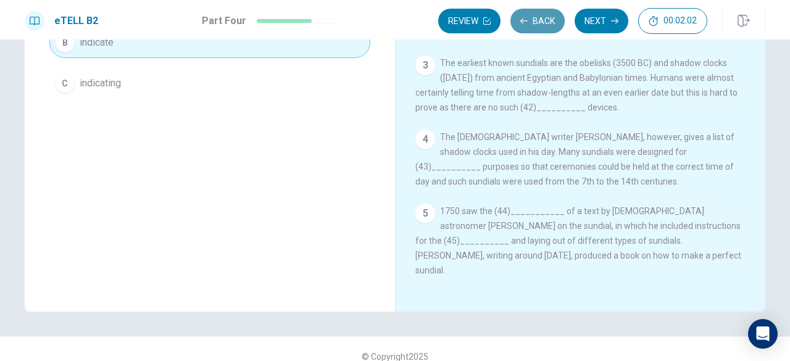
click at [528, 18] on icon "button" at bounding box center [523, 20] width 7 height 7
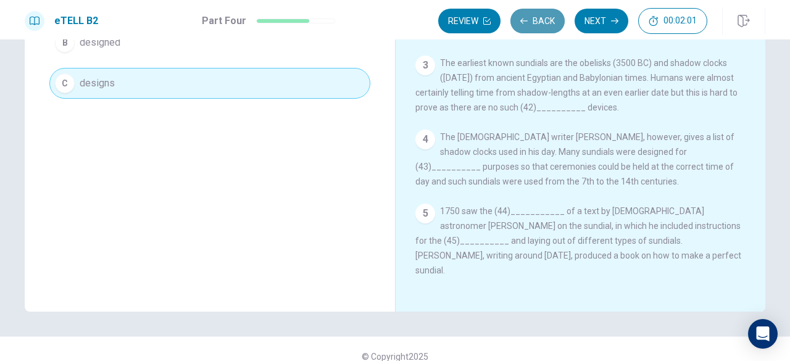
click at [528, 18] on icon "button" at bounding box center [523, 20] width 7 height 7
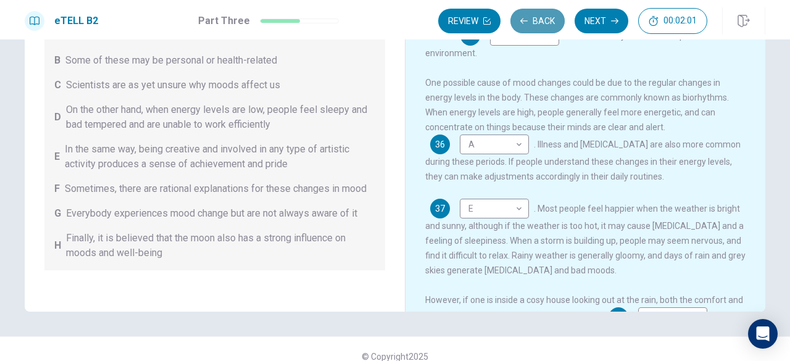
click at [528, 18] on icon "button" at bounding box center [523, 20] width 7 height 7
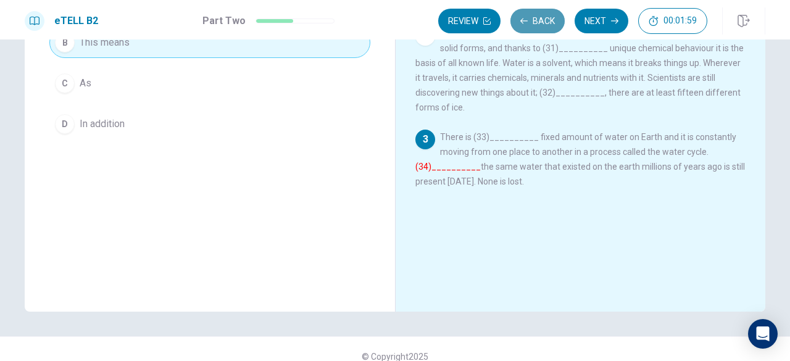
click at [528, 18] on icon "button" at bounding box center [523, 20] width 7 height 7
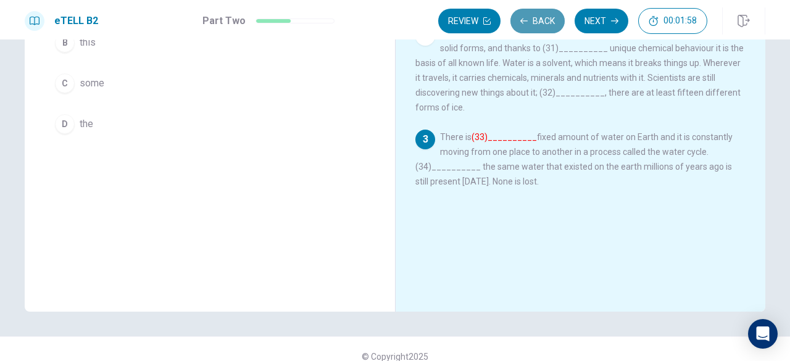
click at [528, 18] on icon "button" at bounding box center [523, 20] width 7 height 7
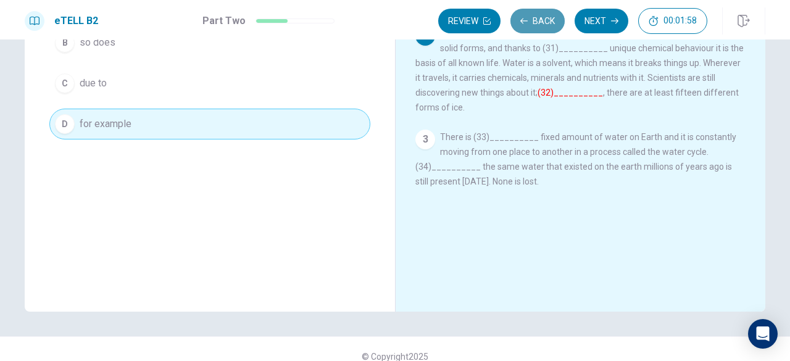
click at [528, 18] on icon "button" at bounding box center [523, 20] width 7 height 7
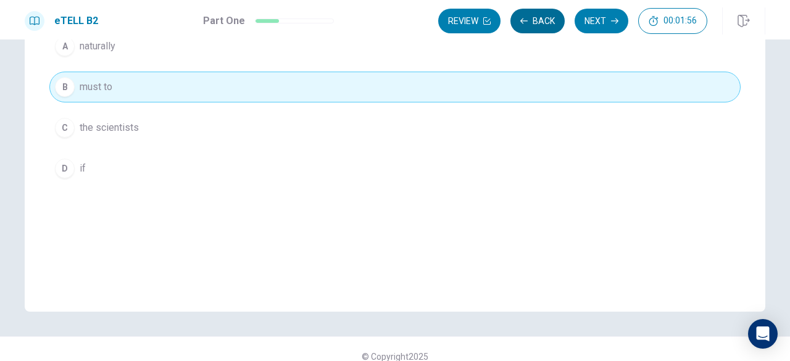
click at [528, 18] on icon "button" at bounding box center [523, 20] width 7 height 7
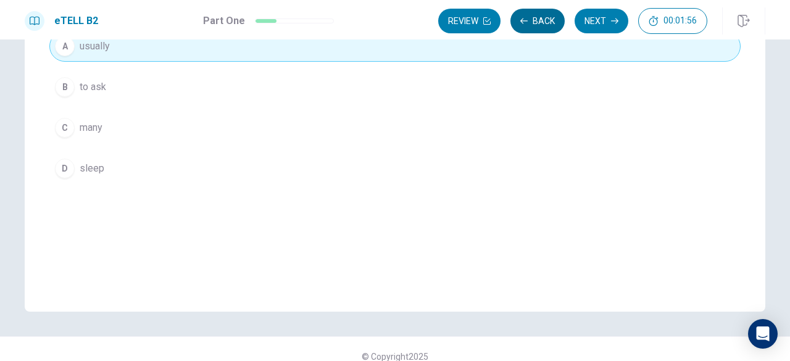
click at [528, 18] on icon "button" at bounding box center [523, 20] width 7 height 7
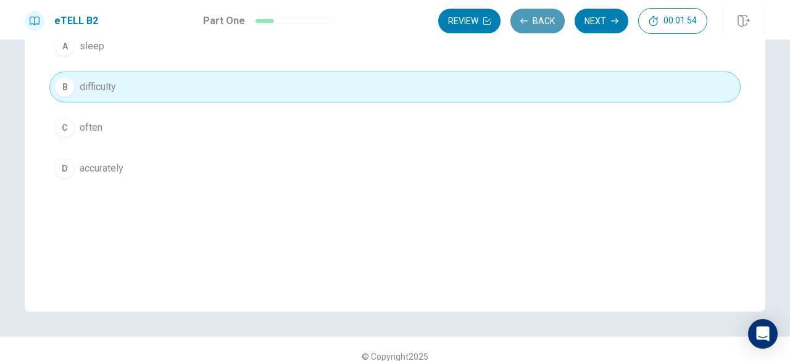
click at [528, 18] on icon "button" at bounding box center [523, 20] width 7 height 7
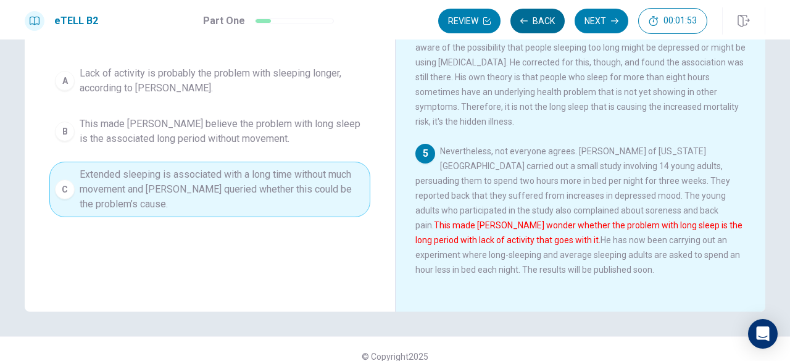
scroll to position [298, 0]
click at [528, 18] on icon "button" at bounding box center [523, 20] width 7 height 7
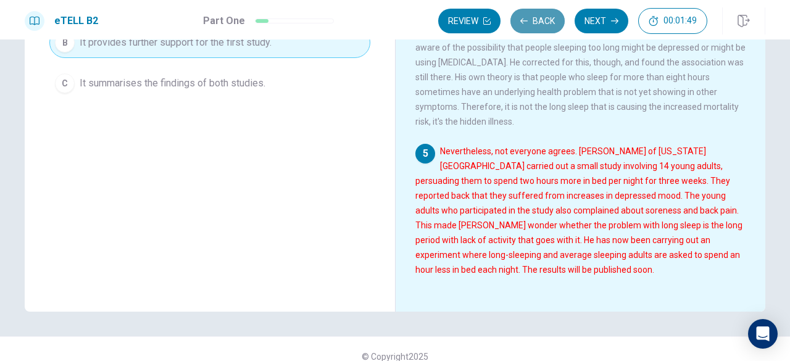
click at [528, 18] on icon "button" at bounding box center [523, 20] width 7 height 7
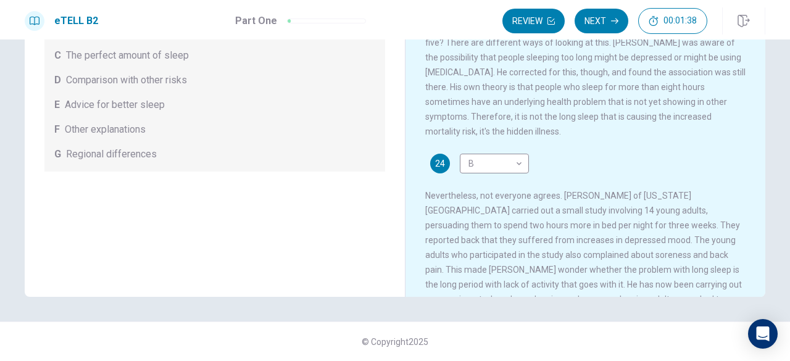
scroll to position [433, 0]
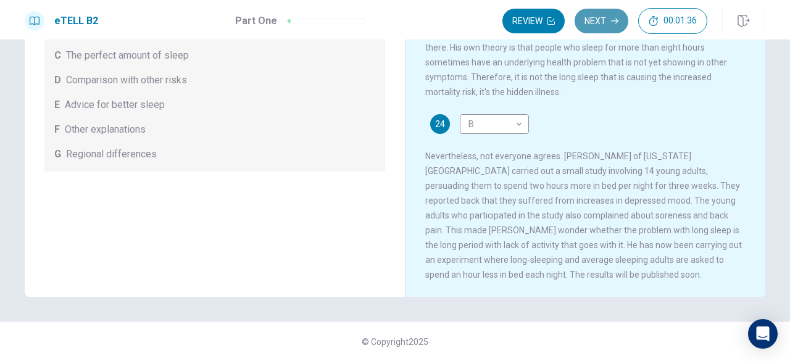
click at [606, 15] on button "Next" at bounding box center [602, 21] width 54 height 25
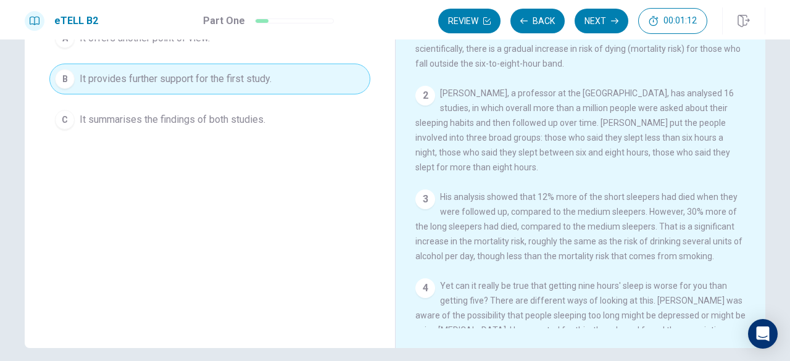
scroll to position [73, 0]
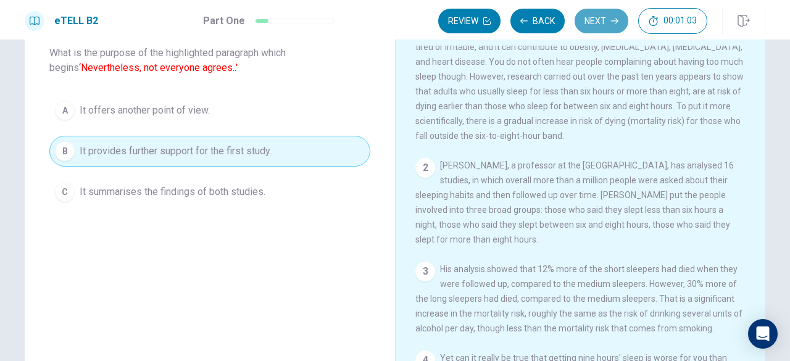
click at [615, 13] on button "Next" at bounding box center [602, 21] width 54 height 25
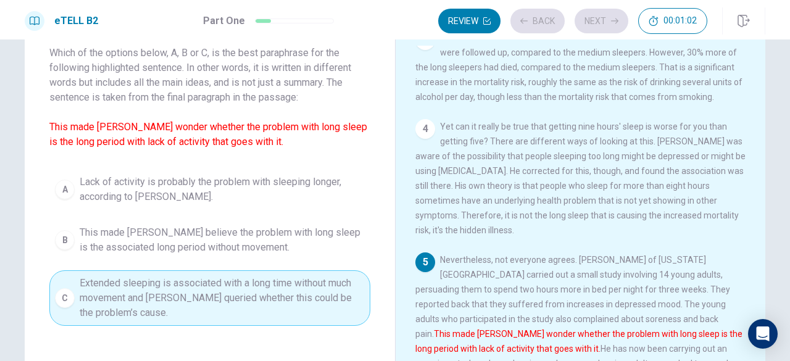
scroll to position [298, 0]
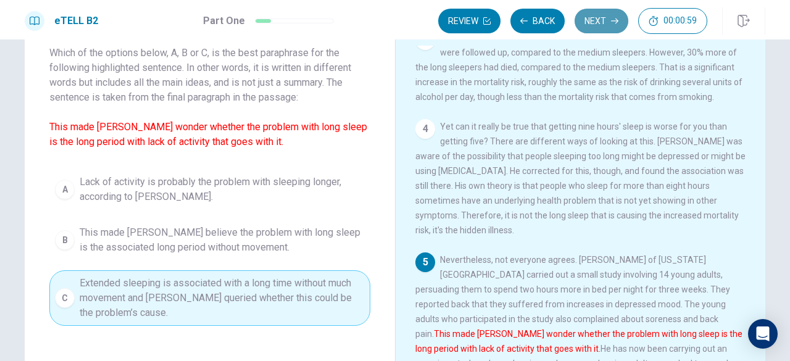
click at [603, 23] on button "Next" at bounding box center [602, 21] width 54 height 25
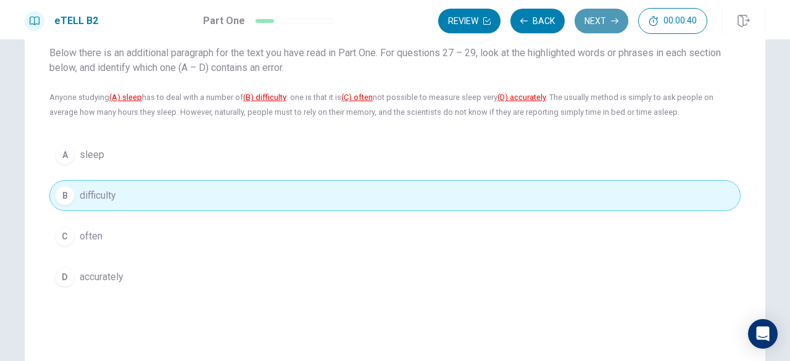
click at [603, 21] on button "Next" at bounding box center [602, 21] width 54 height 25
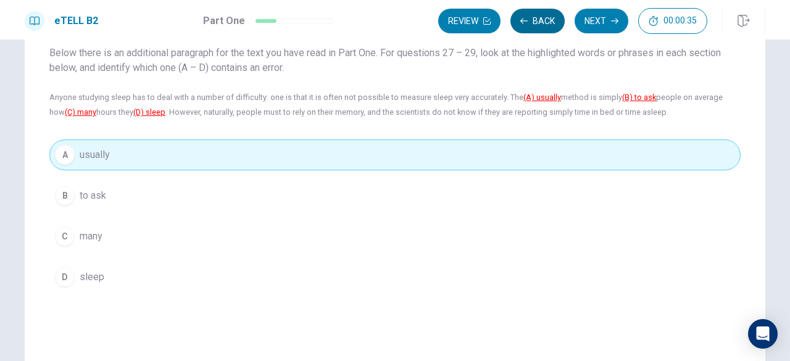
click at [541, 24] on button "Back" at bounding box center [538, 21] width 54 height 25
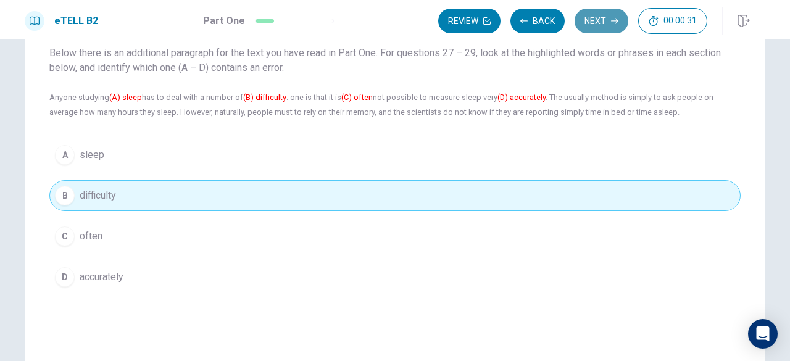
click at [605, 18] on button "Next" at bounding box center [602, 21] width 54 height 25
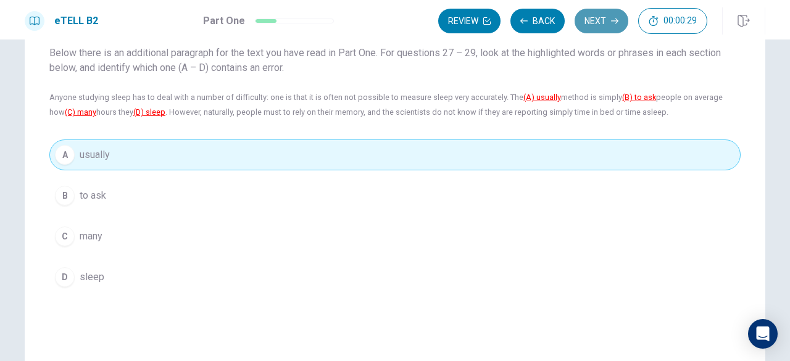
click at [605, 18] on button "Next" at bounding box center [602, 21] width 54 height 25
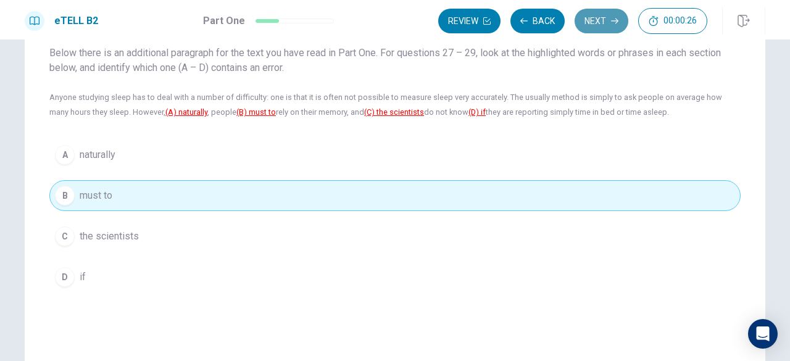
click at [604, 22] on button "Next" at bounding box center [602, 21] width 54 height 25
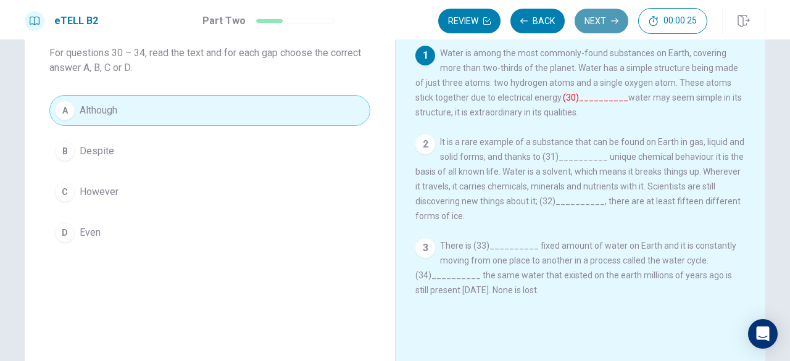
click at [604, 22] on button "Next" at bounding box center [602, 21] width 54 height 25
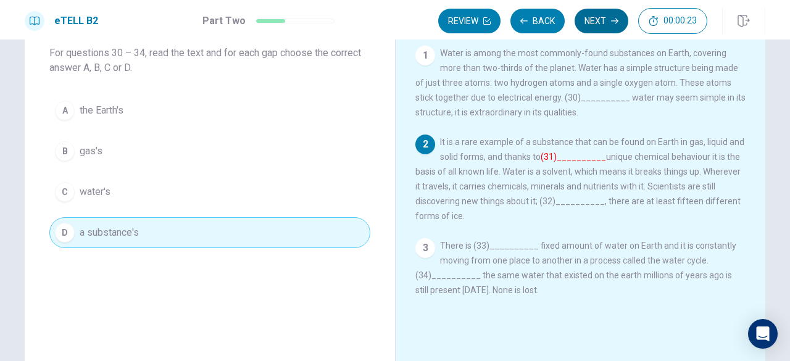
click at [604, 22] on button "Next" at bounding box center [602, 21] width 54 height 25
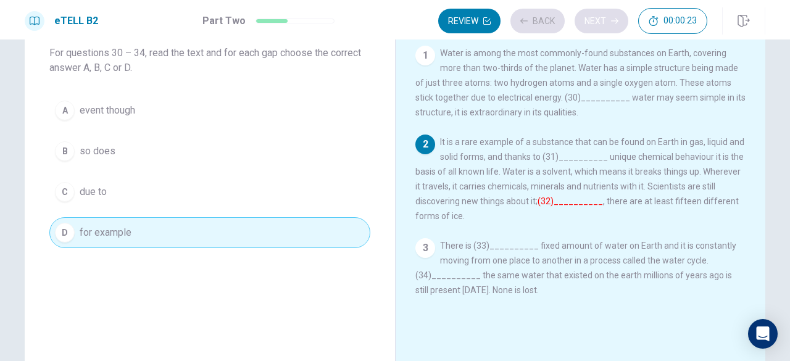
click at [604, 22] on div "Review Back Next 00:00:23" at bounding box center [572, 21] width 269 height 26
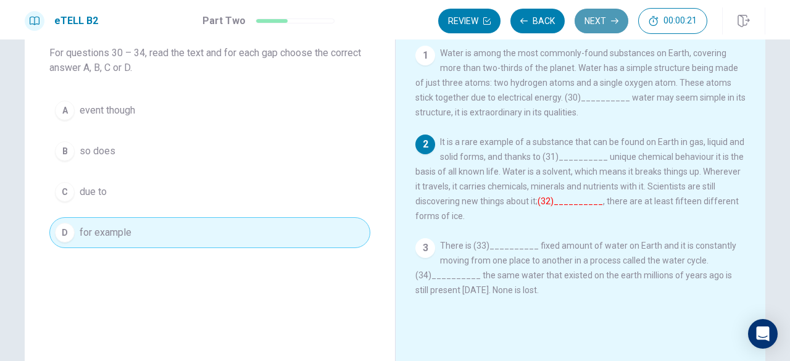
click at [604, 22] on button "Next" at bounding box center [602, 21] width 54 height 25
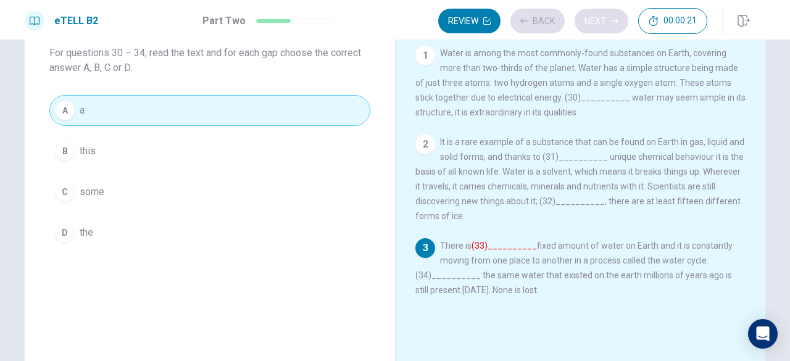
click at [604, 22] on div "Review Back Next 00:00:21" at bounding box center [572, 21] width 269 height 26
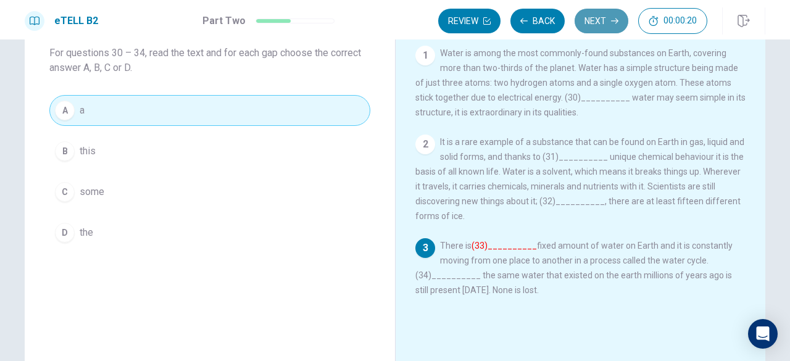
click at [604, 22] on button "Next" at bounding box center [602, 21] width 54 height 25
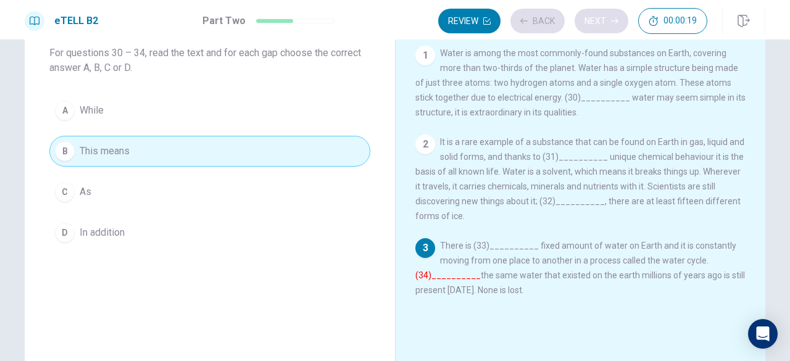
click at [604, 22] on div "Review Back Next 00:00:19" at bounding box center [572, 21] width 269 height 26
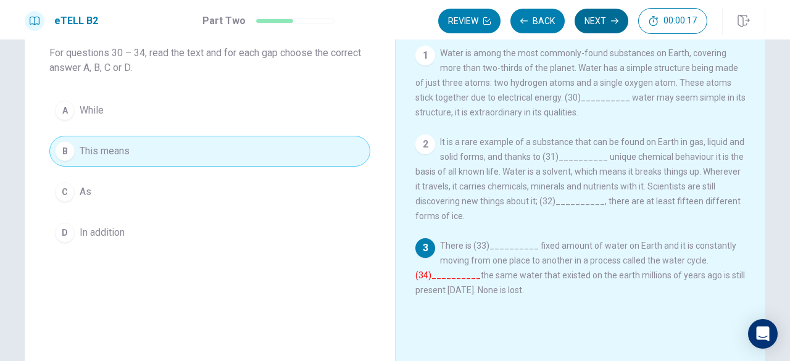
click at [604, 22] on button "Next" at bounding box center [602, 21] width 54 height 25
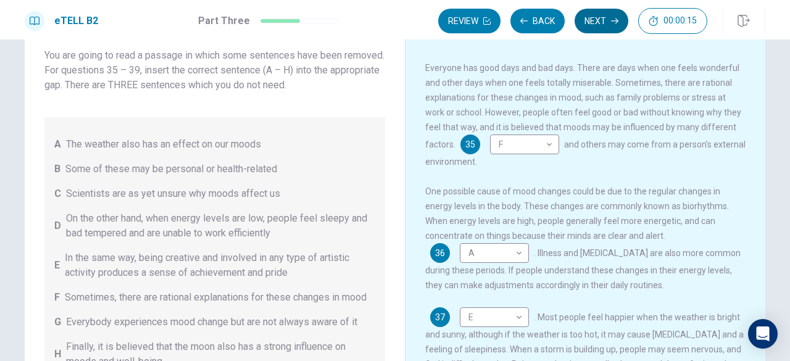
click at [604, 22] on button "Next" at bounding box center [602, 21] width 54 height 25
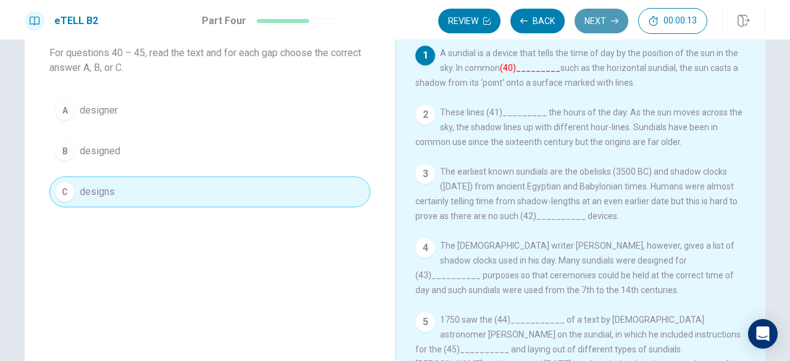
click at [604, 22] on button "Next" at bounding box center [602, 21] width 54 height 25
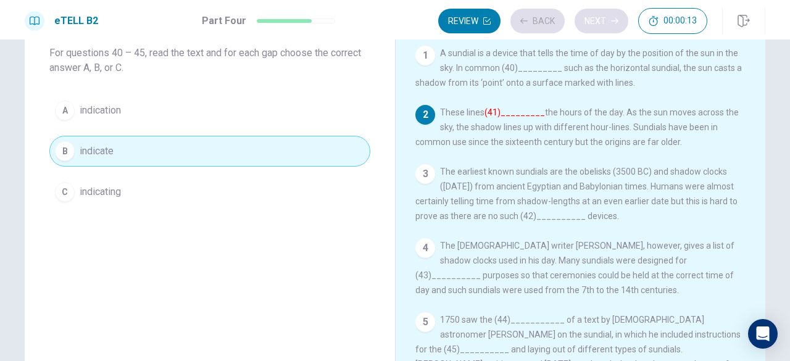
click at [604, 22] on div "Review Back Next 00:00:13" at bounding box center [572, 21] width 269 height 26
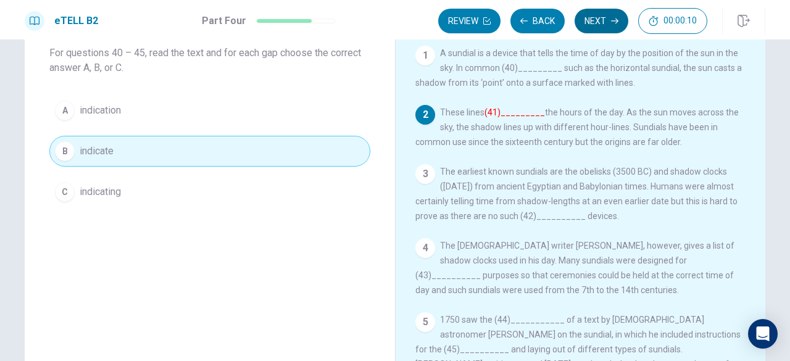
click at [604, 22] on button "Next" at bounding box center [602, 21] width 54 height 25
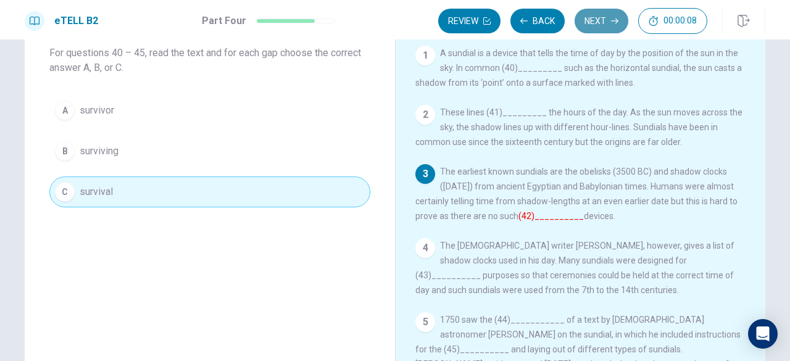
click at [604, 22] on button "Next" at bounding box center [602, 21] width 54 height 25
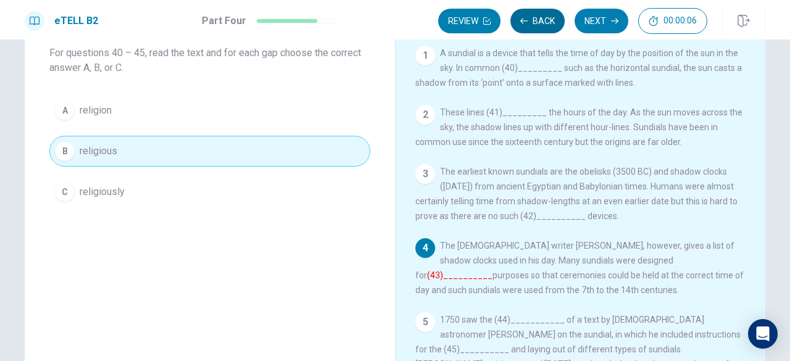
click at [556, 18] on button "Back" at bounding box center [538, 21] width 54 height 25
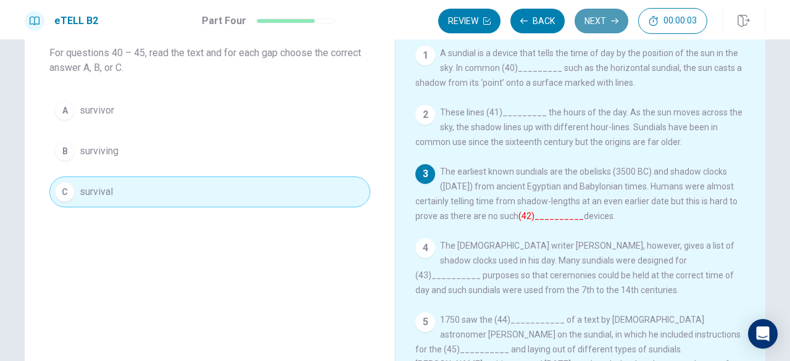
click at [596, 20] on button "Next" at bounding box center [602, 21] width 54 height 25
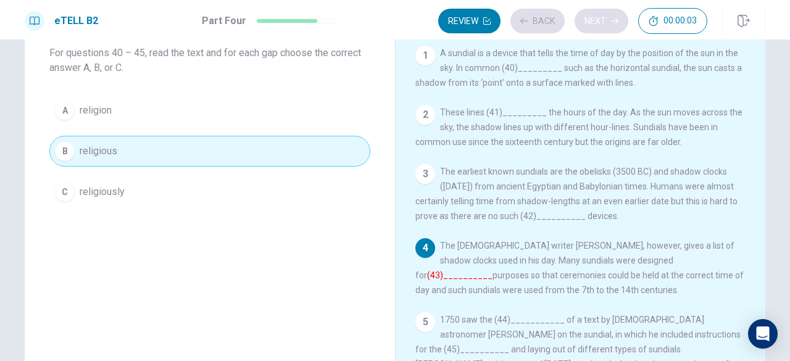
click at [596, 20] on div "Review Back Next 00:00:03" at bounding box center [572, 21] width 269 height 26
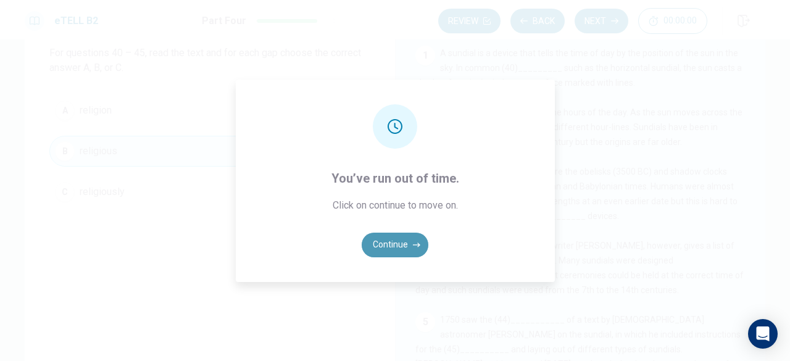
click at [375, 246] on button "Continue" at bounding box center [395, 245] width 67 height 25
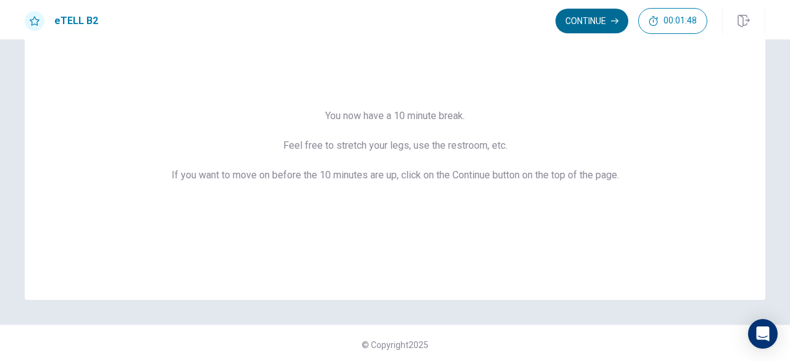
click at [609, 23] on button "Continue" at bounding box center [592, 21] width 73 height 25
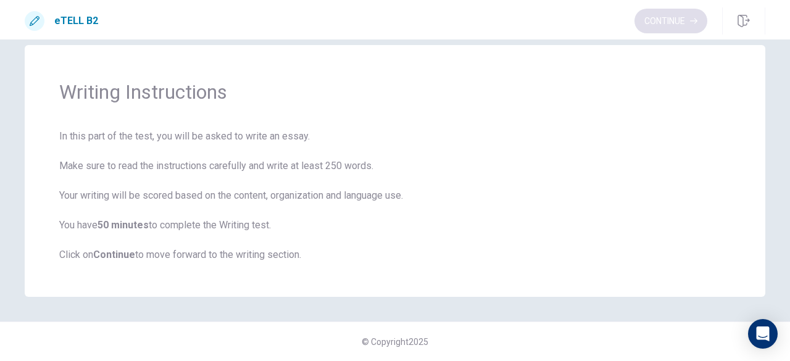
scroll to position [19, 0]
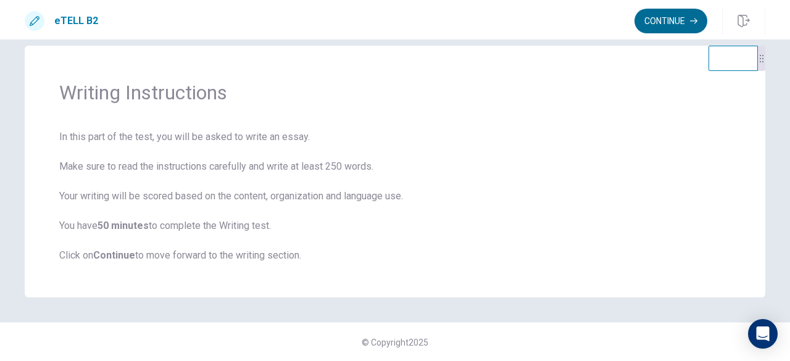
click at [677, 22] on button "Continue" at bounding box center [671, 21] width 73 height 25
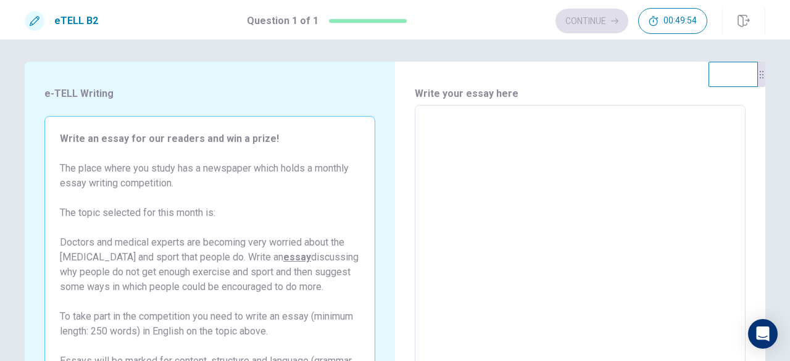
scroll to position [0, 0]
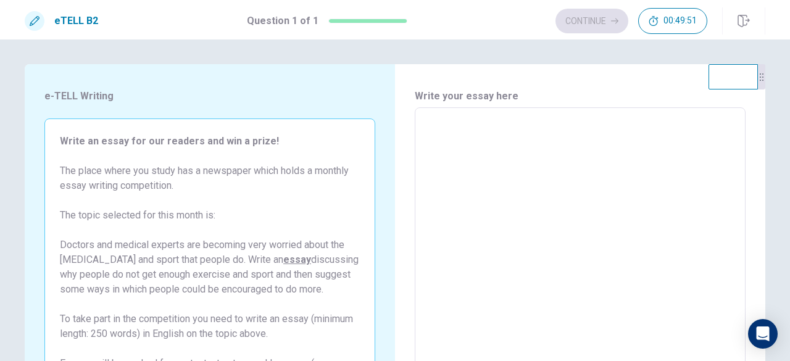
click at [433, 129] on textarea at bounding box center [581, 278] width 314 height 321
type textarea "*"
type textarea "**"
type textarea "*"
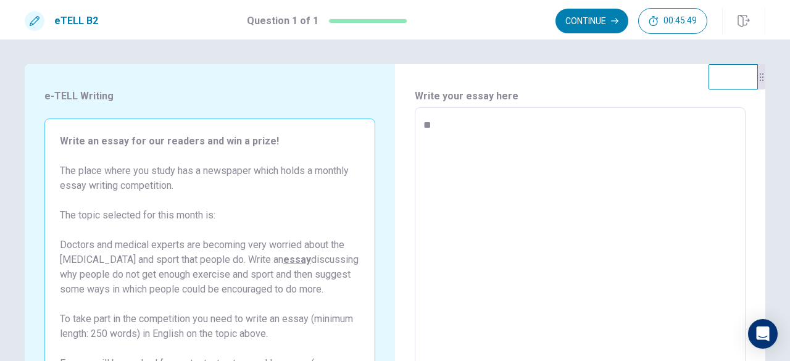
type textarea "***"
type textarea "*"
type textarea "****"
type textarea "*"
type textarea "*****"
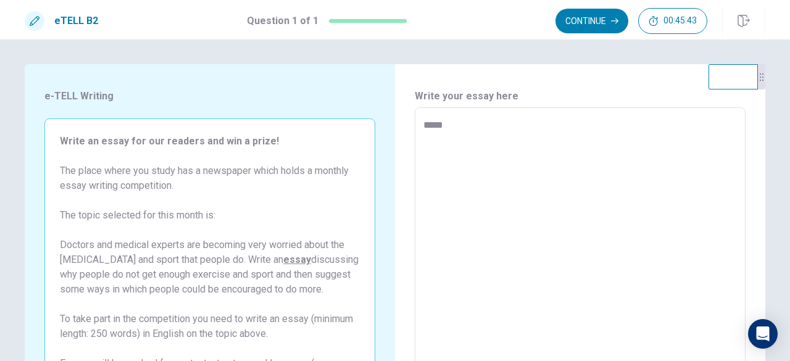
type textarea "*"
type textarea "******"
type textarea "*"
type textarea "*******"
type textarea "*"
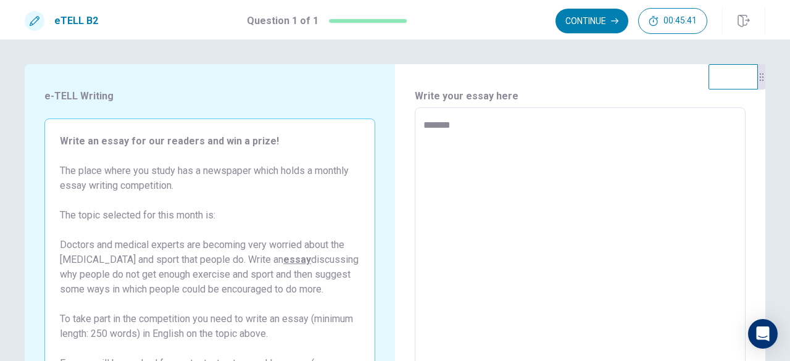
type textarea "********"
type textarea "*"
type textarea "********"
type textarea "*"
type textarea "**********"
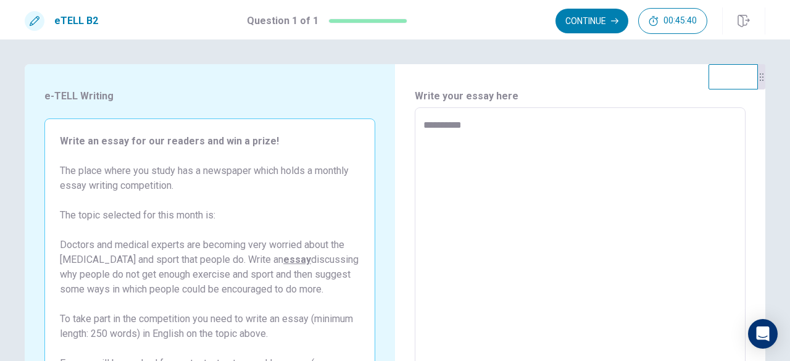
type textarea "*"
type textarea "**********"
type textarea "*"
type textarea "**********"
type textarea "*"
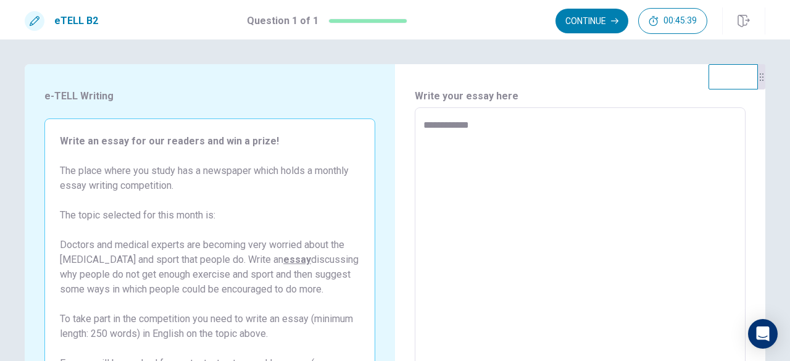
type textarea "**********"
type textarea "*"
type textarea "**********"
type textarea "*"
type textarea "**********"
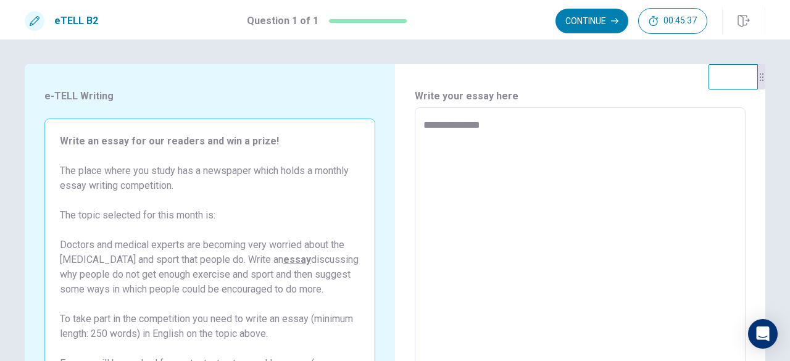
type textarea "*"
type textarea "**********"
type textarea "*"
type textarea "**********"
type textarea "*"
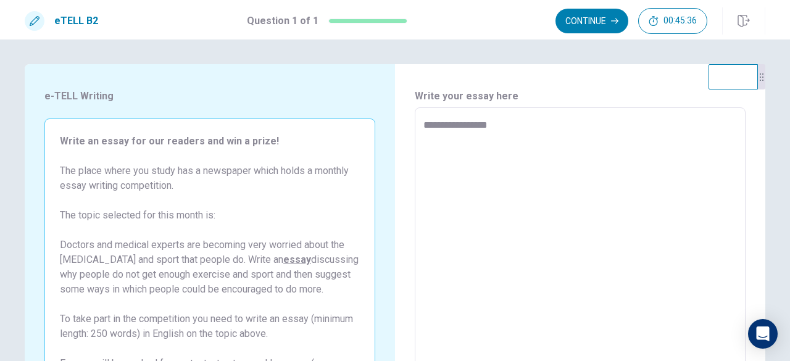
type textarea "**********"
type textarea "*"
type textarea "**********"
type textarea "*"
type textarea "**********"
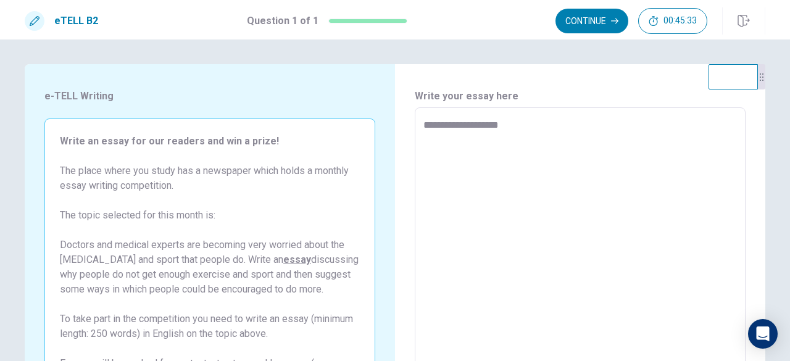
type textarea "*"
type textarea "**********"
type textarea "*"
type textarea "**********"
type textarea "*"
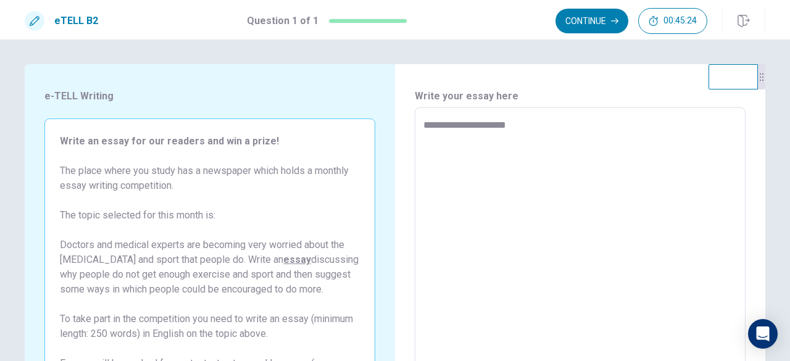
type textarea "**********"
type textarea "*"
type textarea "**********"
type textarea "*"
type textarea "**********"
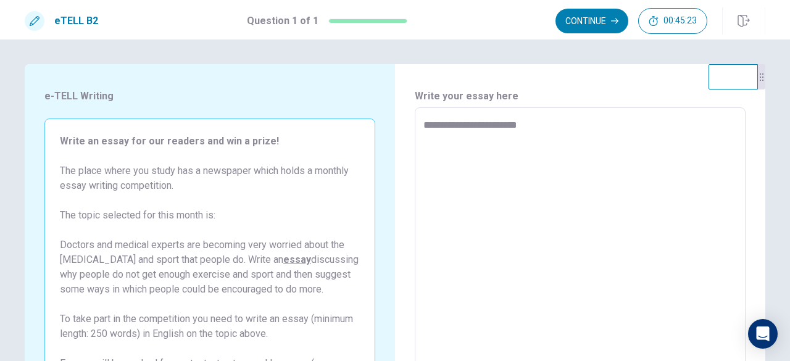
type textarea "*"
type textarea "**********"
type textarea "*"
type textarea "**********"
type textarea "*"
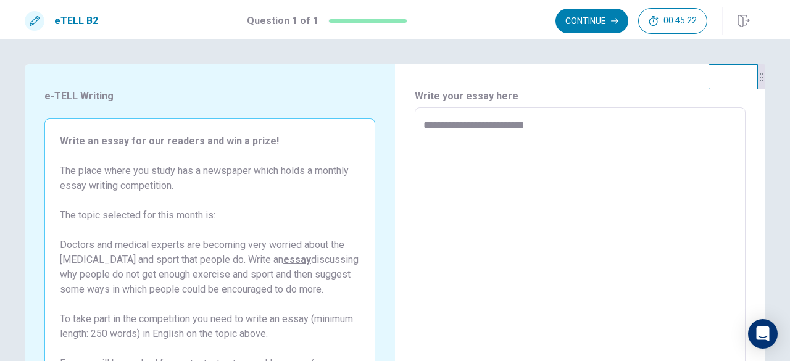
type textarea "**********"
type textarea "*"
type textarea "**********"
type textarea "*"
type textarea "**********"
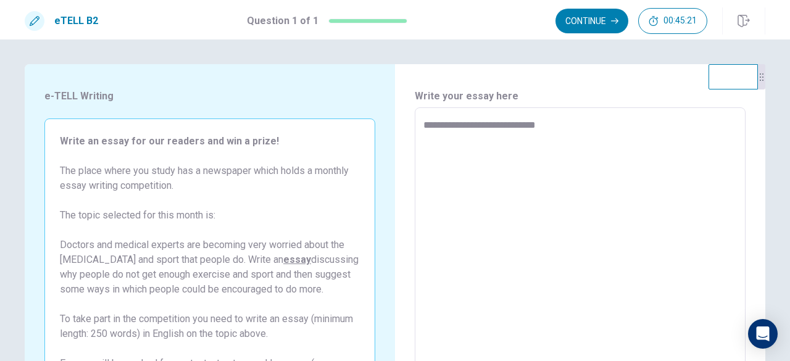
type textarea "*"
type textarea "**********"
type textarea "*"
type textarea "**********"
type textarea "*"
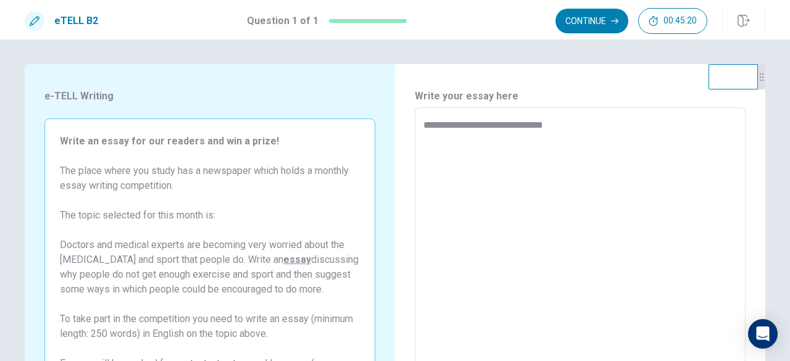
type textarea "**********"
type textarea "*"
type textarea "**********"
type textarea "*"
type textarea "**********"
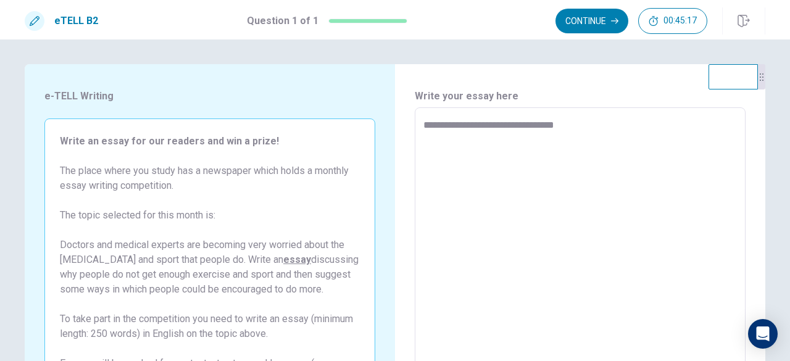
type textarea "*"
type textarea "**********"
type textarea "*"
type textarea "**********"
type textarea "*"
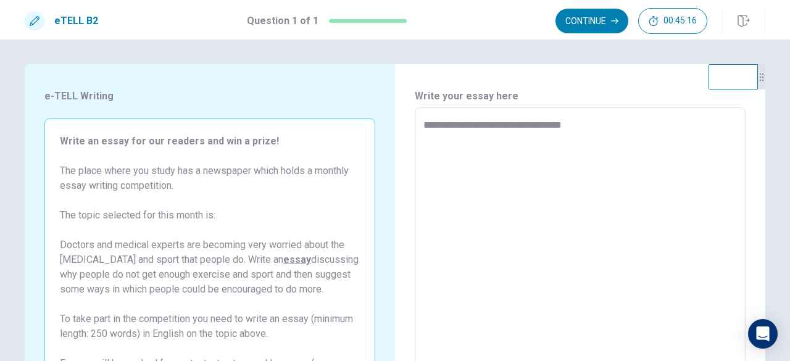
type textarea "**********"
type textarea "*"
type textarea "**********"
type textarea "*"
type textarea "**********"
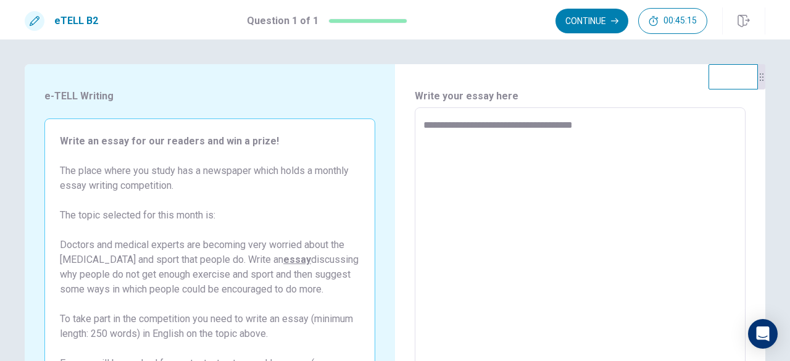
type textarea "*"
type textarea "**********"
type textarea "*"
type textarea "**********"
type textarea "*"
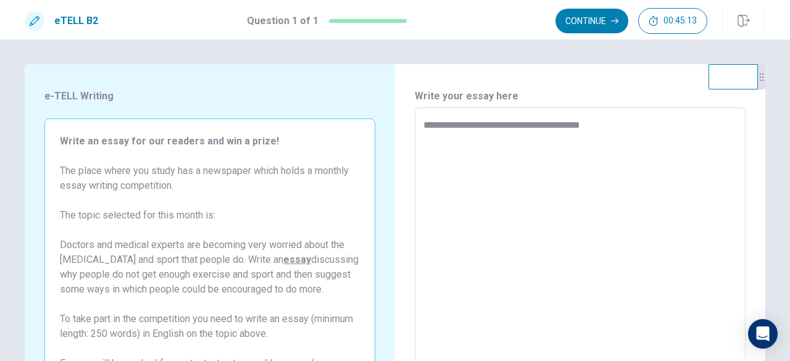
type textarea "**********"
type textarea "*"
type textarea "**********"
type textarea "*"
type textarea "**********"
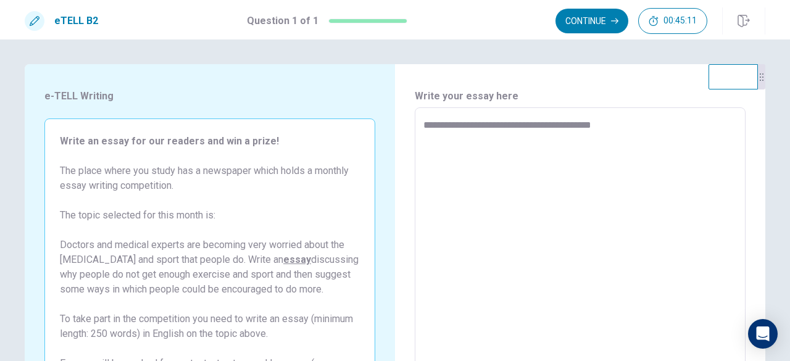
type textarea "*"
type textarea "**********"
type textarea "*"
type textarea "**********"
type textarea "*"
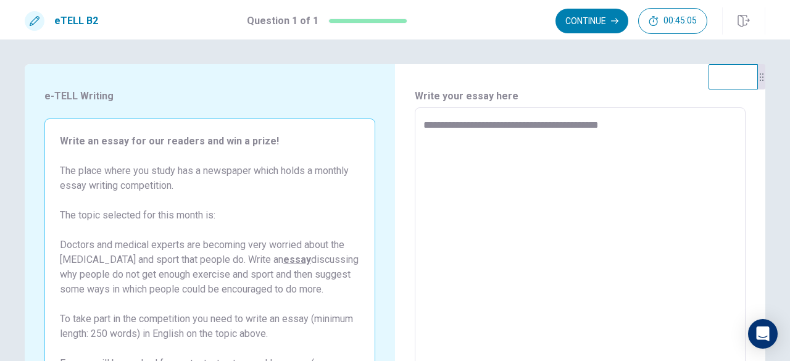
type textarea "**********"
type textarea "*"
type textarea "**********"
type textarea "*"
type textarea "**********"
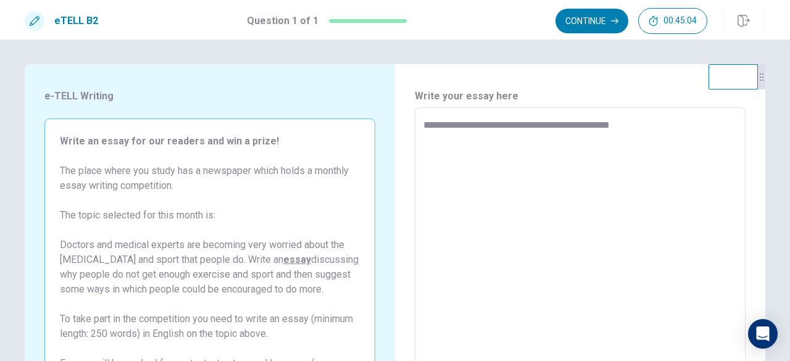
type textarea "*"
type textarea "**********"
type textarea "*"
type textarea "**********"
type textarea "*"
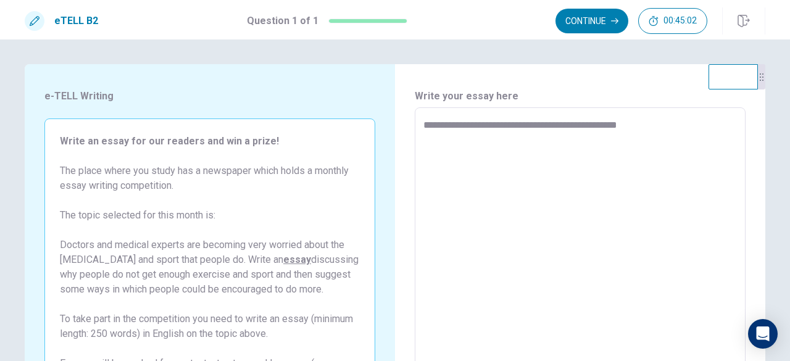
type textarea "**********"
type textarea "*"
type textarea "**********"
type textarea "*"
type textarea "**********"
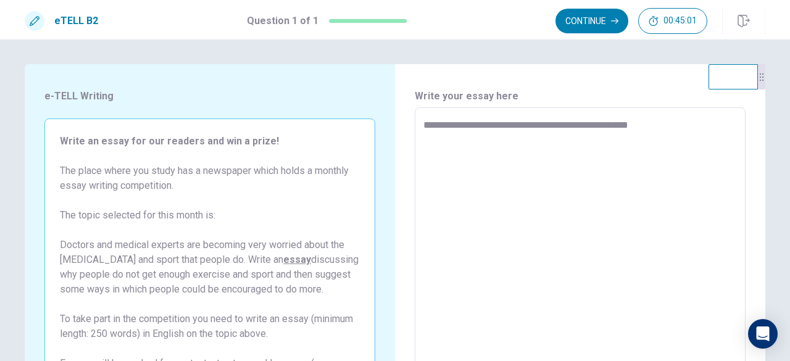
type textarea "*"
type textarea "**********"
type textarea "*"
type textarea "**********"
type textarea "*"
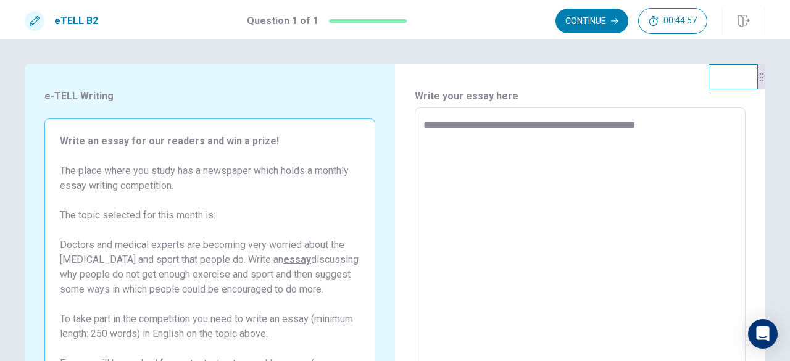
type textarea "**********"
type textarea "*"
type textarea "**********"
type textarea "*"
type textarea "**********"
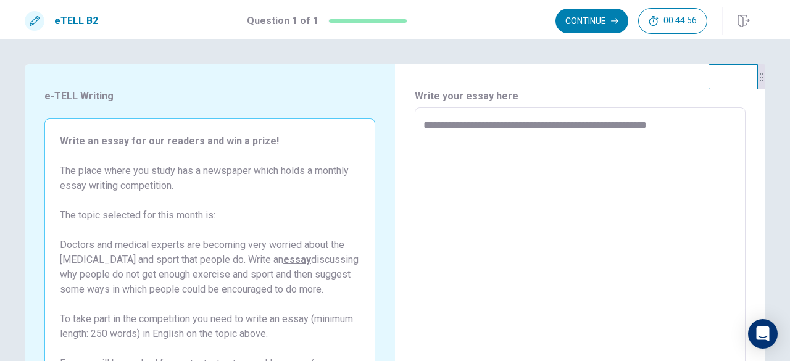
type textarea "*"
type textarea "**********"
type textarea "*"
type textarea "**********"
type textarea "*"
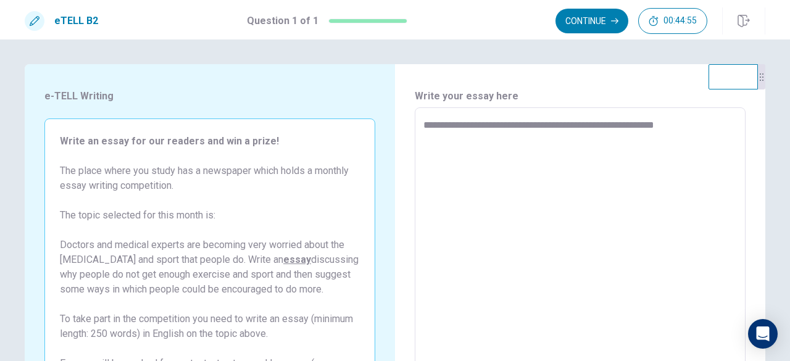
type textarea "**********"
type textarea "*"
type textarea "**********"
type textarea "*"
type textarea "**********"
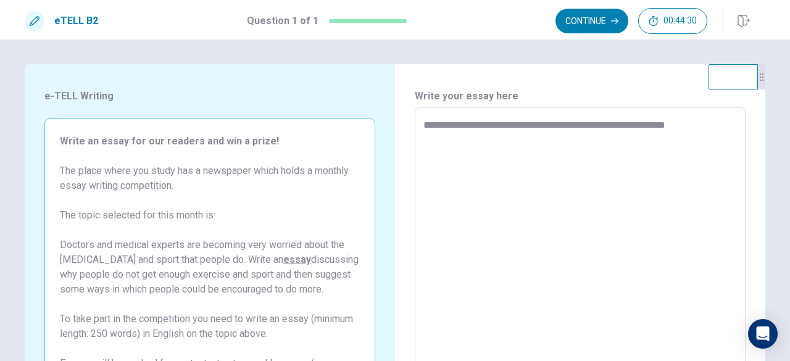
type textarea "*"
type textarea "**********"
type textarea "*"
type textarea "**********"
type textarea "*"
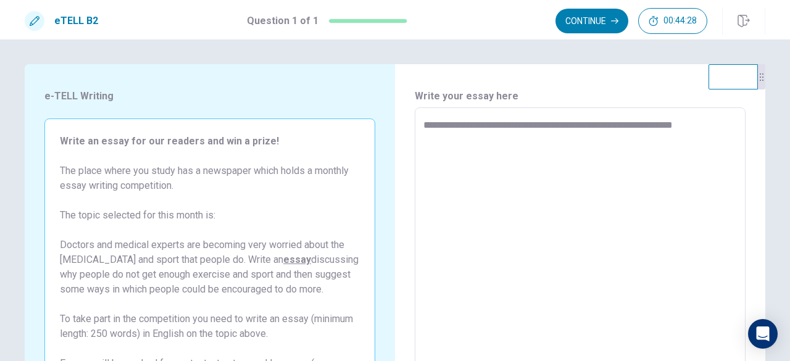
type textarea "**********"
type textarea "*"
type textarea "**********"
type textarea "*"
type textarea "**********"
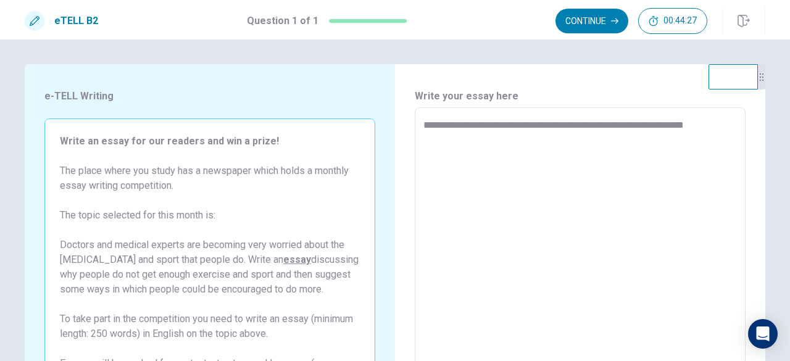
type textarea "*"
type textarea "**********"
type textarea "*"
type textarea "**********"
type textarea "*"
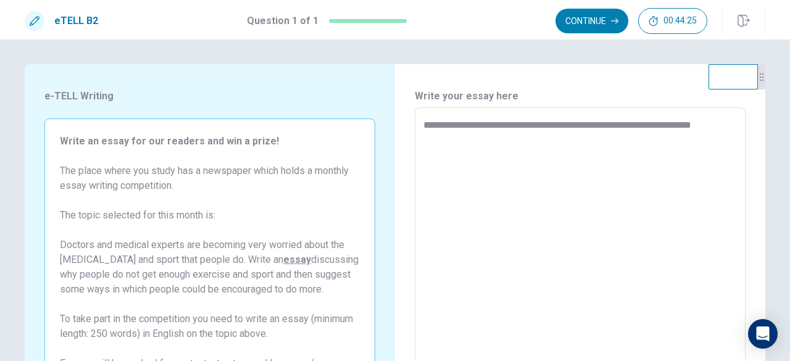
type textarea "**********"
type textarea "*"
type textarea "**********"
type textarea "*"
type textarea "**********"
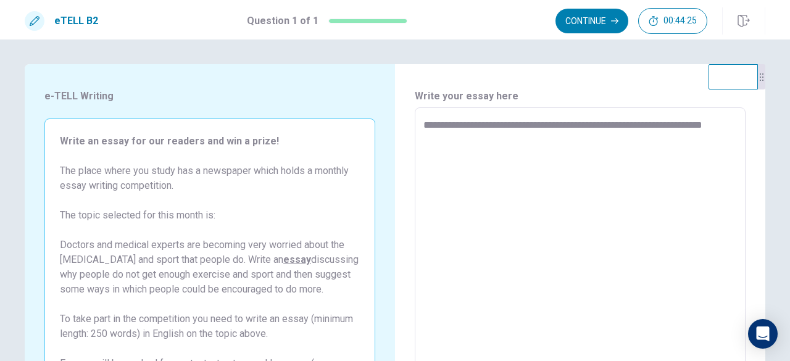
type textarea "*"
type textarea "**********"
type textarea "*"
type textarea "**********"
type textarea "*"
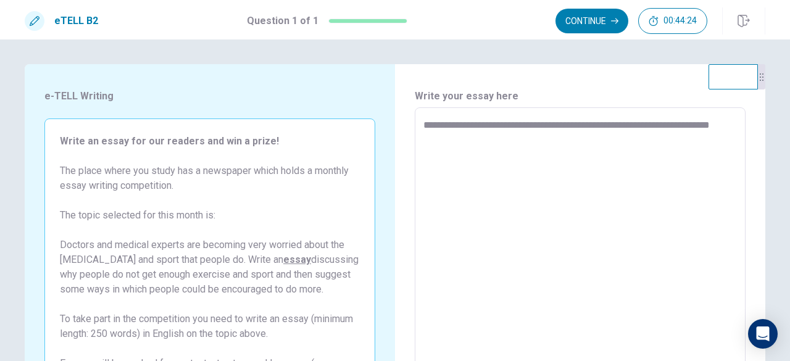
type textarea "**********"
type textarea "*"
type textarea "**********"
type textarea "*"
type textarea "**********"
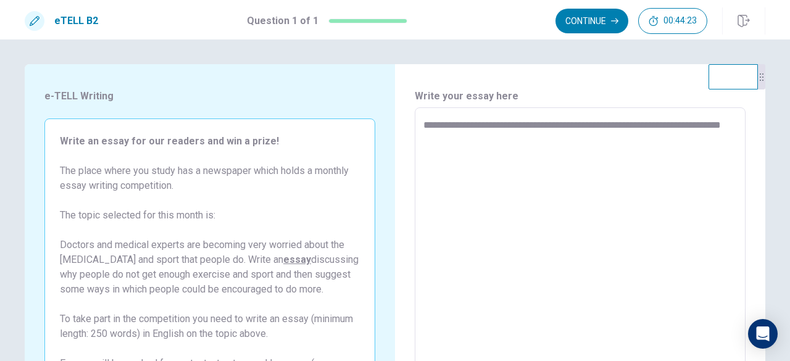
type textarea "*"
type textarea "**********"
type textarea "*"
type textarea "**********"
type textarea "*"
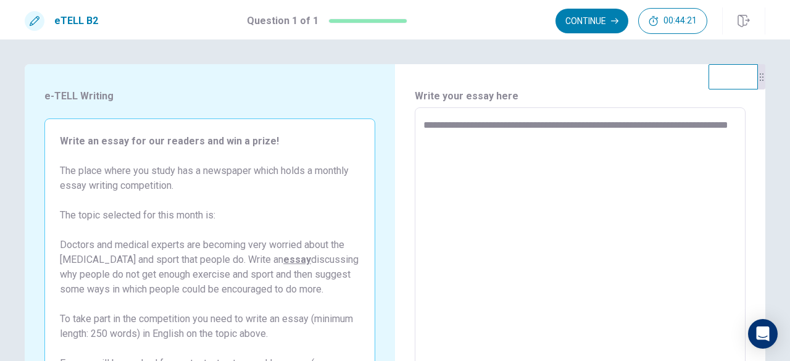
type textarea "**********"
type textarea "*"
type textarea "**********"
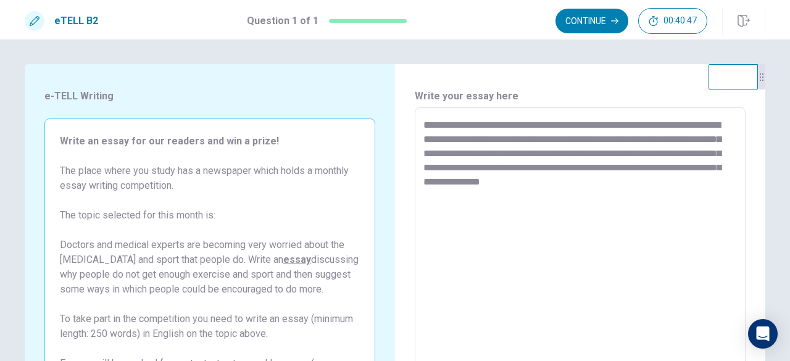
click at [667, 127] on textarea "**********" at bounding box center [581, 278] width 314 height 321
click at [656, 123] on textarea "**********" at bounding box center [581, 278] width 314 height 321
click at [446, 139] on textarea "**********" at bounding box center [581, 278] width 314 height 321
click at [668, 123] on textarea "**********" at bounding box center [581, 278] width 314 height 321
click at [702, 189] on textarea "**********" at bounding box center [581, 278] width 314 height 321
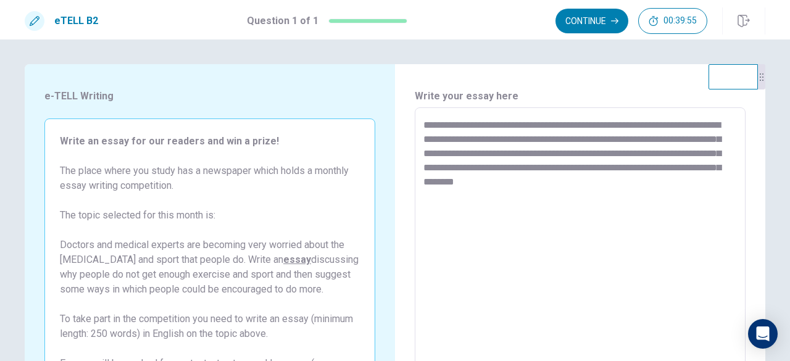
click at [572, 181] on textarea "**********" at bounding box center [581, 278] width 314 height 321
click at [715, 180] on textarea "**********" at bounding box center [581, 278] width 314 height 321
click at [554, 213] on textarea "**********" at bounding box center [581, 278] width 314 height 321
click at [554, 212] on textarea "**********" at bounding box center [581, 278] width 314 height 321
click at [645, 212] on textarea "**********" at bounding box center [581, 278] width 314 height 321
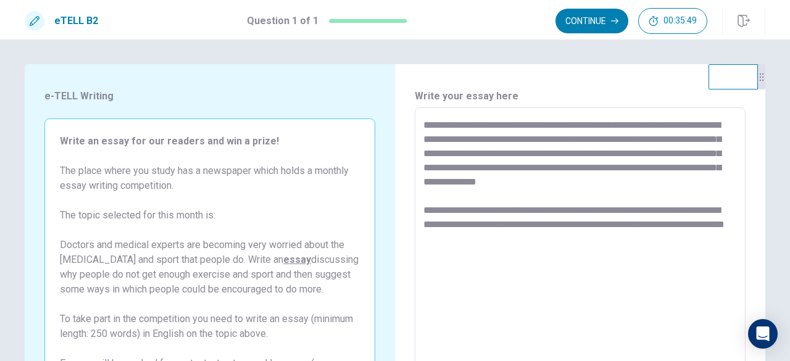
click at [588, 227] on textarea "**********" at bounding box center [581, 278] width 314 height 321
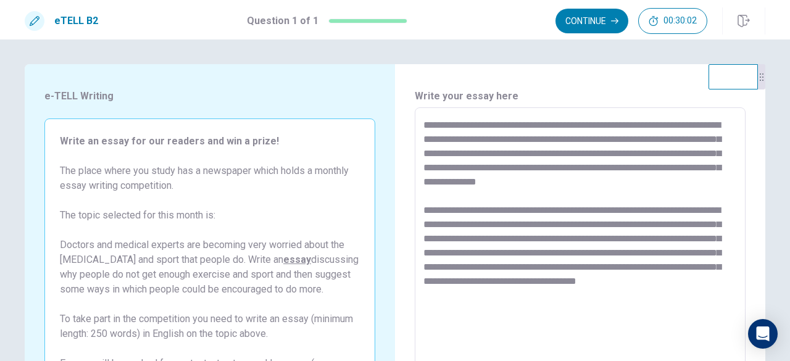
click at [469, 296] on textarea "**********" at bounding box center [581, 278] width 314 height 321
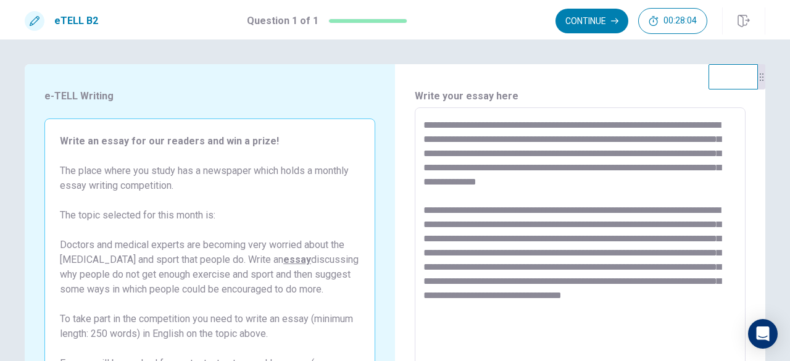
click at [525, 319] on textarea "**********" at bounding box center [581, 278] width 314 height 321
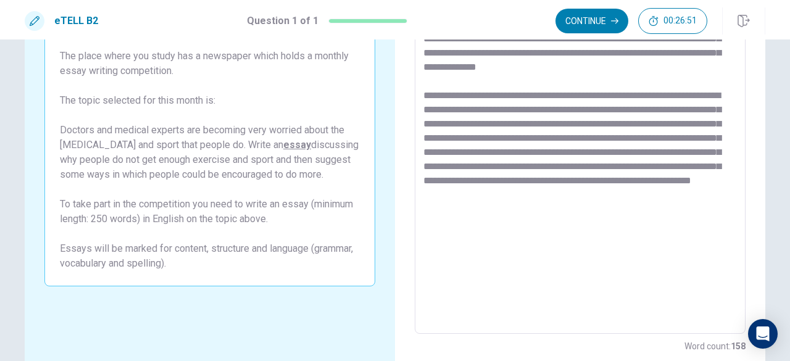
scroll to position [135, 0]
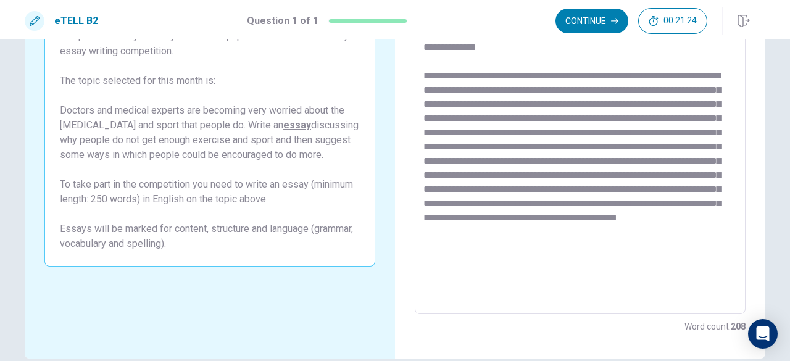
click at [631, 232] on textarea at bounding box center [581, 143] width 314 height 321
click at [629, 253] on textarea at bounding box center [581, 143] width 314 height 321
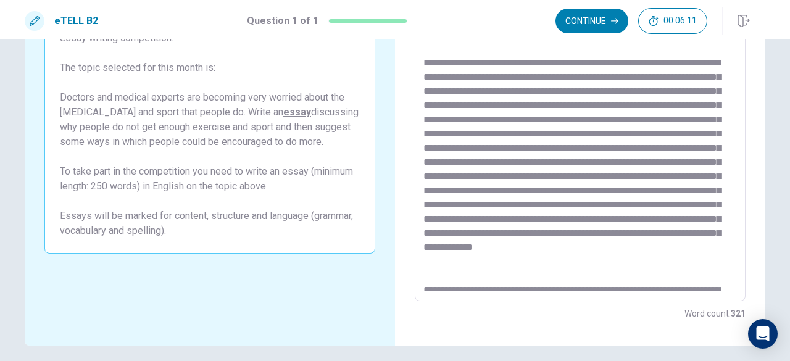
scroll to position [147, 0]
click at [518, 249] on textarea at bounding box center [581, 131] width 314 height 321
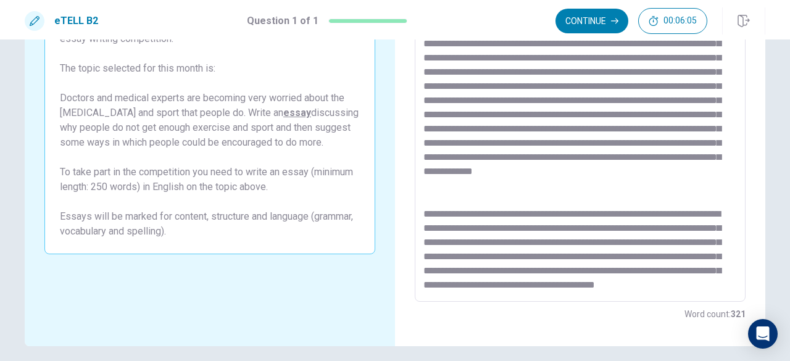
scroll to position [133, 0]
click at [510, 243] on textarea at bounding box center [581, 131] width 314 height 321
click at [458, 242] on textarea at bounding box center [581, 131] width 314 height 321
click at [605, 275] on textarea at bounding box center [581, 131] width 314 height 321
click at [567, 286] on textarea at bounding box center [581, 131] width 314 height 321
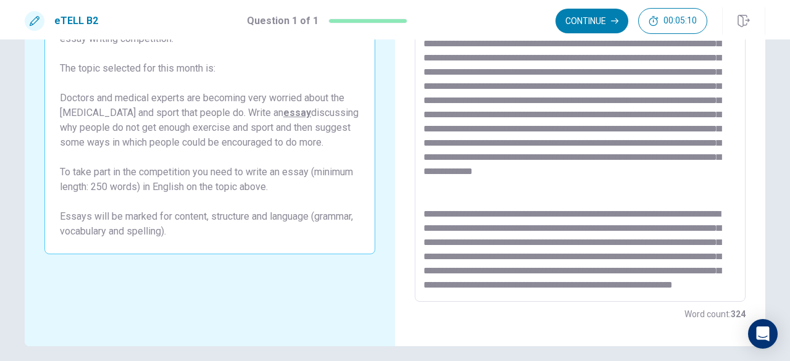
click at [588, 283] on textarea at bounding box center [581, 131] width 314 height 321
click at [717, 290] on textarea at bounding box center [581, 131] width 314 height 321
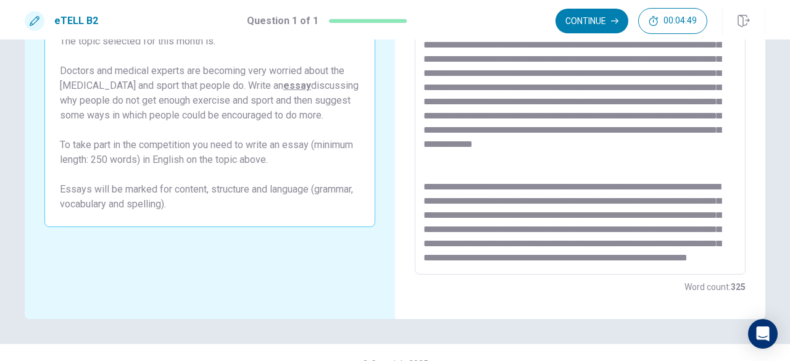
scroll to position [196, 0]
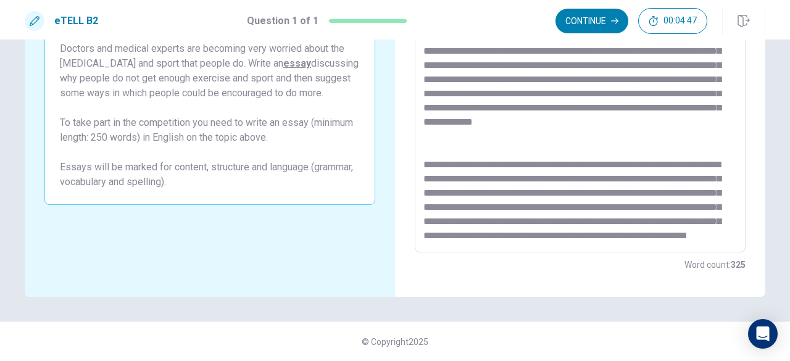
click at [725, 240] on textarea at bounding box center [581, 82] width 314 height 321
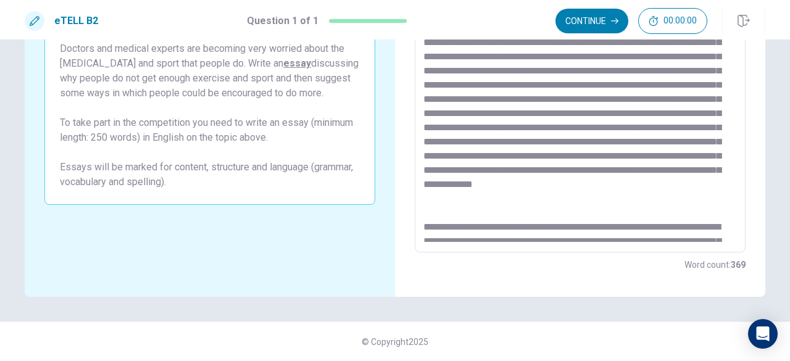
scroll to position [0, 0]
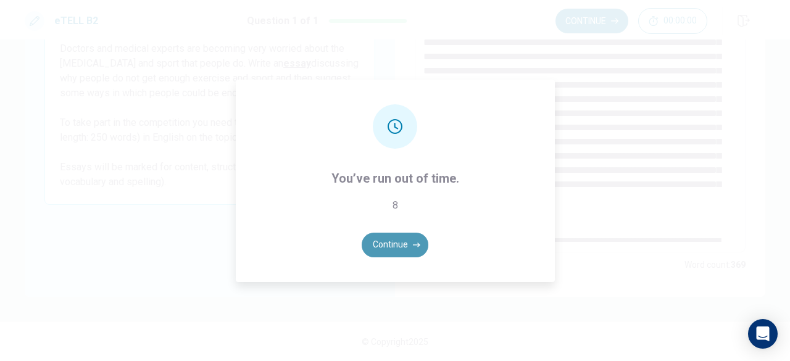
click at [380, 250] on button "Continue" at bounding box center [395, 245] width 67 height 25
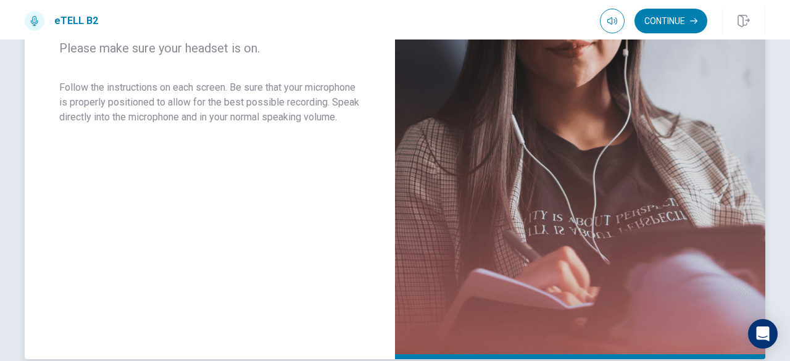
scroll to position [182, 0]
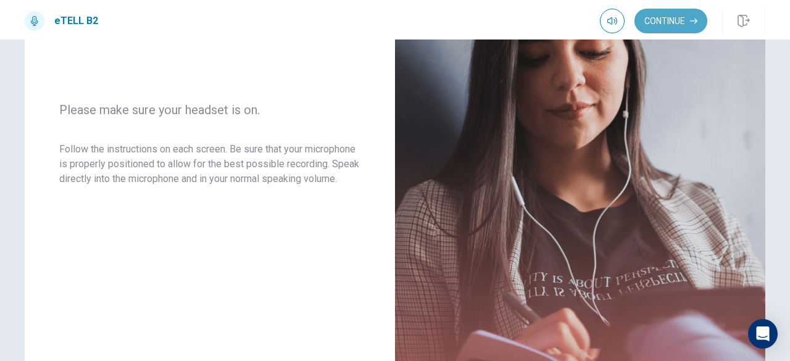
drag, startPoint x: 672, startPoint y: 19, endPoint x: 672, endPoint y: 26, distance: 7.4
click at [672, 26] on button "Continue" at bounding box center [671, 21] width 73 height 25
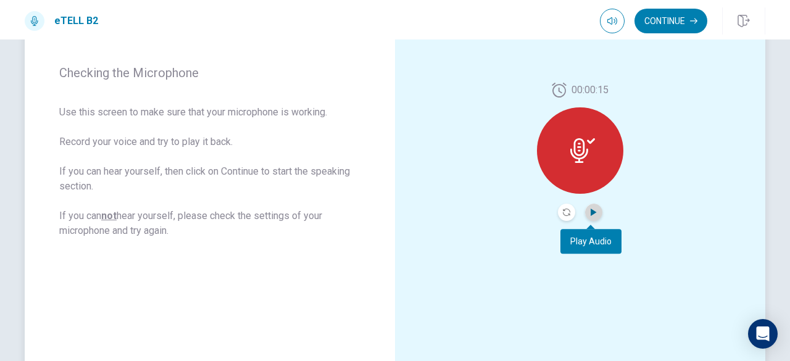
click at [590, 209] on icon "Play Audio" at bounding box center [593, 212] width 7 height 7
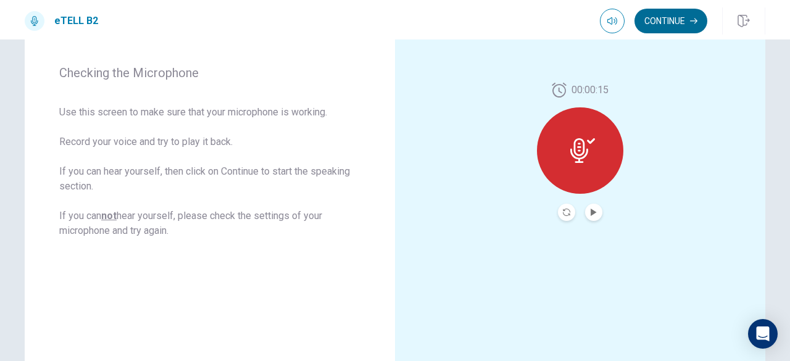
click at [693, 23] on icon "button" at bounding box center [693, 20] width 7 height 7
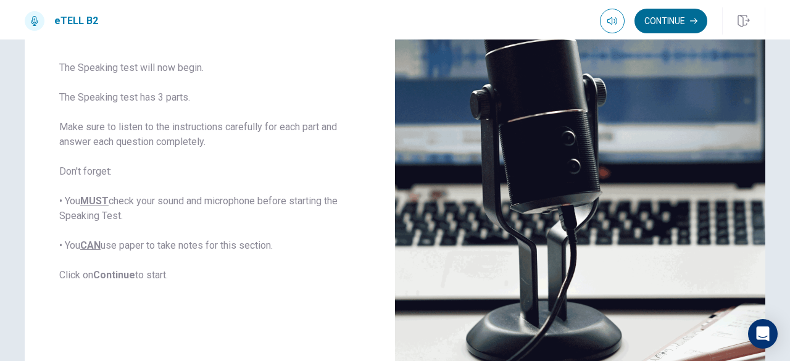
click at [646, 22] on button "Continue" at bounding box center [671, 21] width 73 height 25
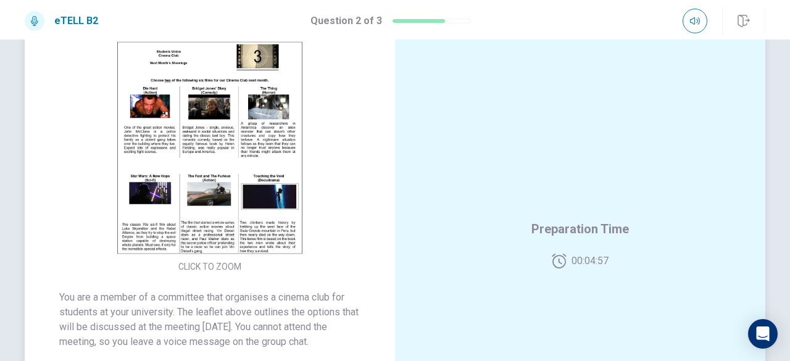
scroll to position [62, 0]
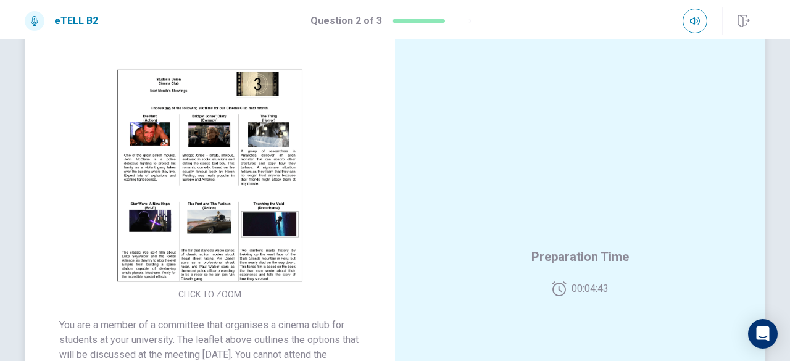
click at [131, 161] on img at bounding box center [209, 175] width 237 height 215
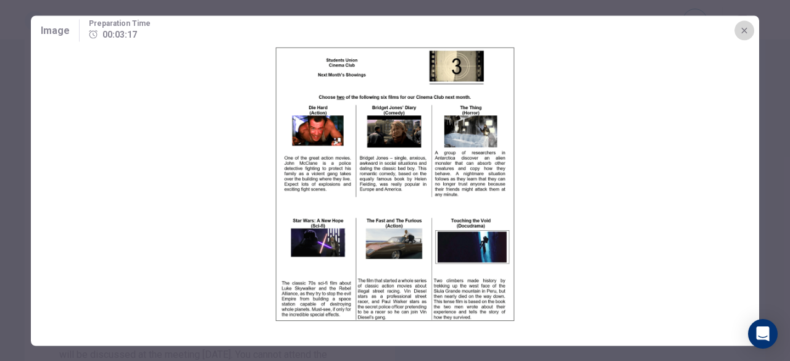
click at [745, 33] on icon "button" at bounding box center [745, 30] width 10 height 10
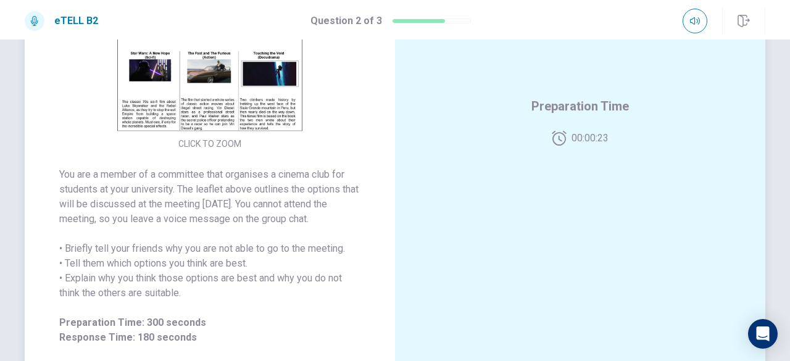
scroll to position [185, 0]
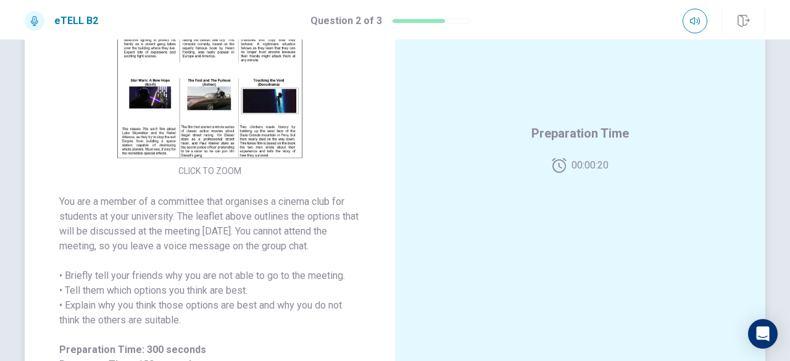
click at [221, 117] on img at bounding box center [209, 51] width 237 height 215
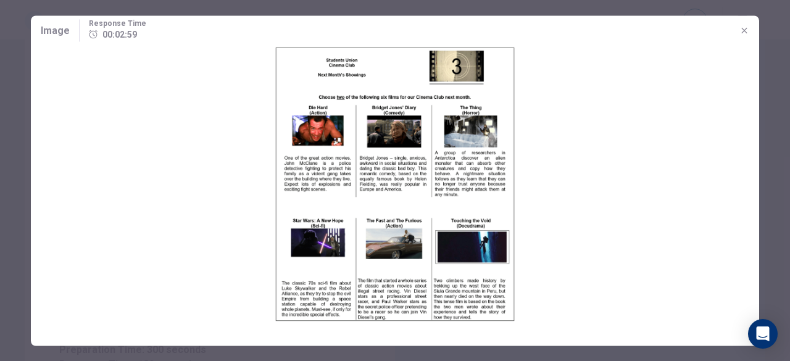
click at [746, 30] on icon "button" at bounding box center [745, 30] width 10 height 10
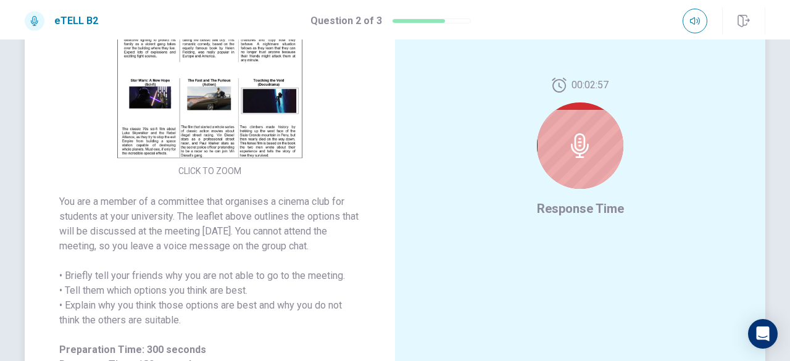
click at [234, 98] on img at bounding box center [209, 51] width 237 height 215
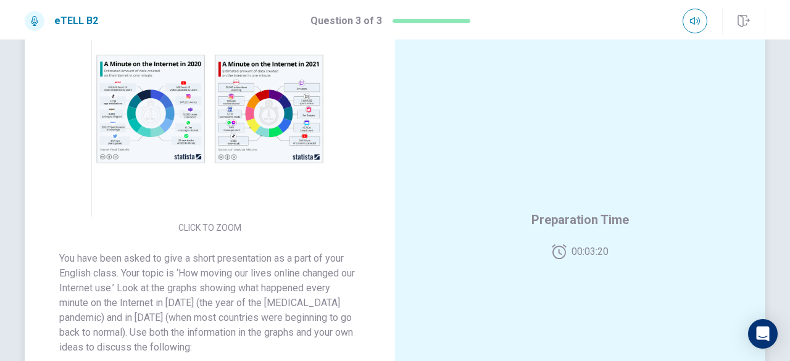
scroll to position [58, 0]
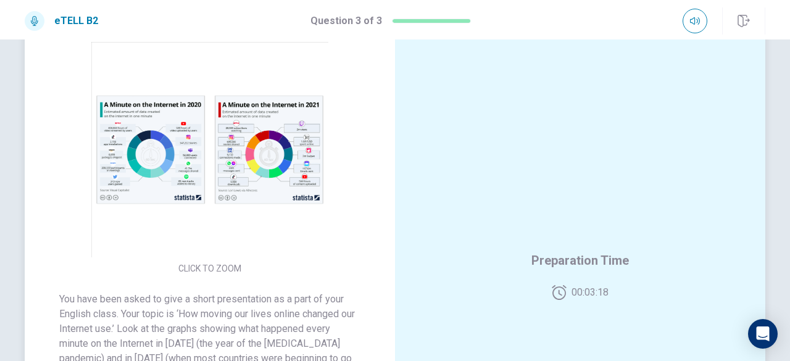
click at [159, 162] on img at bounding box center [209, 149] width 237 height 215
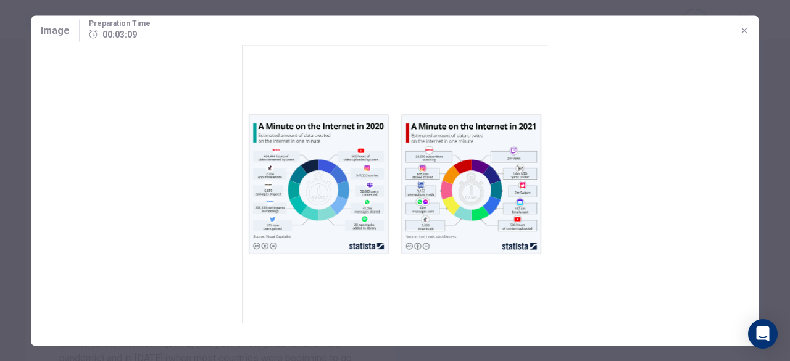
click at [256, 199] on img at bounding box center [395, 184] width 729 height 278
click at [277, 188] on img at bounding box center [395, 184] width 729 height 278
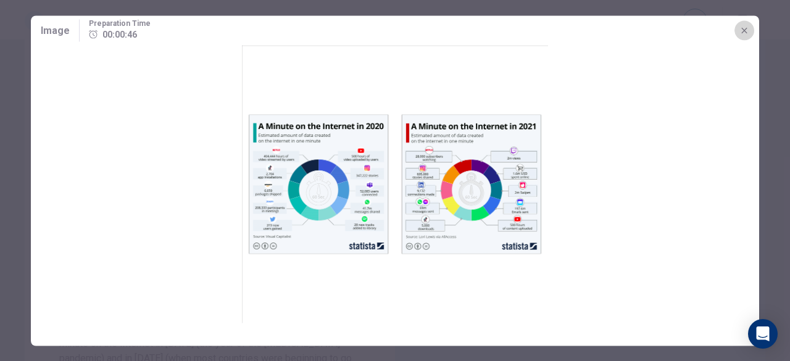
click at [741, 33] on icon "button" at bounding box center [745, 30] width 10 height 10
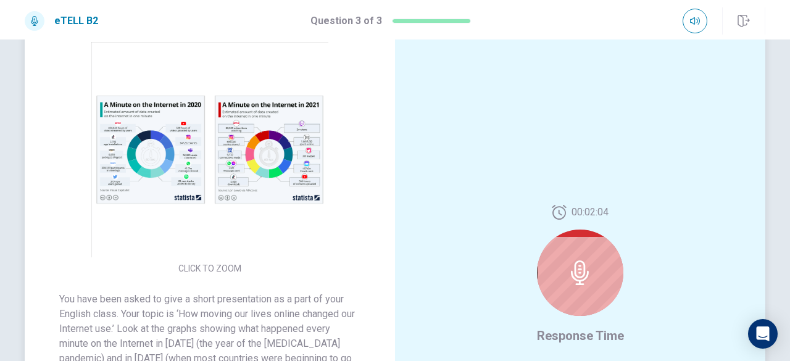
click at [193, 156] on img at bounding box center [209, 149] width 237 height 215
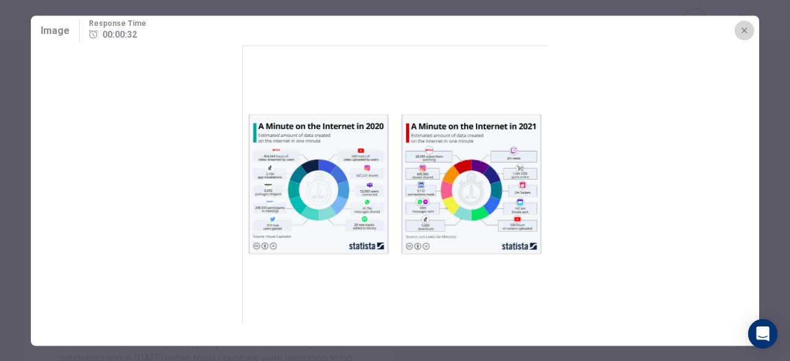
click at [745, 27] on icon "button" at bounding box center [745, 30] width 10 height 10
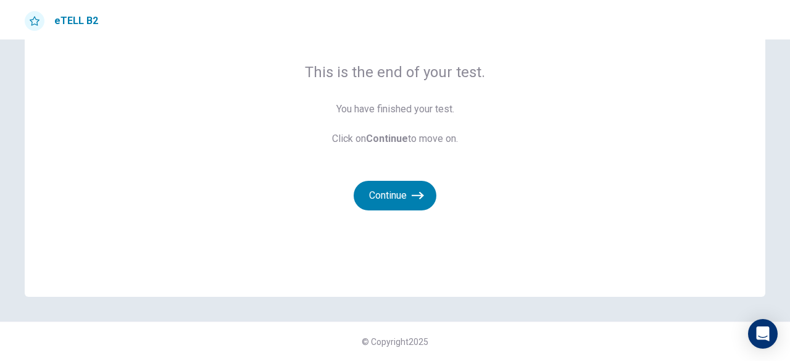
scroll to position [88, 0]
click at [382, 196] on button "Continue" at bounding box center [395, 197] width 83 height 30
